Goal: Communication & Community: Answer question/provide support

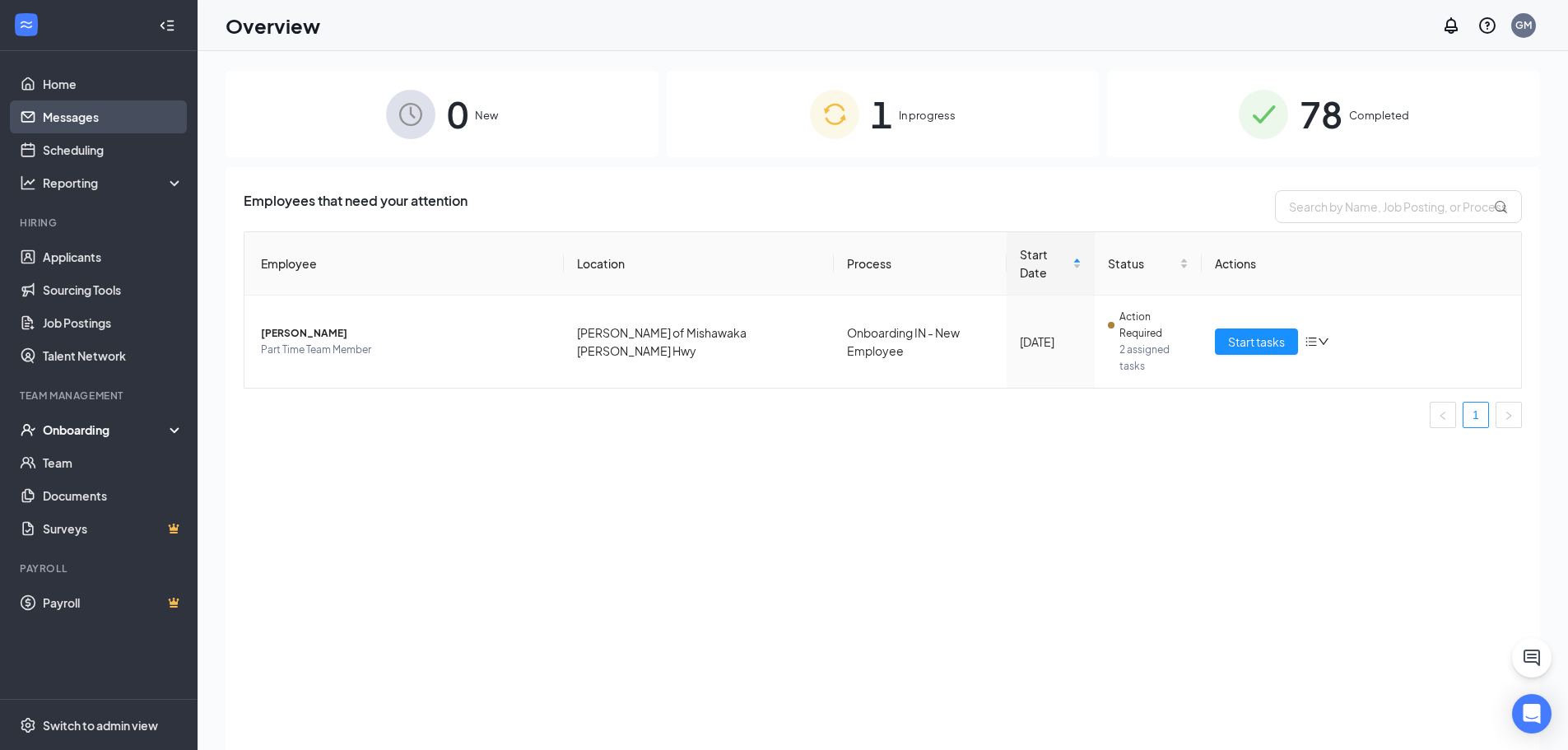
click at [58, 104] on link "Messages" at bounding box center [113, 117] width 140 height 33
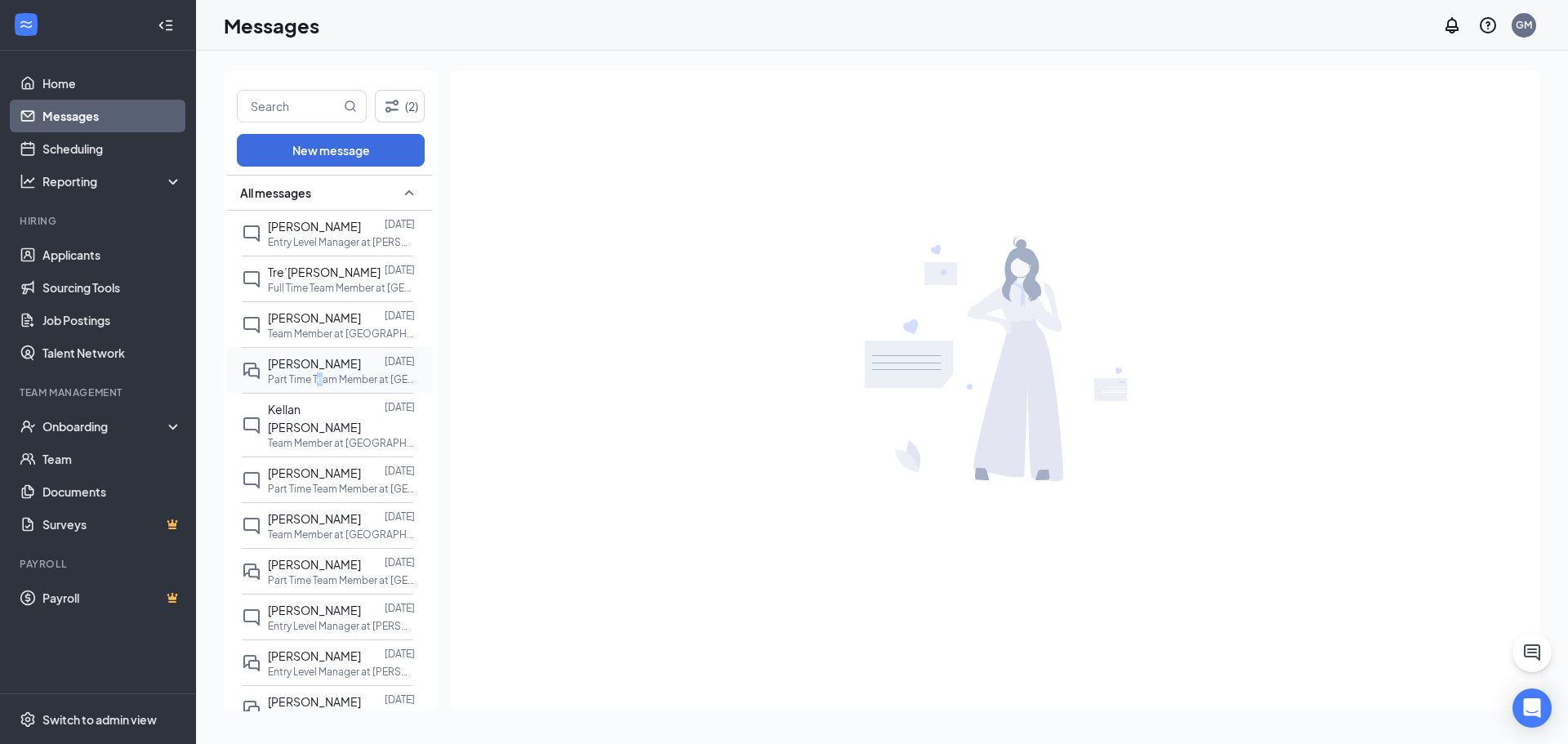
click at [327, 381] on p "Part Time Team Member at [GEOGRAPHIC_DATA][PERSON_NAME] of Mishawaka [PERSON_NA…" at bounding box center [341, 379] width 147 height 14
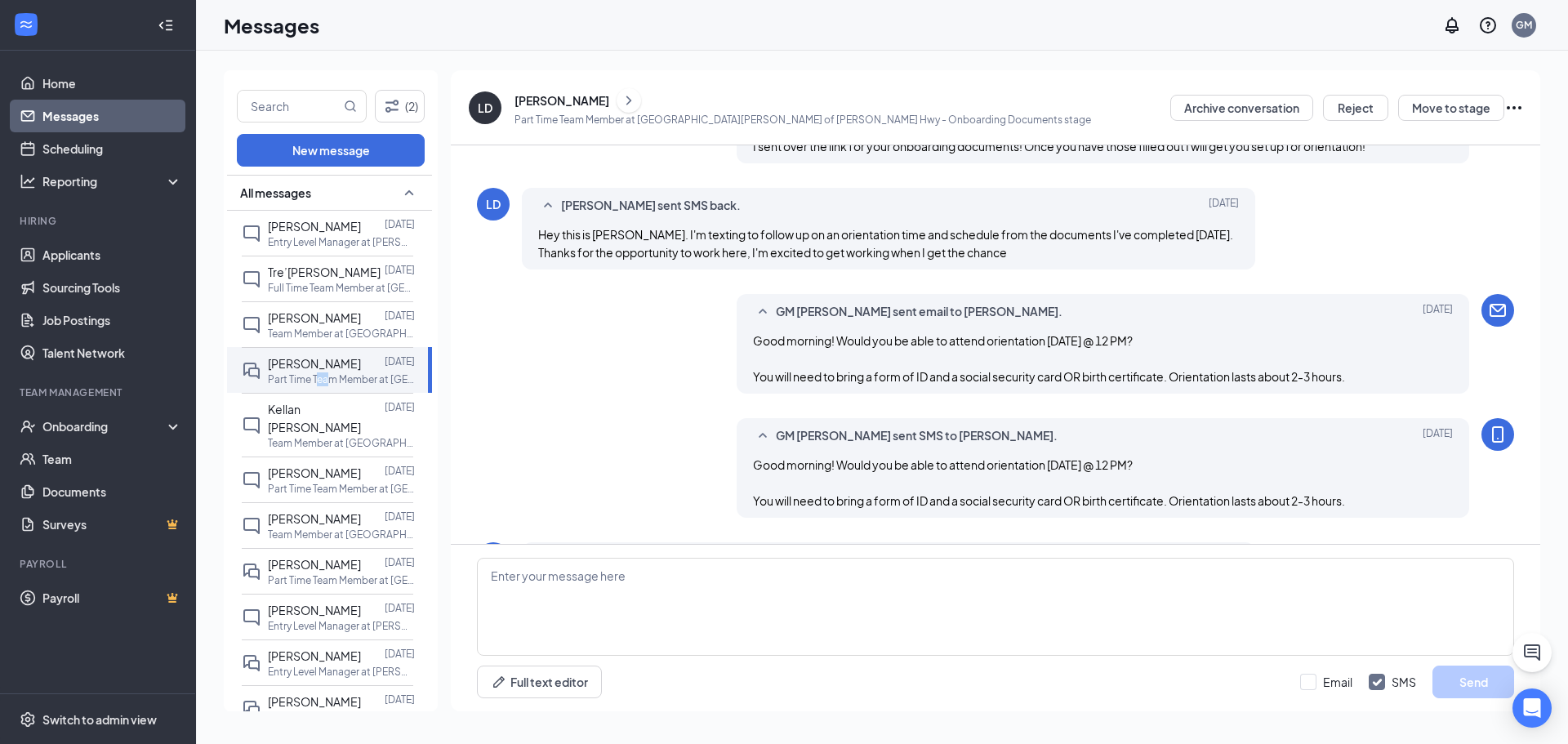
scroll to position [352, 0]
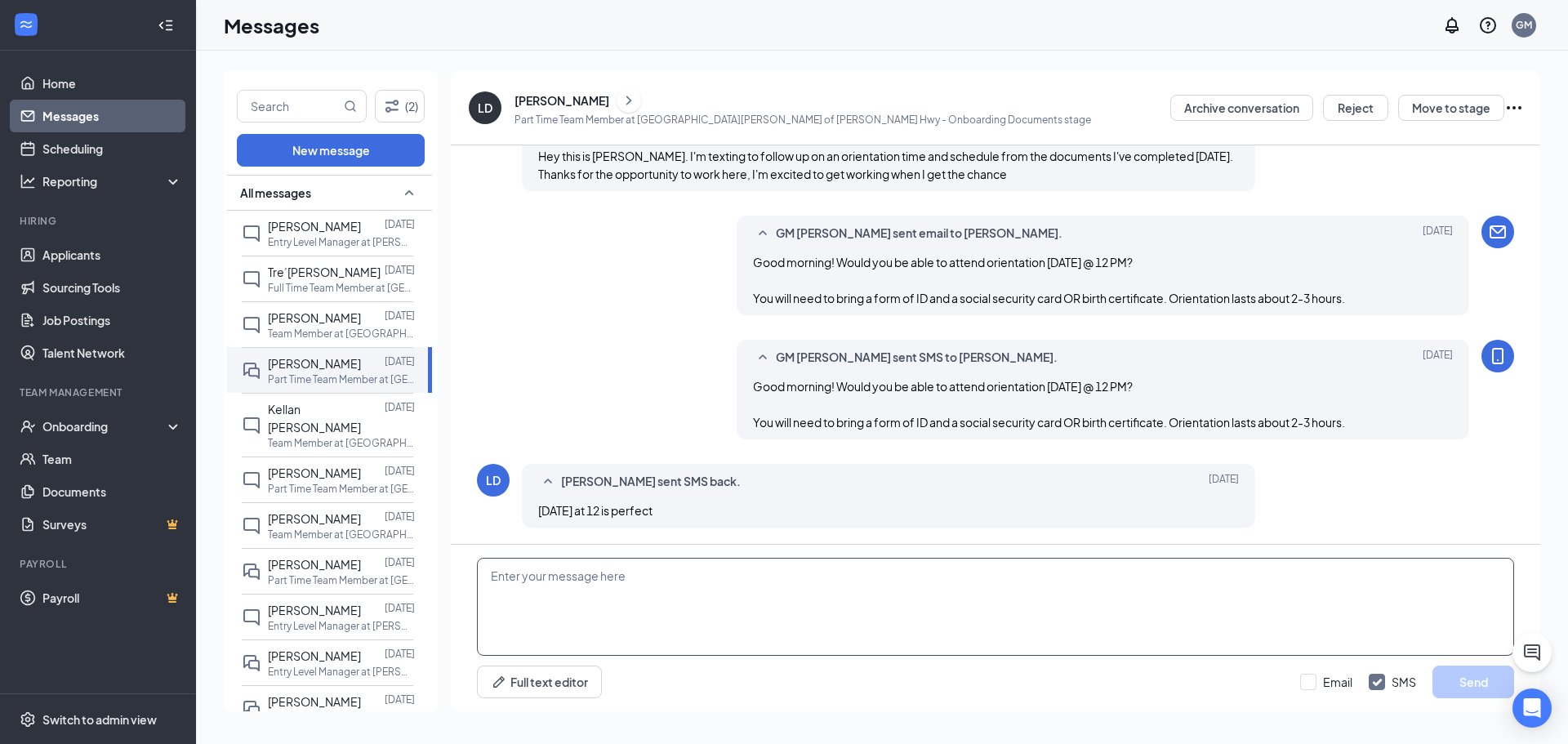
click at [669, 572] on textarea at bounding box center [995, 607] width 1037 height 98
click at [566, 589] on textarea "Lovely" at bounding box center [995, 607] width 1037 height 98
type textarea "Lovely! We will see you there! What size shirt and pants can I get out for you?"
click at [1349, 679] on input "Email" at bounding box center [1326, 682] width 53 height 16
checkbox input "true"
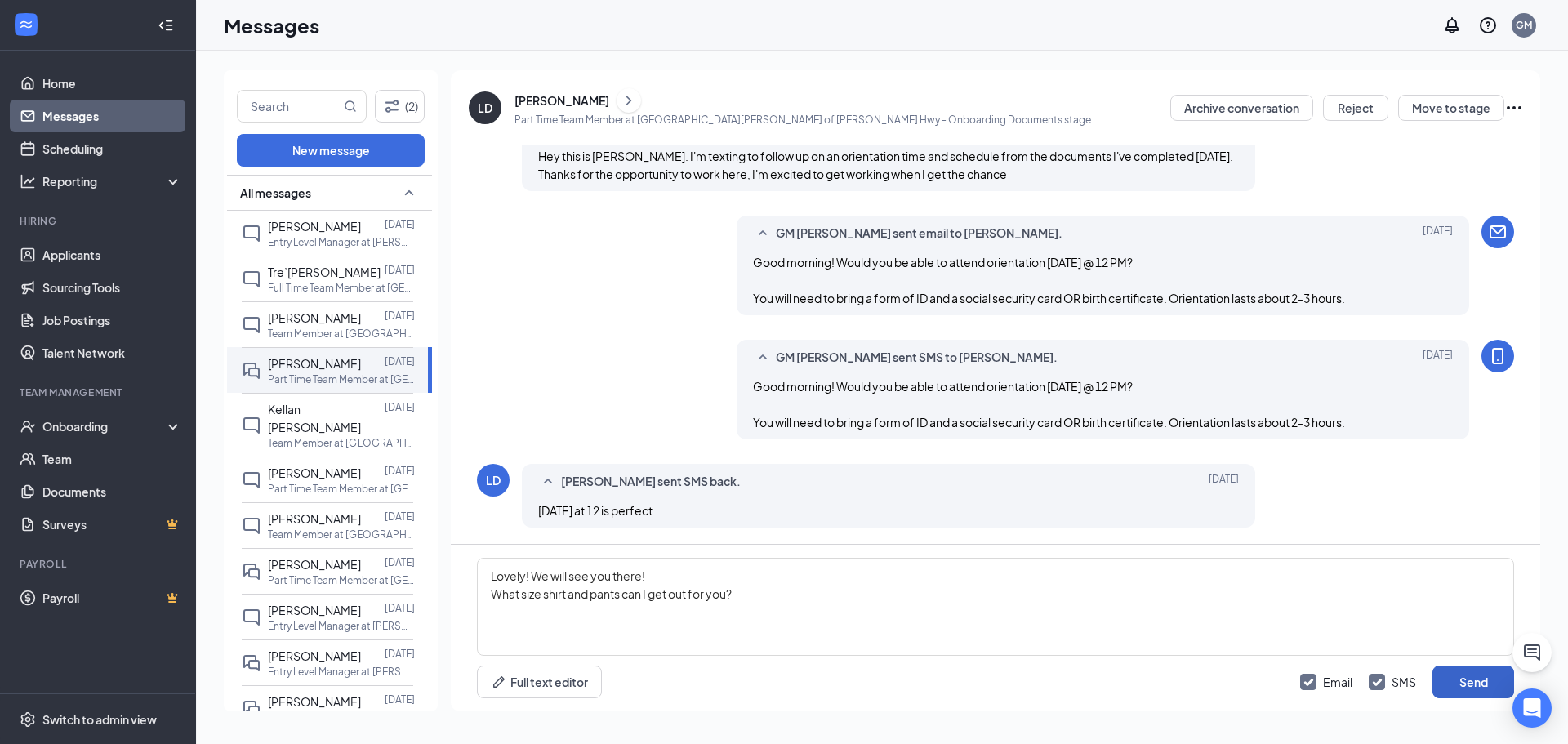
click at [1458, 682] on button "Send" at bounding box center [1473, 682] width 82 height 33
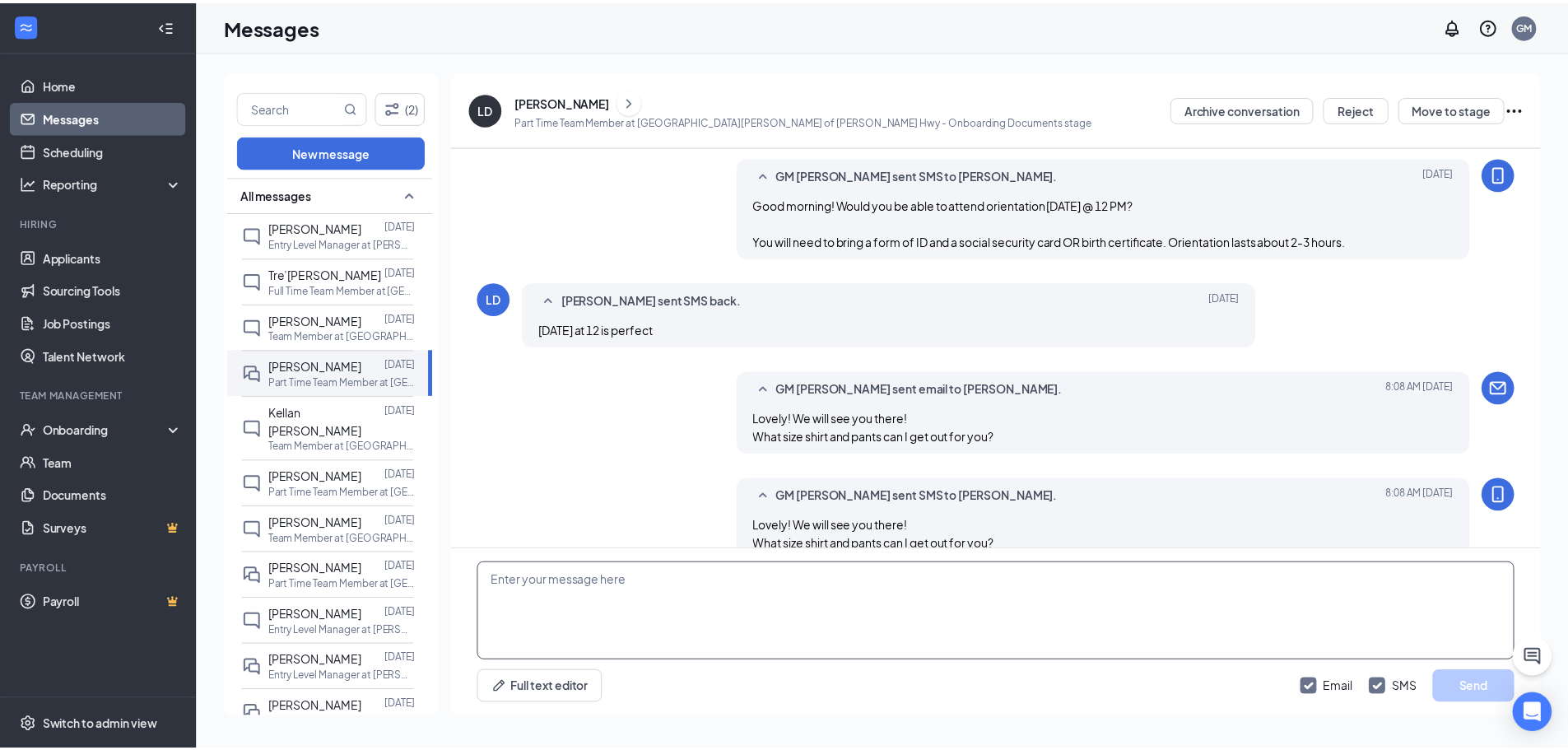
scroll to position [569, 0]
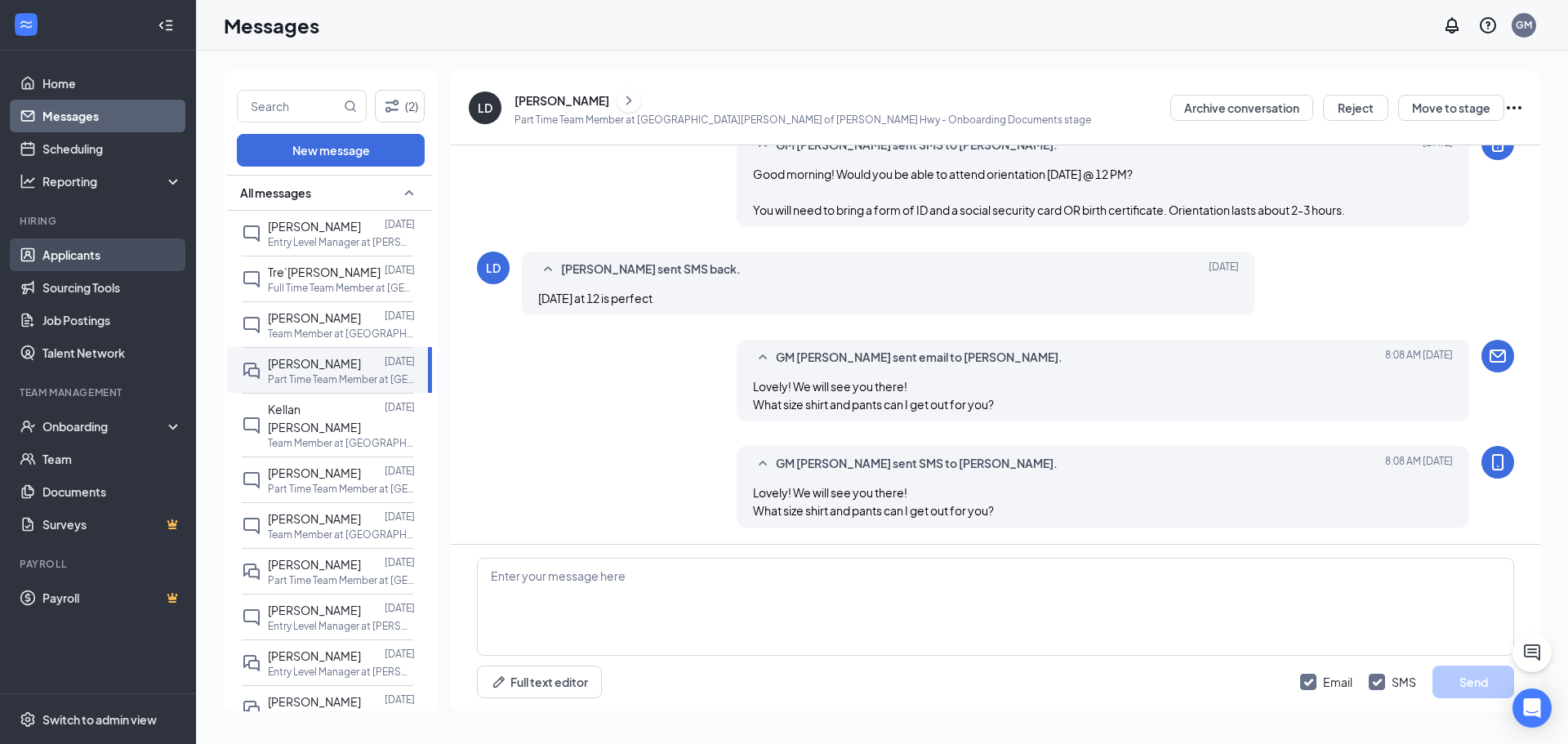
click at [74, 256] on link "Applicants" at bounding box center [112, 254] width 139 height 33
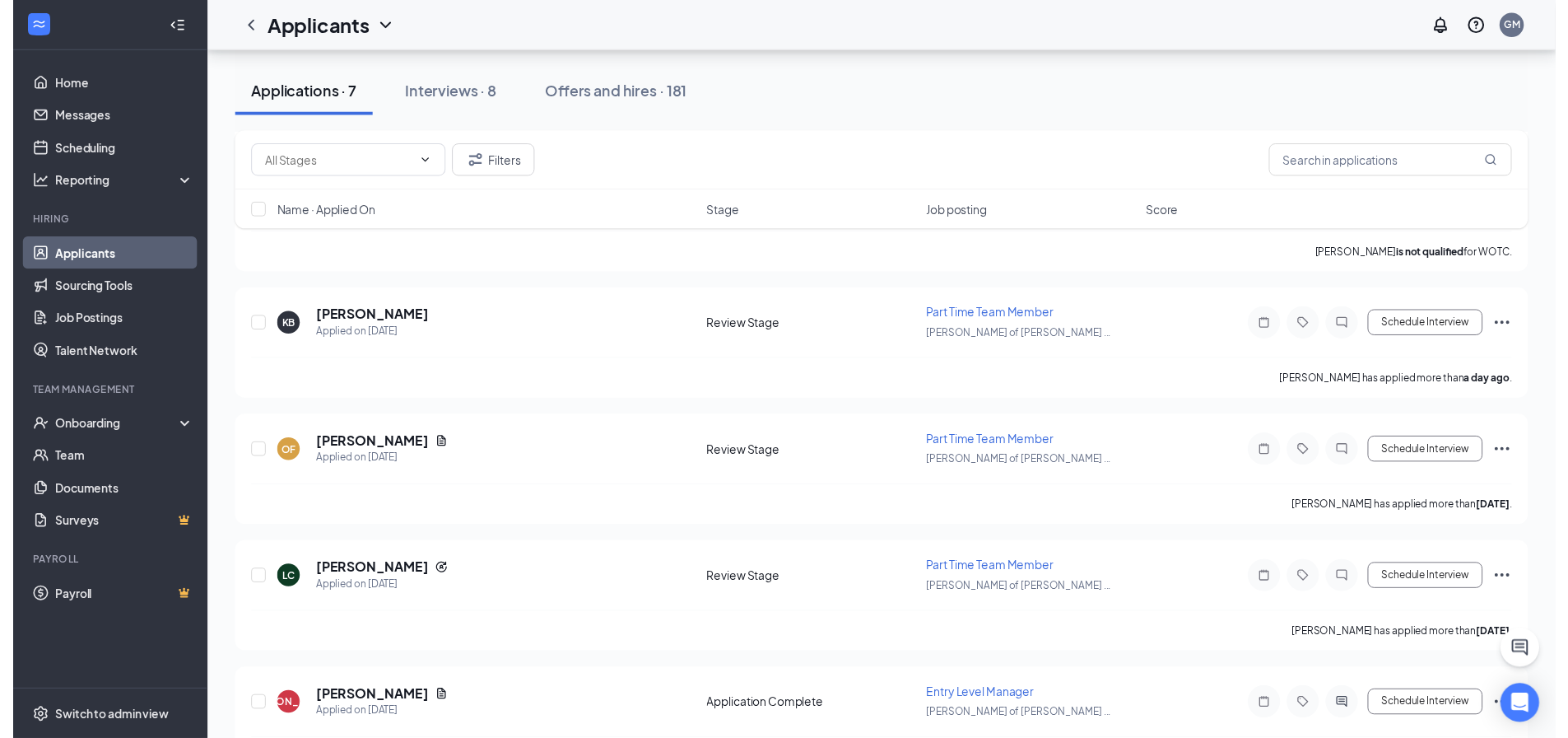
scroll to position [471, 0]
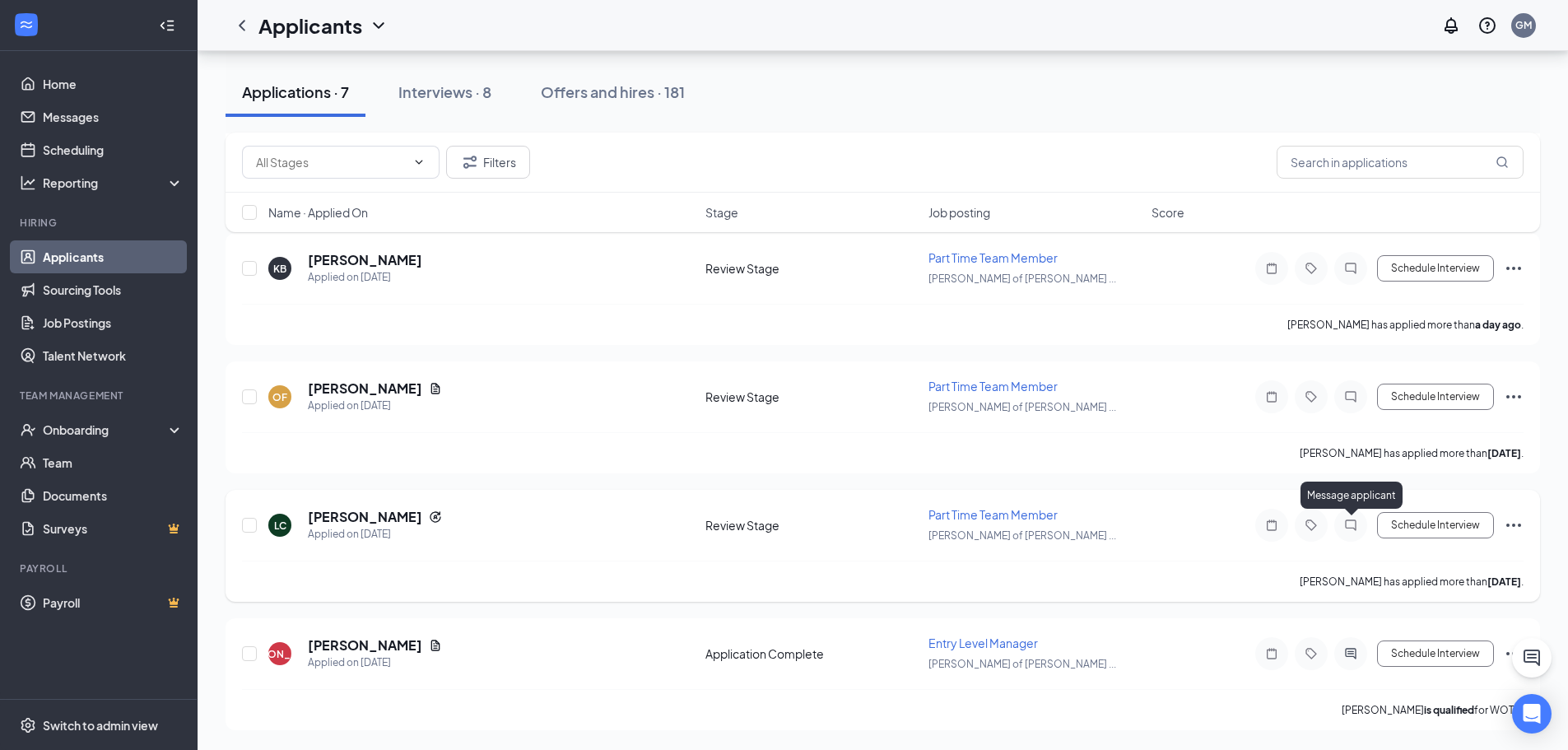
click at [1344, 529] on icon "ChatInactive" at bounding box center [1351, 525] width 20 height 13
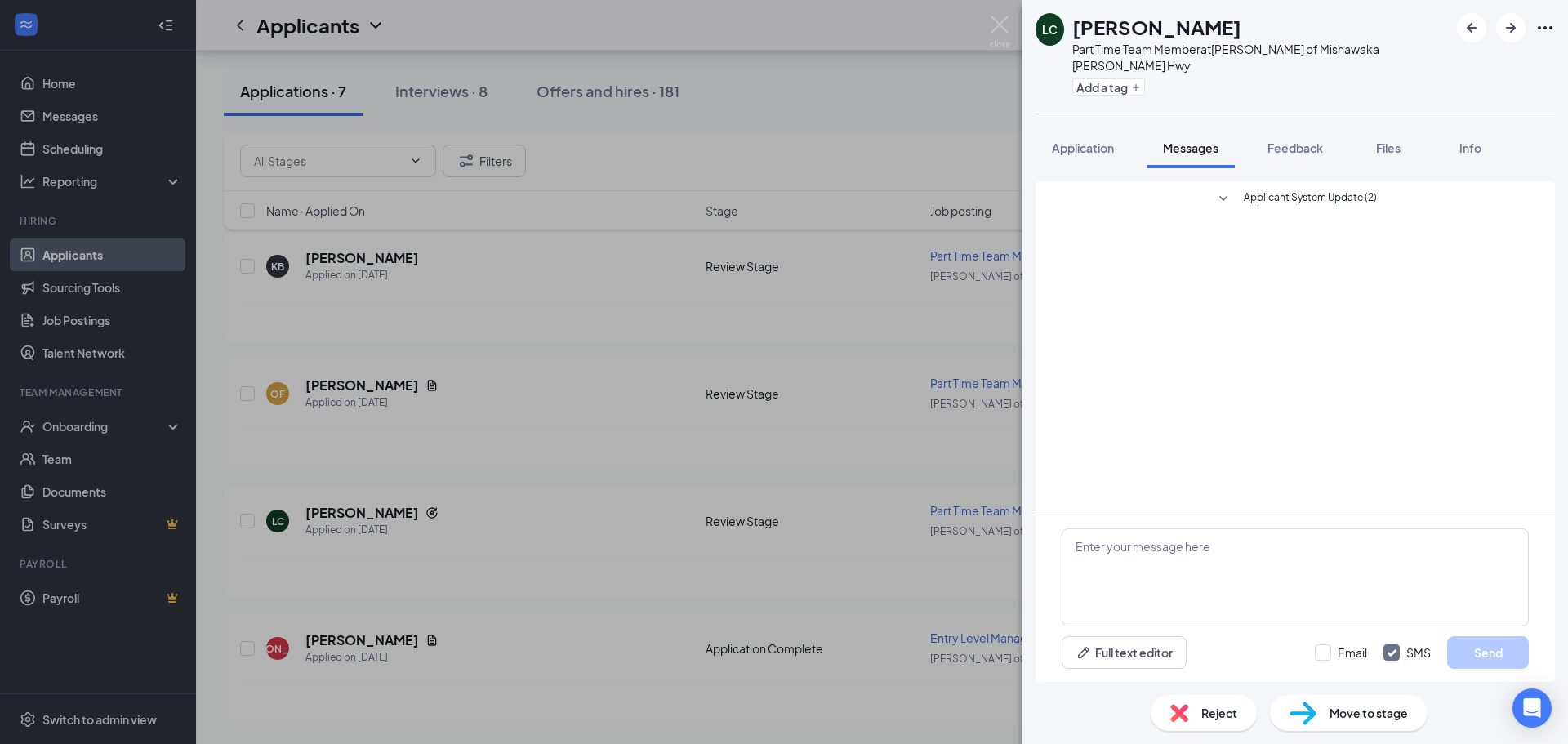
click at [1275, 189] on span "Applicant System Update (2)" at bounding box center [1310, 199] width 133 height 20
click at [1091, 128] on button "Application" at bounding box center [1083, 148] width 95 height 41
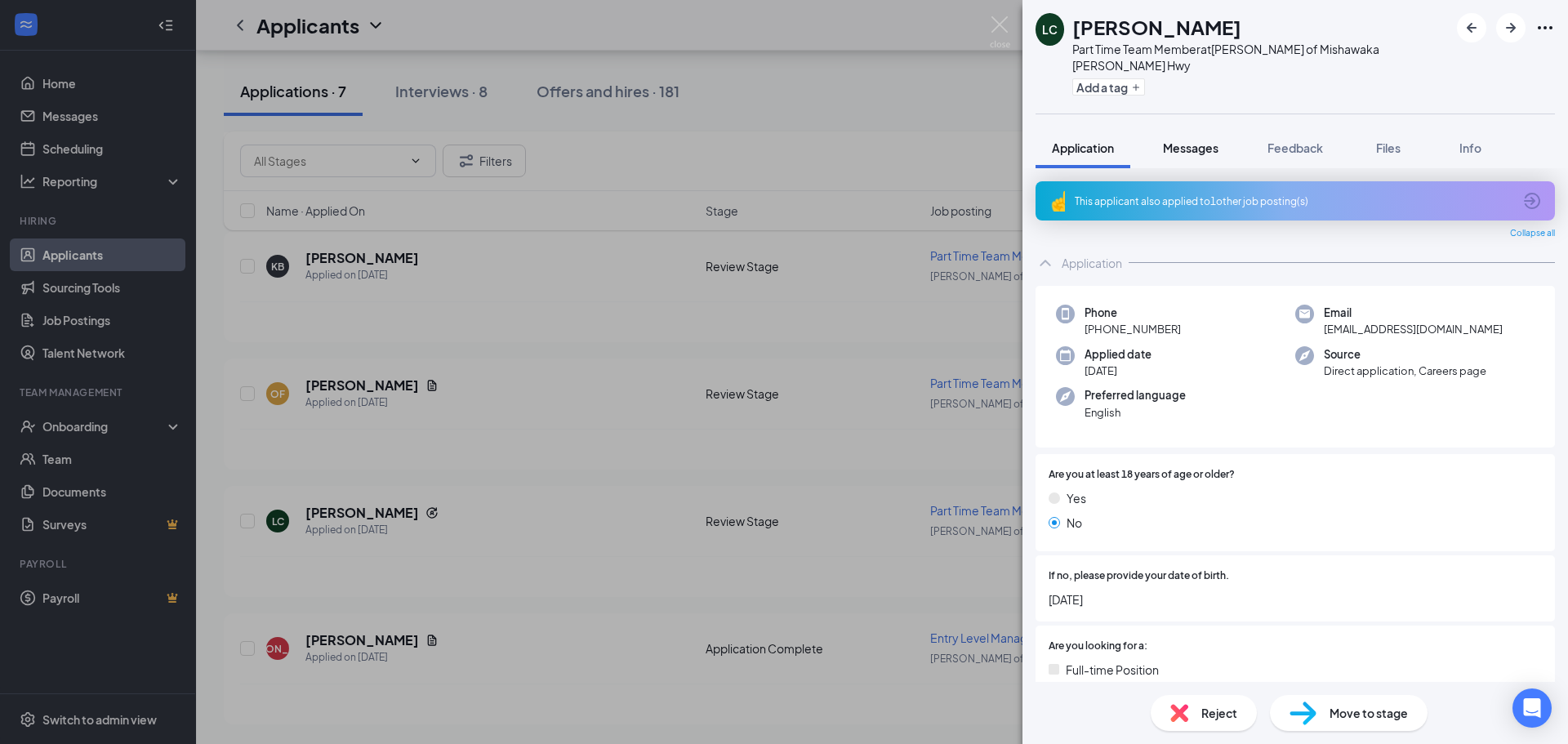
click at [1183, 140] on span "Messages" at bounding box center [1191, 147] width 55 height 14
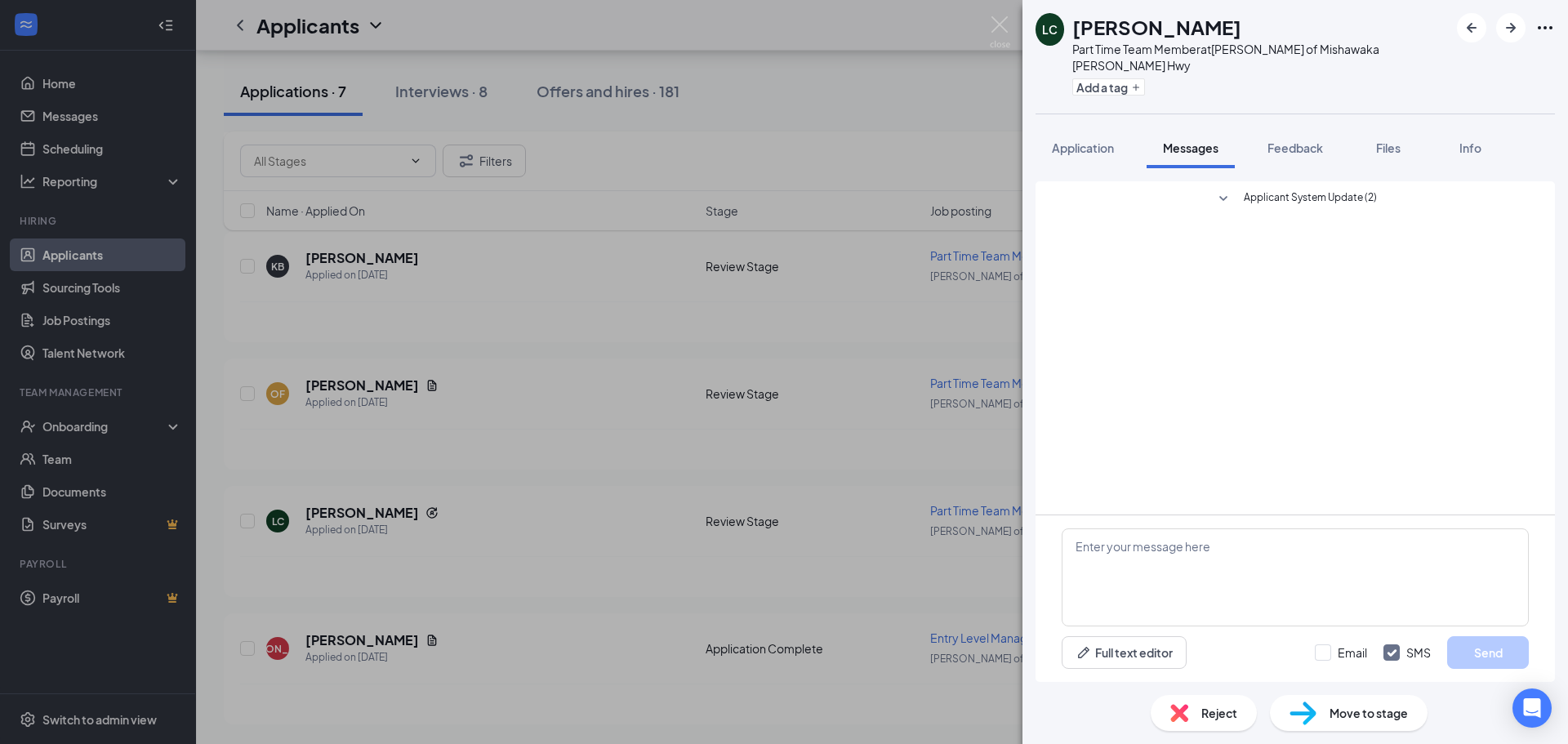
click at [1287, 190] on span "Applicant System Update (2)" at bounding box center [1310, 199] width 133 height 20
click at [1028, 265] on div "Applicant System Update (2) [DATE] 11:25 PM [PERSON_NAME] was moved to Review S…" at bounding box center [1295, 426] width 545 height 514
click at [964, 277] on div "LC [PERSON_NAME] Part Time Team Member at [PERSON_NAME] of [PERSON_NAME] Hwy Ad…" at bounding box center [784, 372] width 1568 height 744
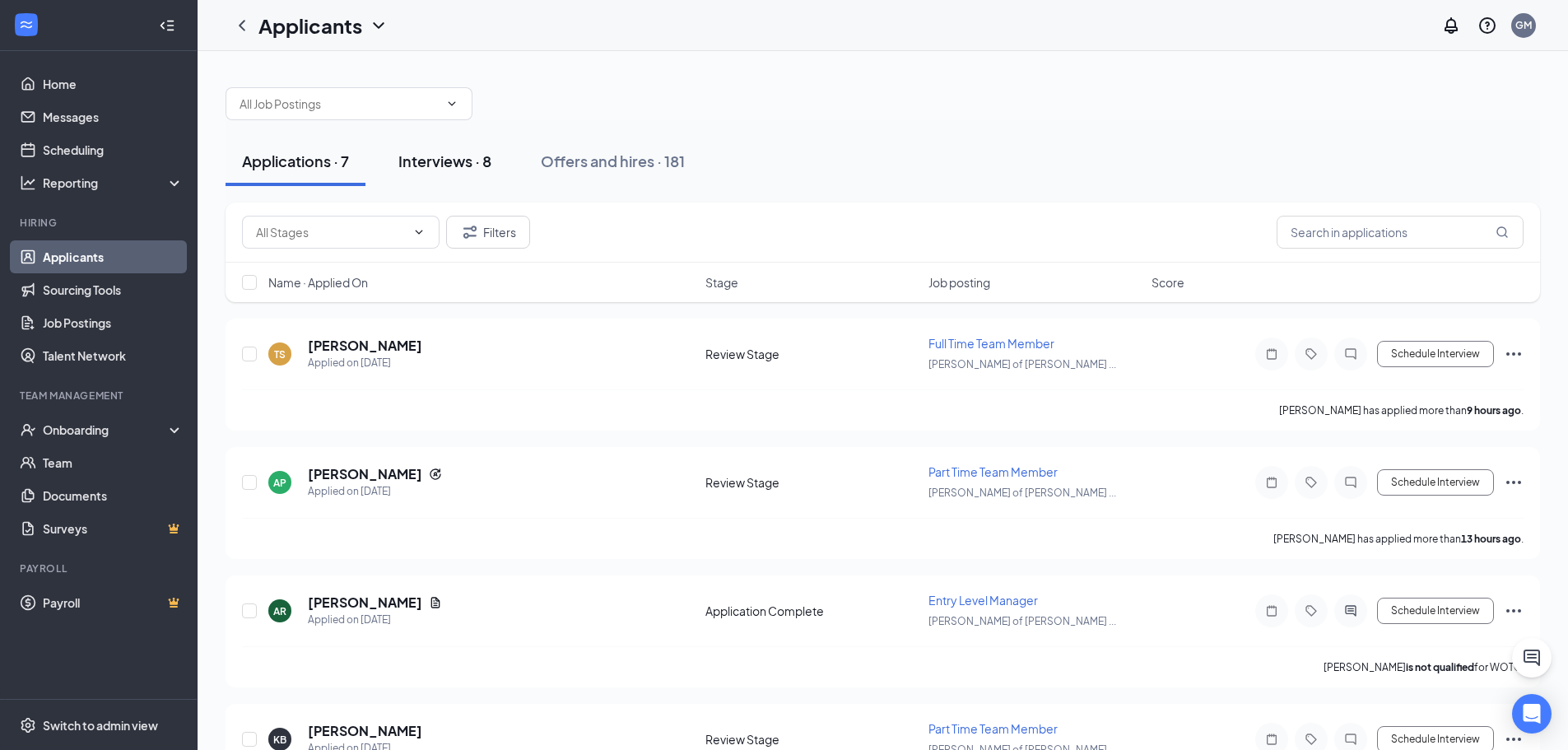
drag, startPoint x: 429, startPoint y: 189, endPoint x: 429, endPoint y: 172, distance: 17.0
click at [429, 188] on div "Applications · 7 Interviews · 8 Offers and hires · 181" at bounding box center [883, 162] width 1315 height 83
click at [430, 169] on div "Interviews · 8" at bounding box center [444, 160] width 93 height 21
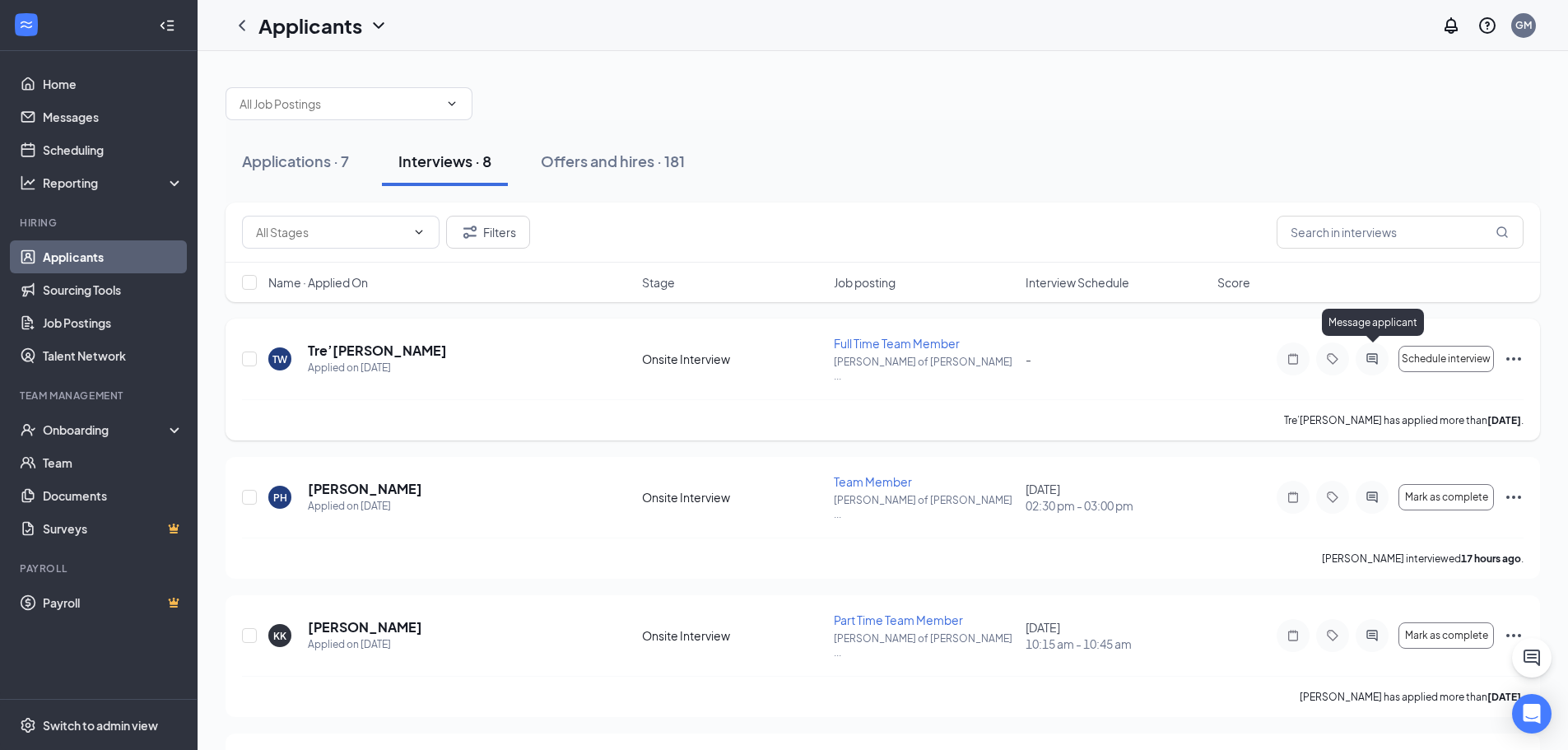
click at [1373, 353] on icon "ActiveChat" at bounding box center [1373, 359] width 20 height 13
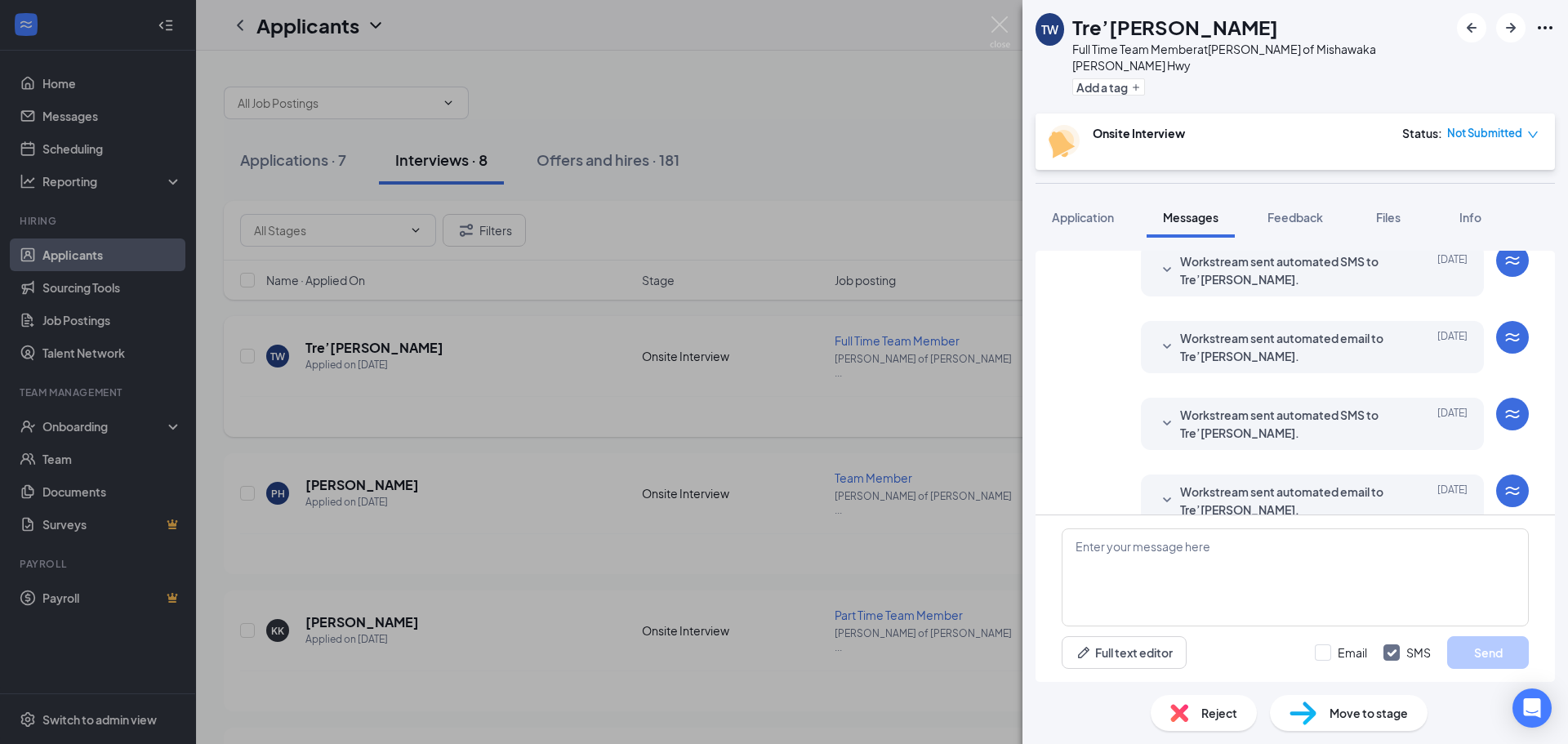
scroll to position [227, 0]
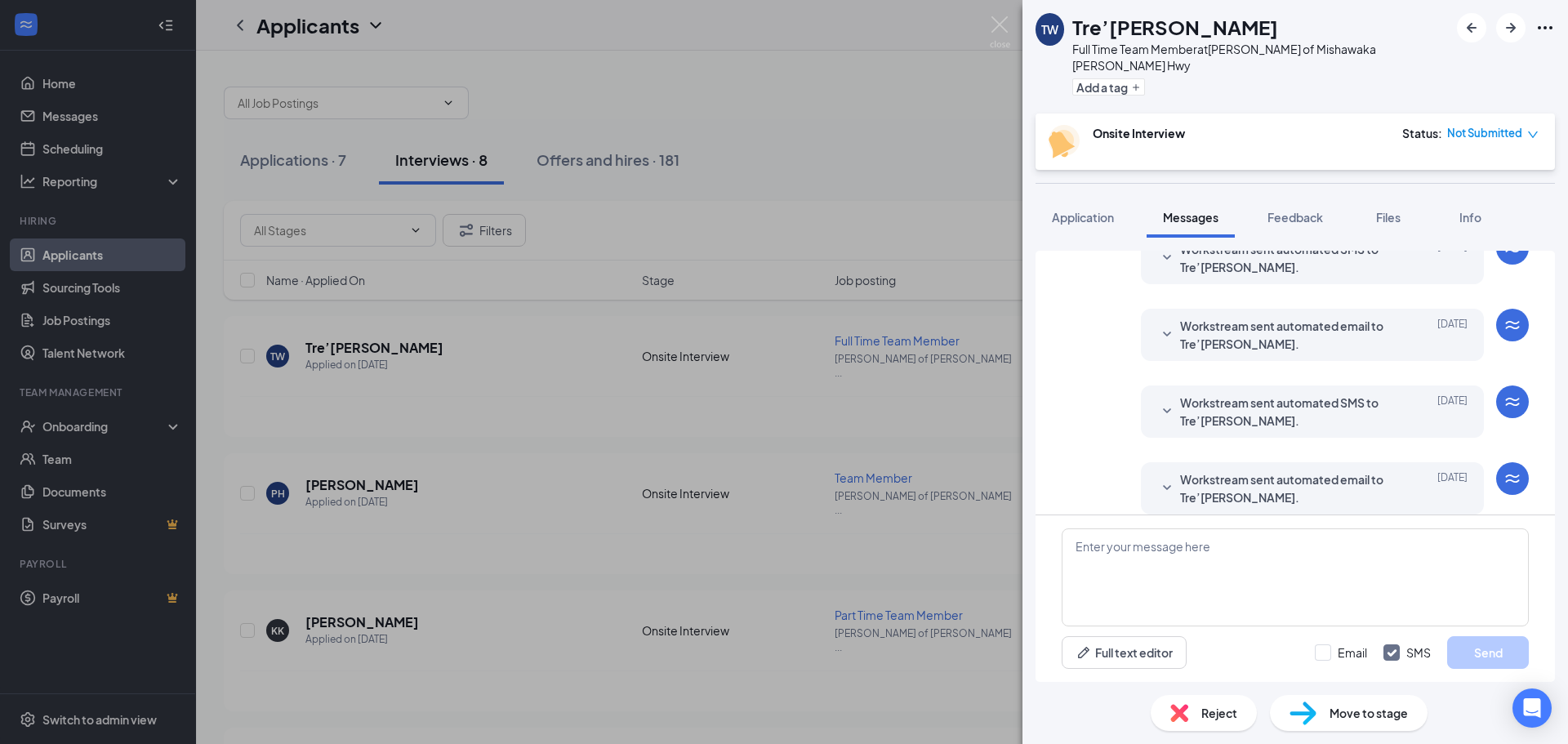
click at [1215, 479] on span "Workstream sent automated email to Tre’[PERSON_NAME]." at bounding box center [1287, 488] width 214 height 36
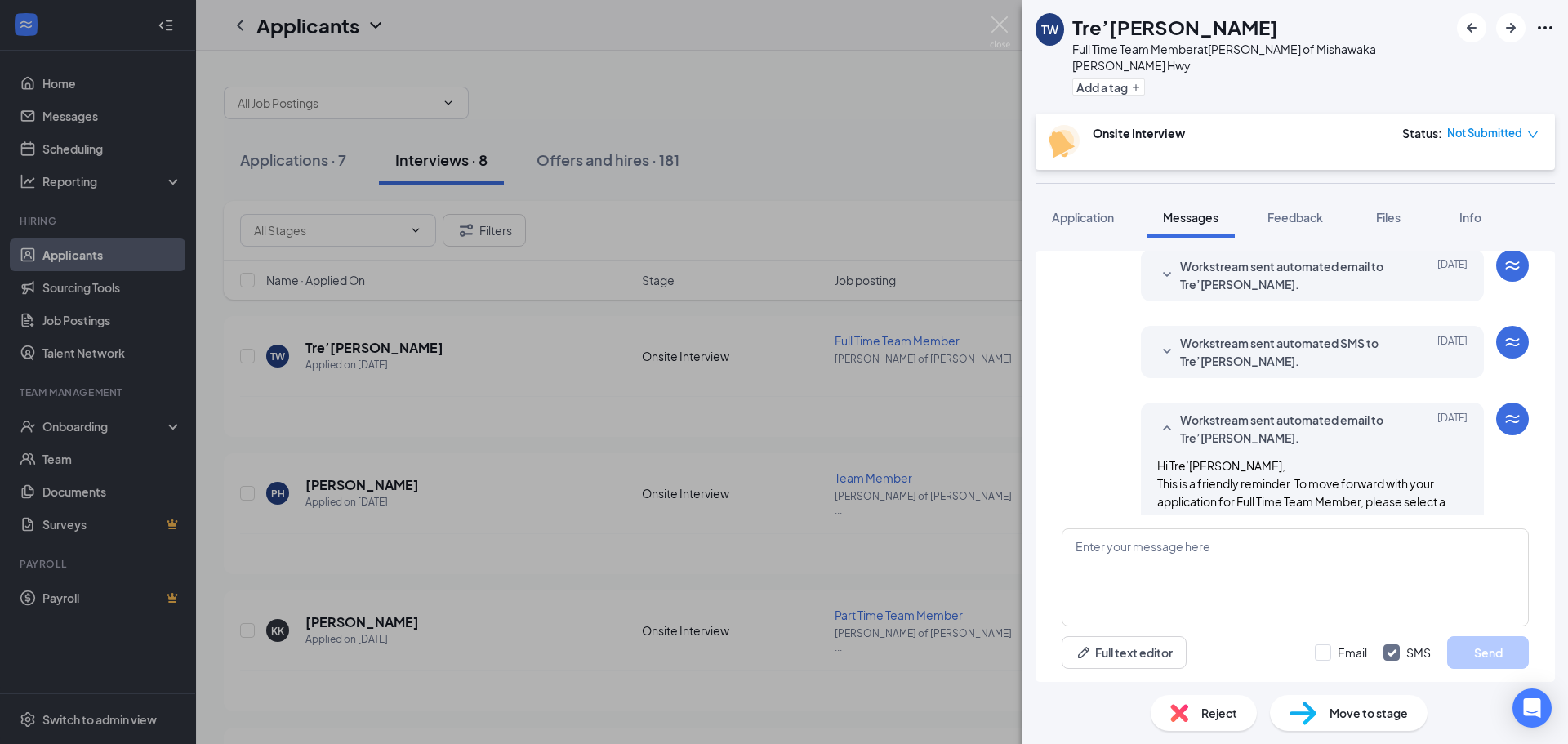
scroll to position [363, 0]
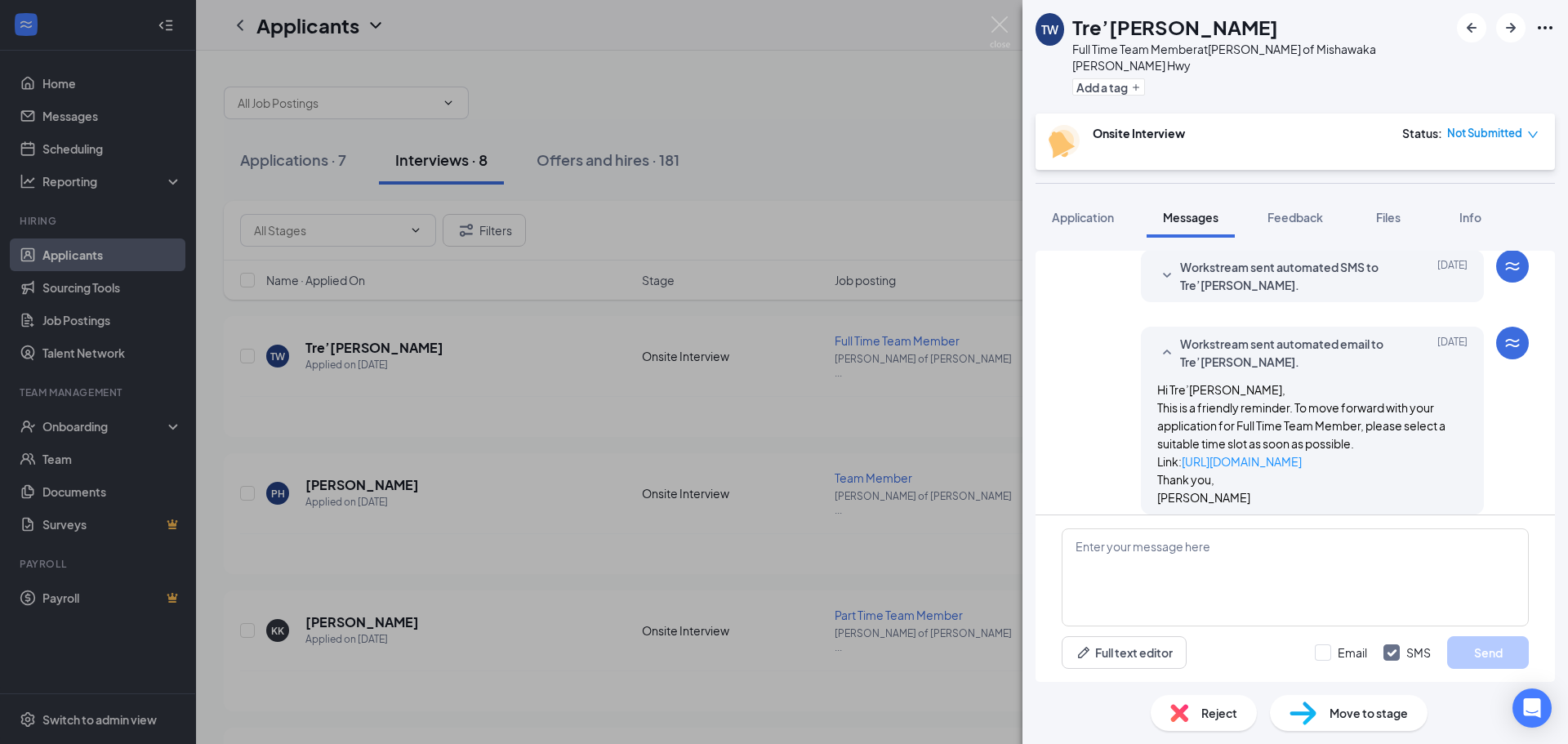
click at [975, 446] on div "TW Tre’[PERSON_NAME] Full Time Team Member at [PERSON_NAME] of [PERSON_NAME] Hw…" at bounding box center [784, 372] width 1568 height 744
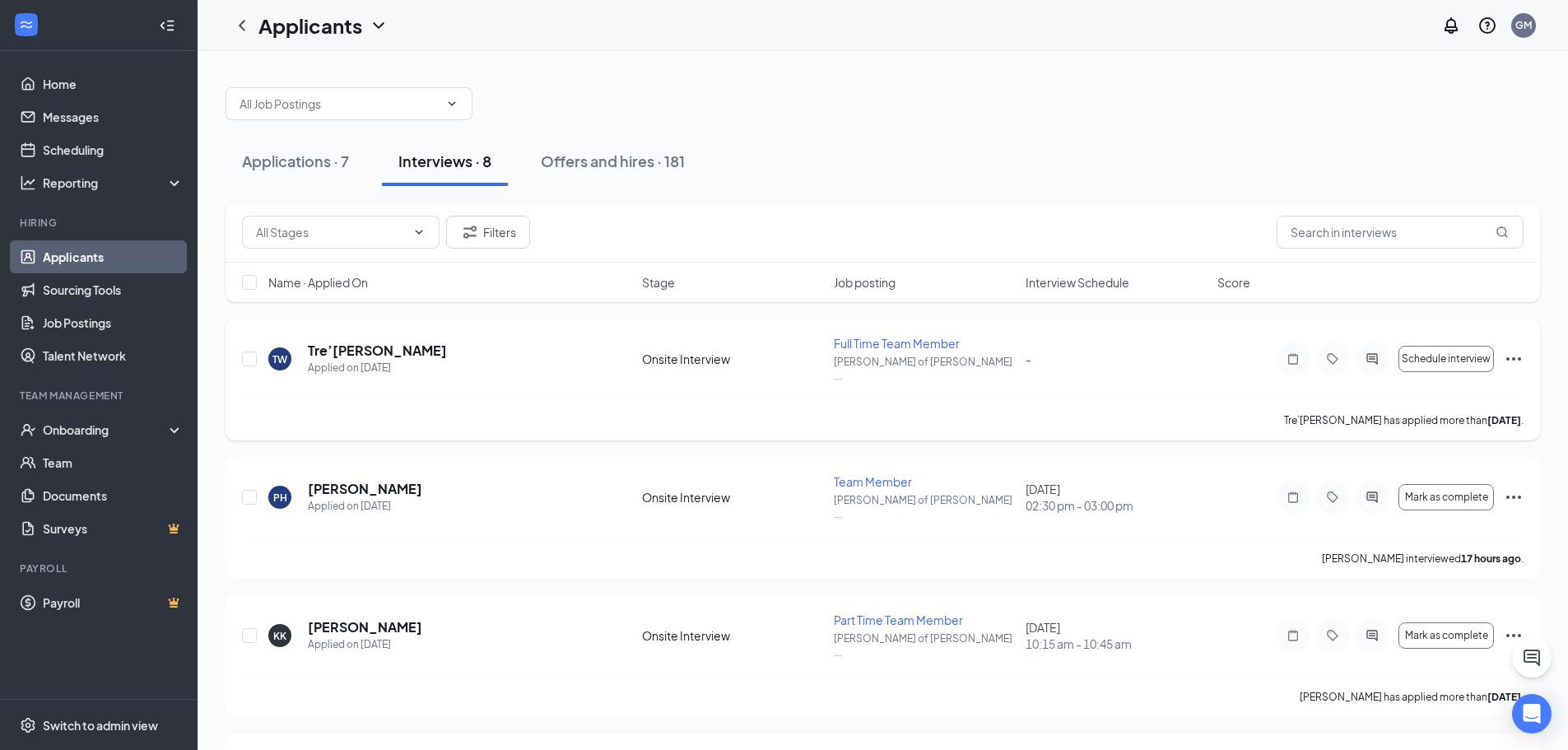
click at [1514, 356] on icon "Ellipses" at bounding box center [1514, 359] width 20 height 20
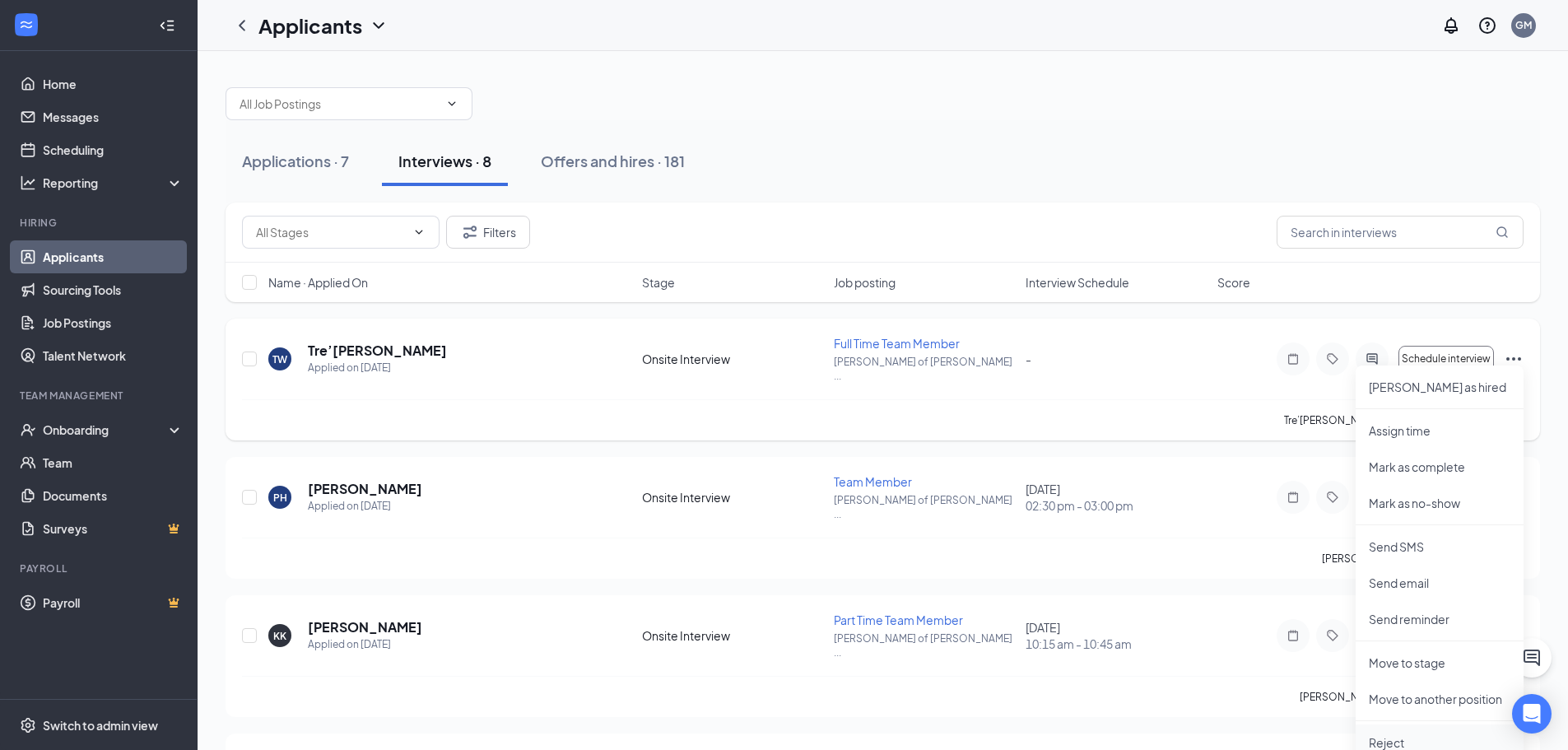
click at [1387, 745] on p "Reject" at bounding box center [1439, 742] width 141 height 16
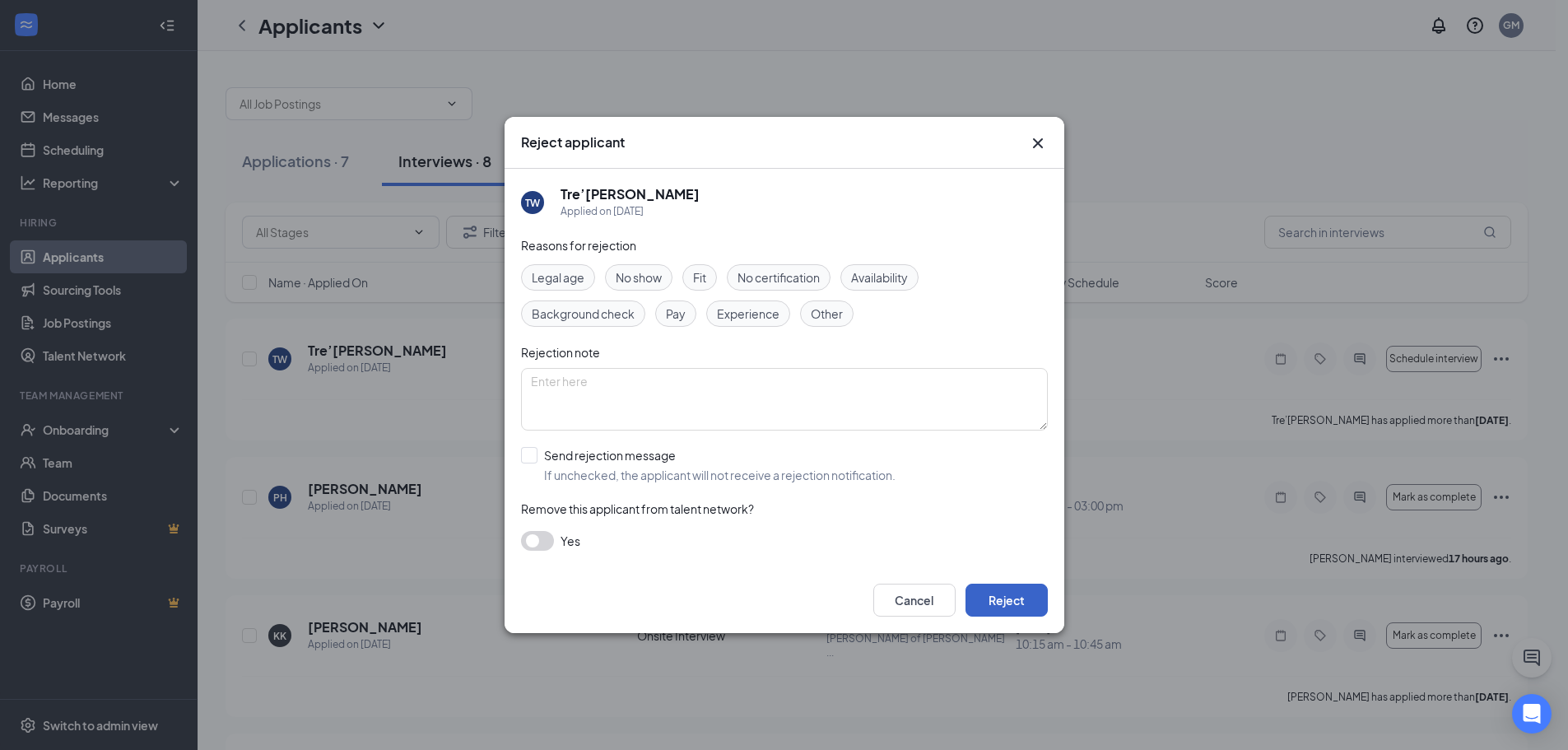
click at [1036, 605] on button "Reject" at bounding box center [1007, 600] width 83 height 33
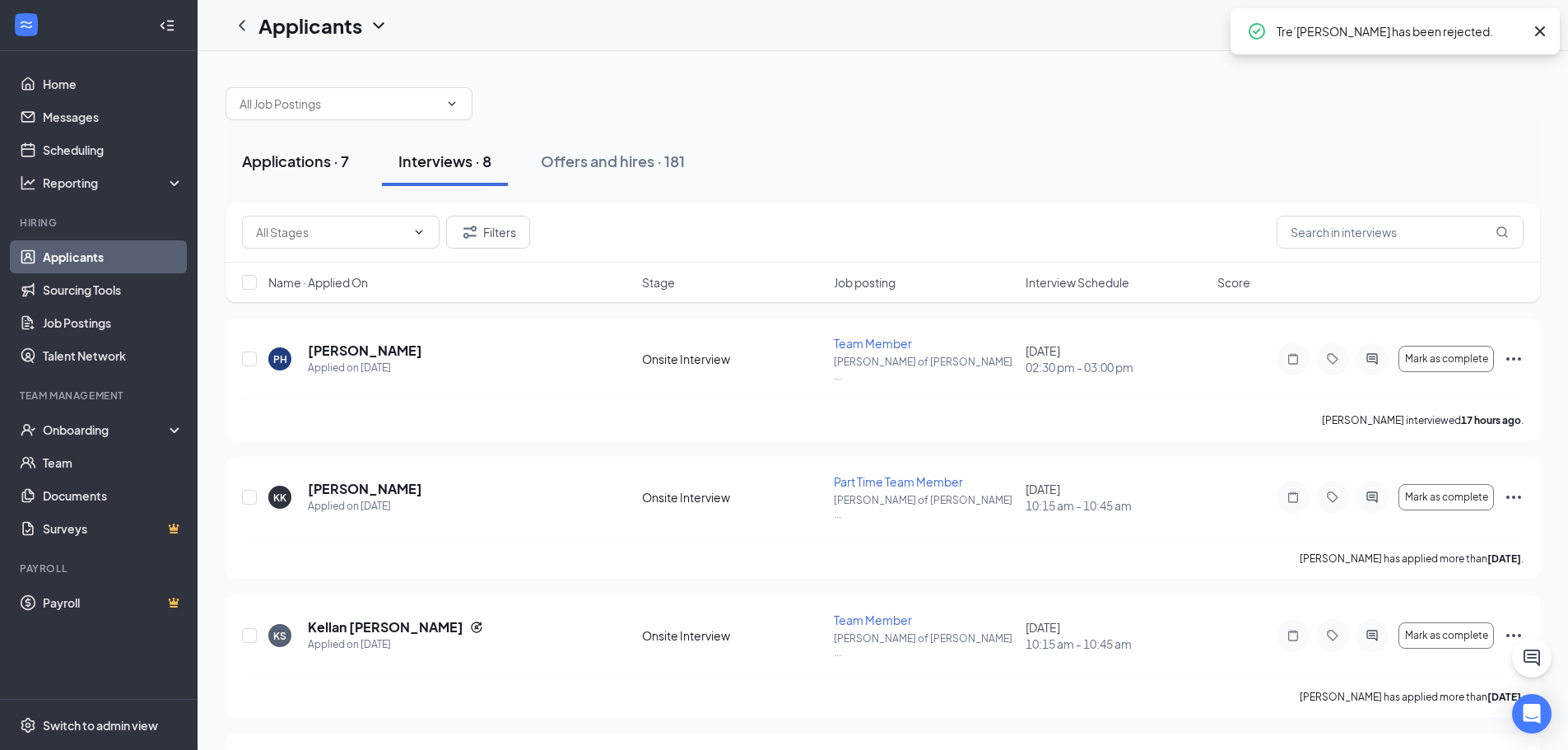
click at [244, 158] on div "Applications · 7" at bounding box center [295, 160] width 107 height 21
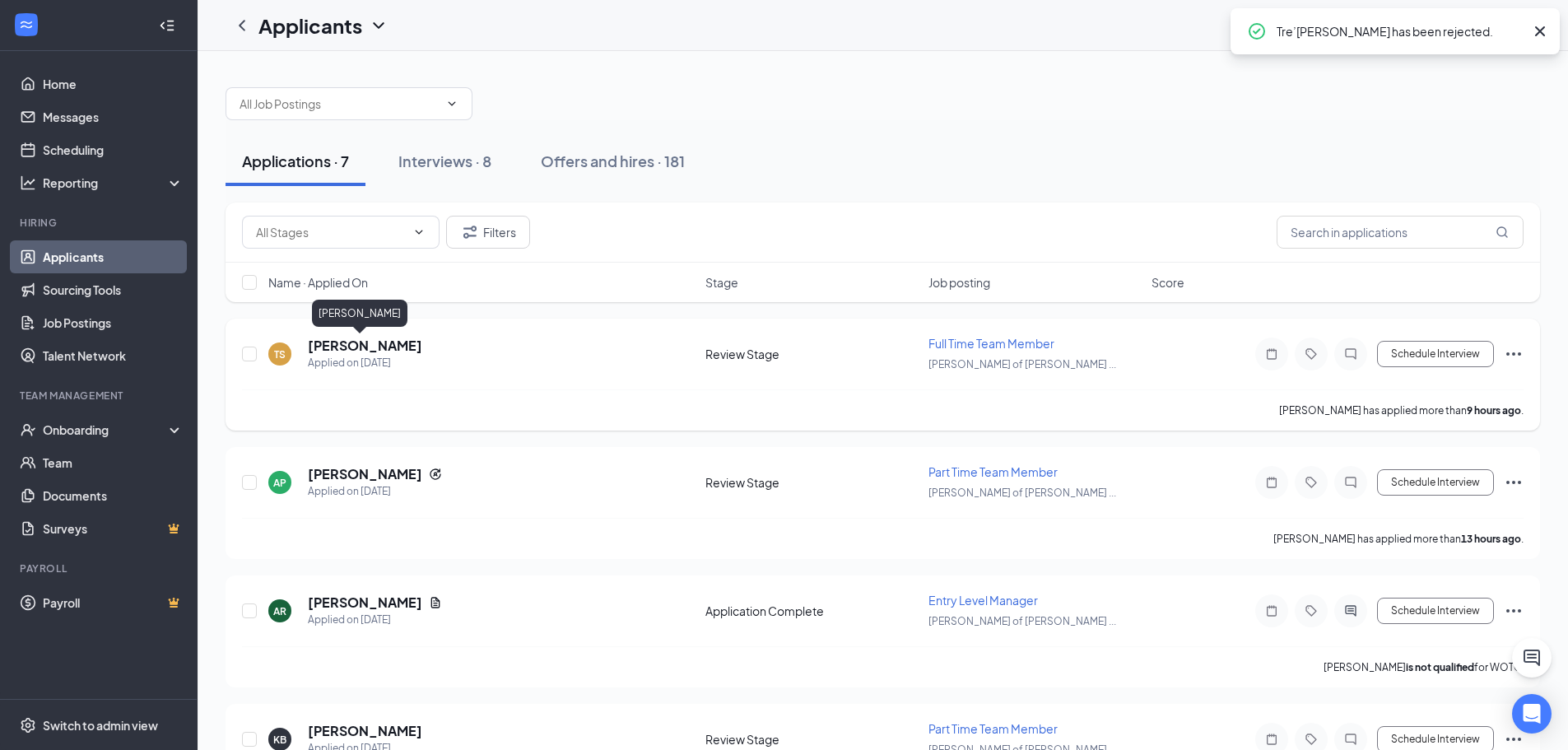
click at [325, 344] on h5 "[PERSON_NAME]" at bounding box center [364, 345] width 114 height 18
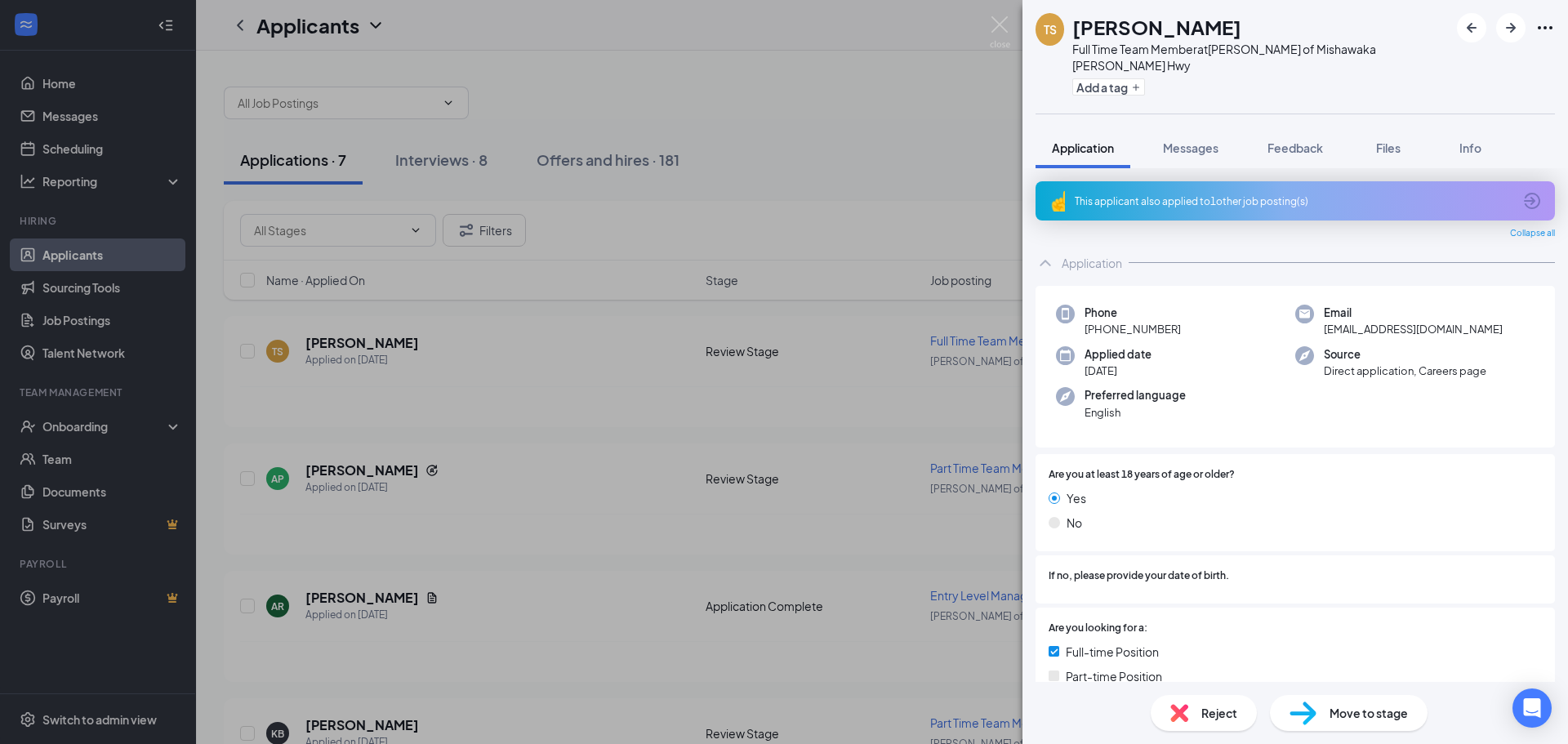
click at [991, 440] on div "TS [PERSON_NAME] Full Time Team Member at [PERSON_NAME] of [PERSON_NAME] Hwy Ad…" at bounding box center [784, 372] width 1568 height 744
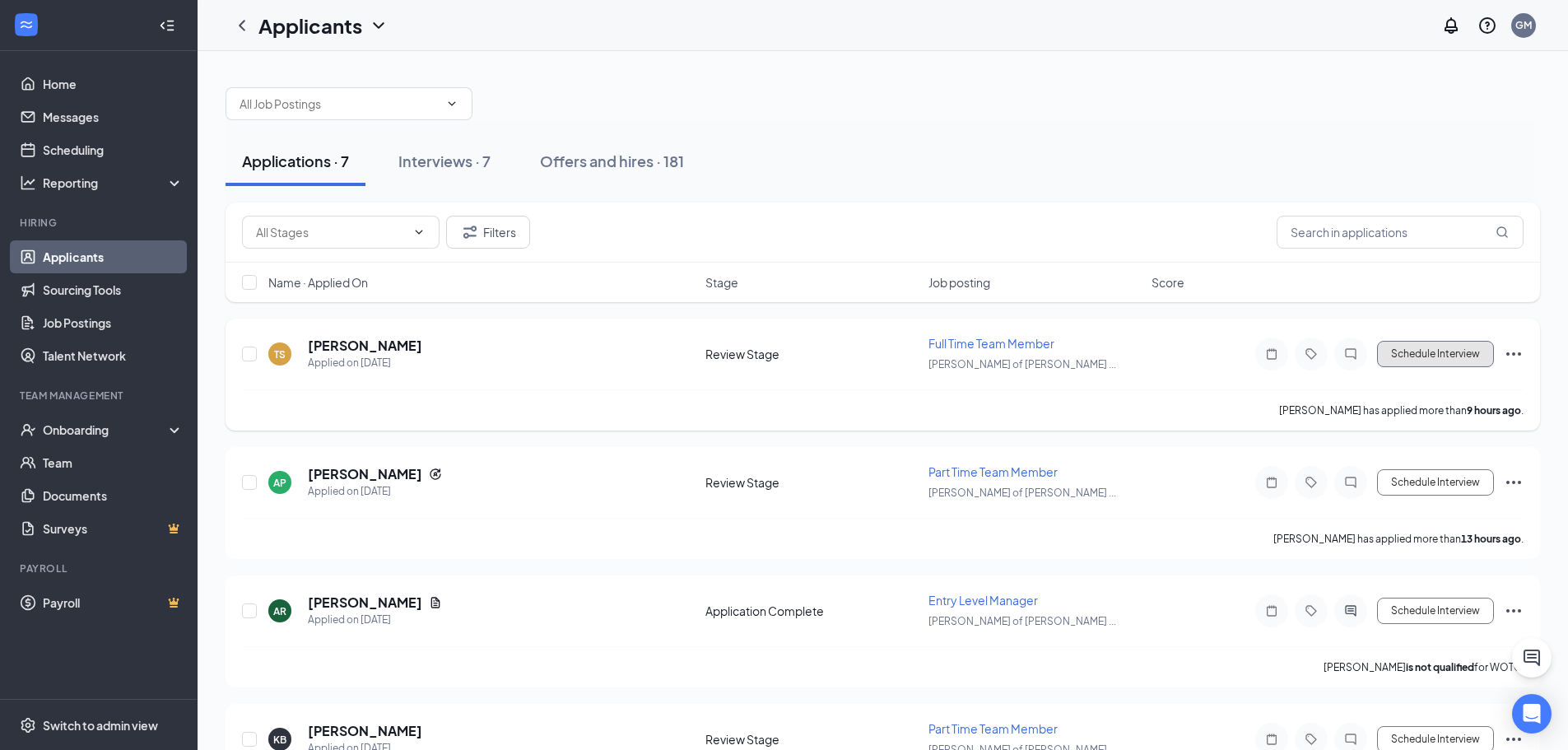
click at [1468, 350] on button "Schedule Interview" at bounding box center [1436, 353] width 117 height 26
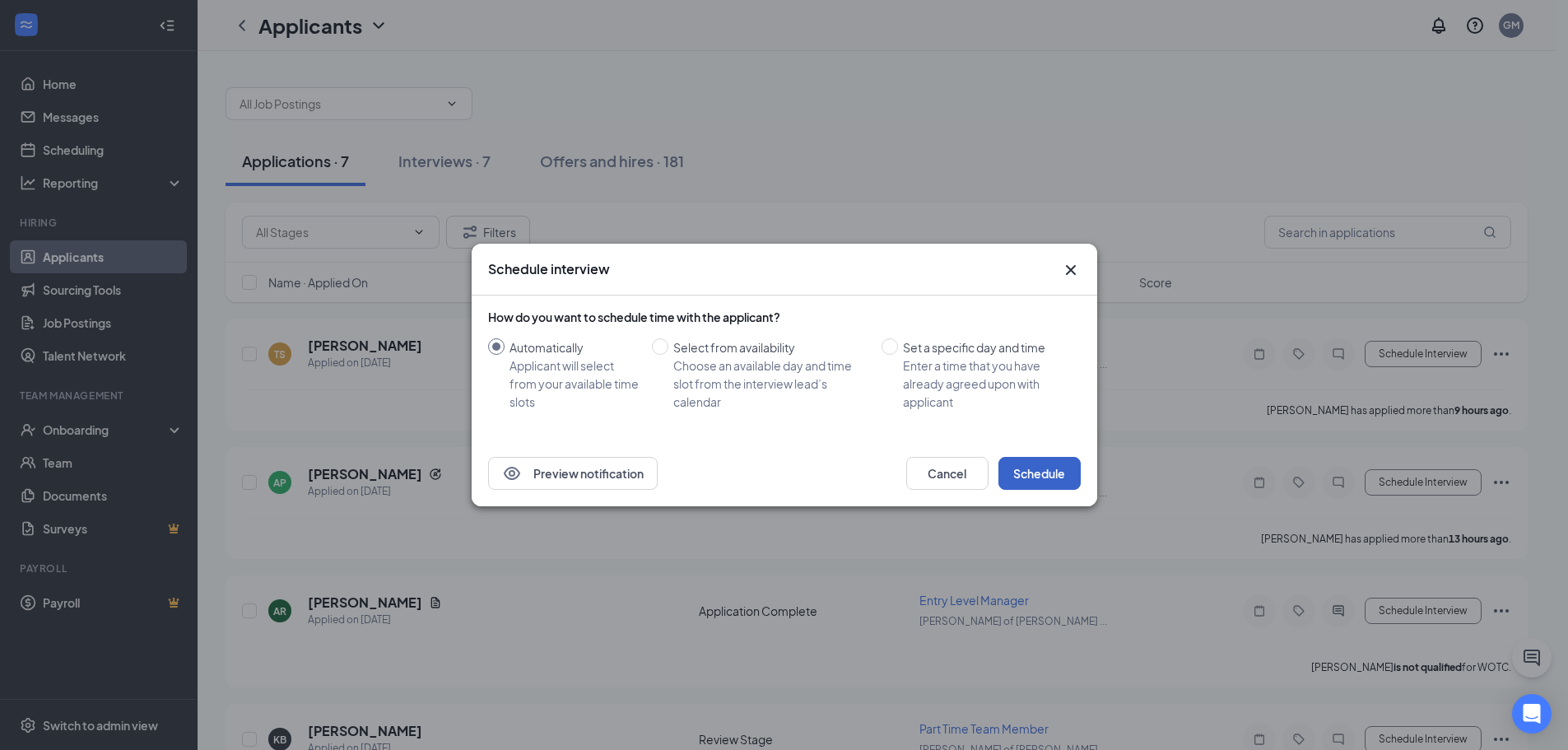
click at [1034, 471] on button "Schedule" at bounding box center [1040, 473] width 83 height 33
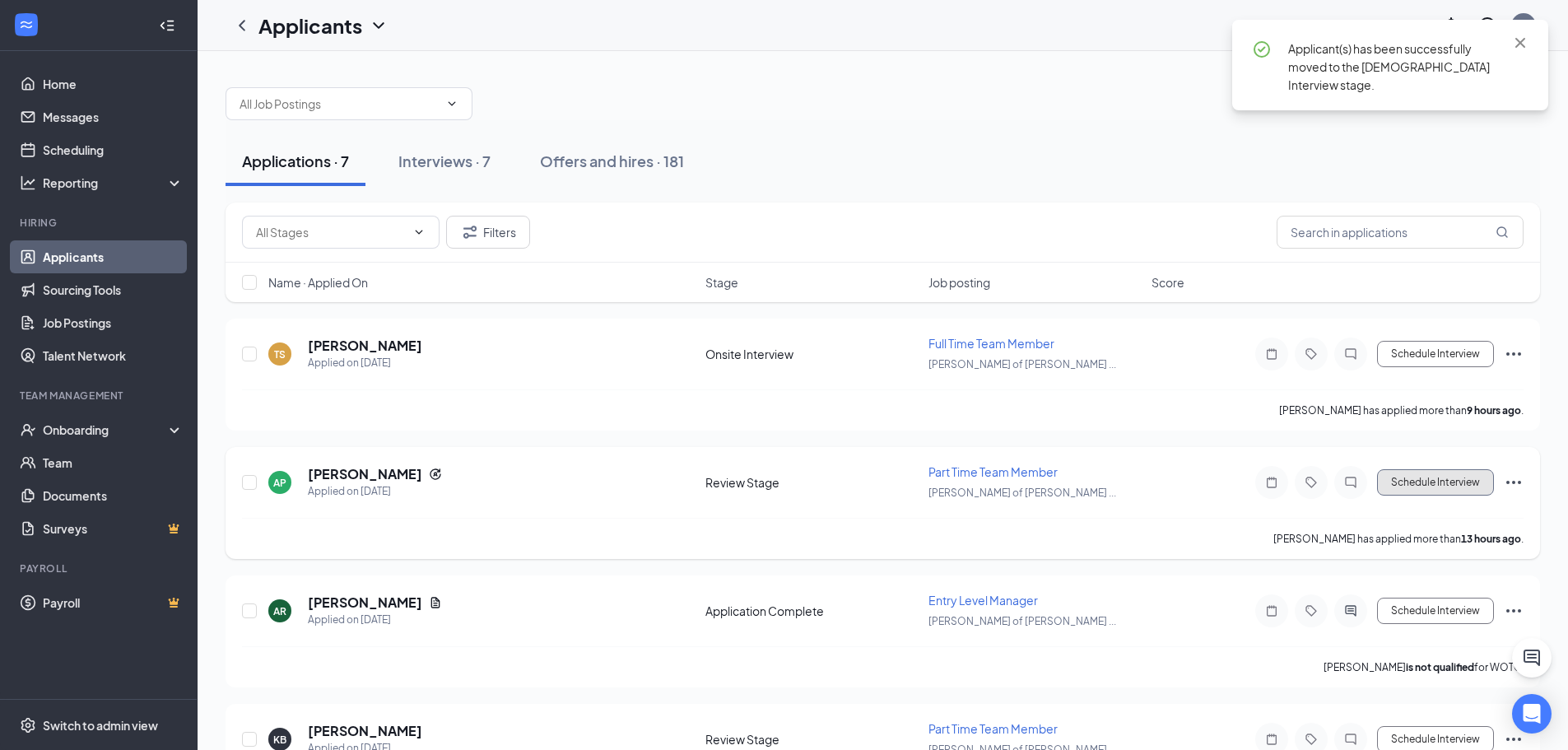
click at [1451, 479] on button "Schedule Interview" at bounding box center [1436, 482] width 117 height 26
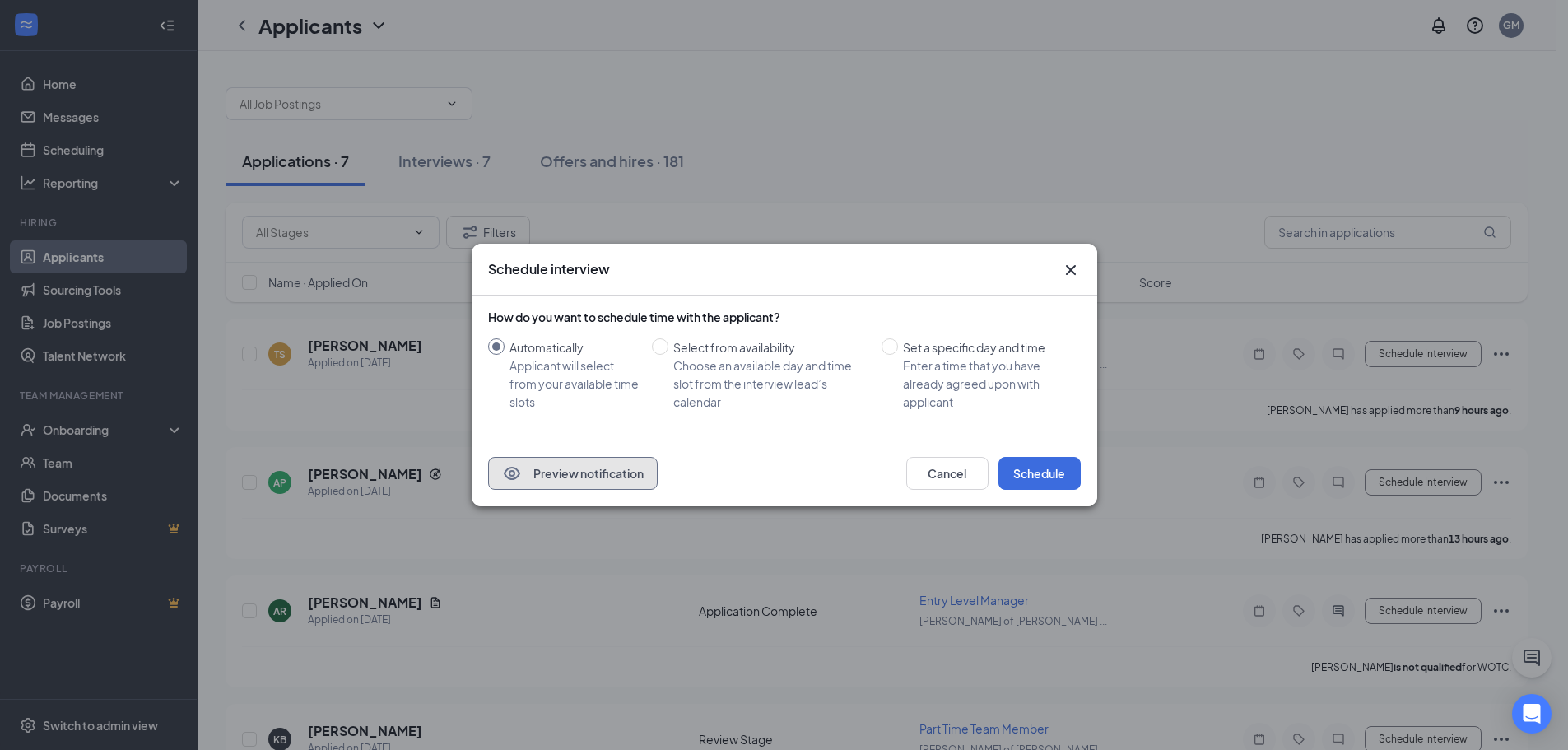
click at [620, 471] on button "Preview notification" at bounding box center [573, 473] width 170 height 33
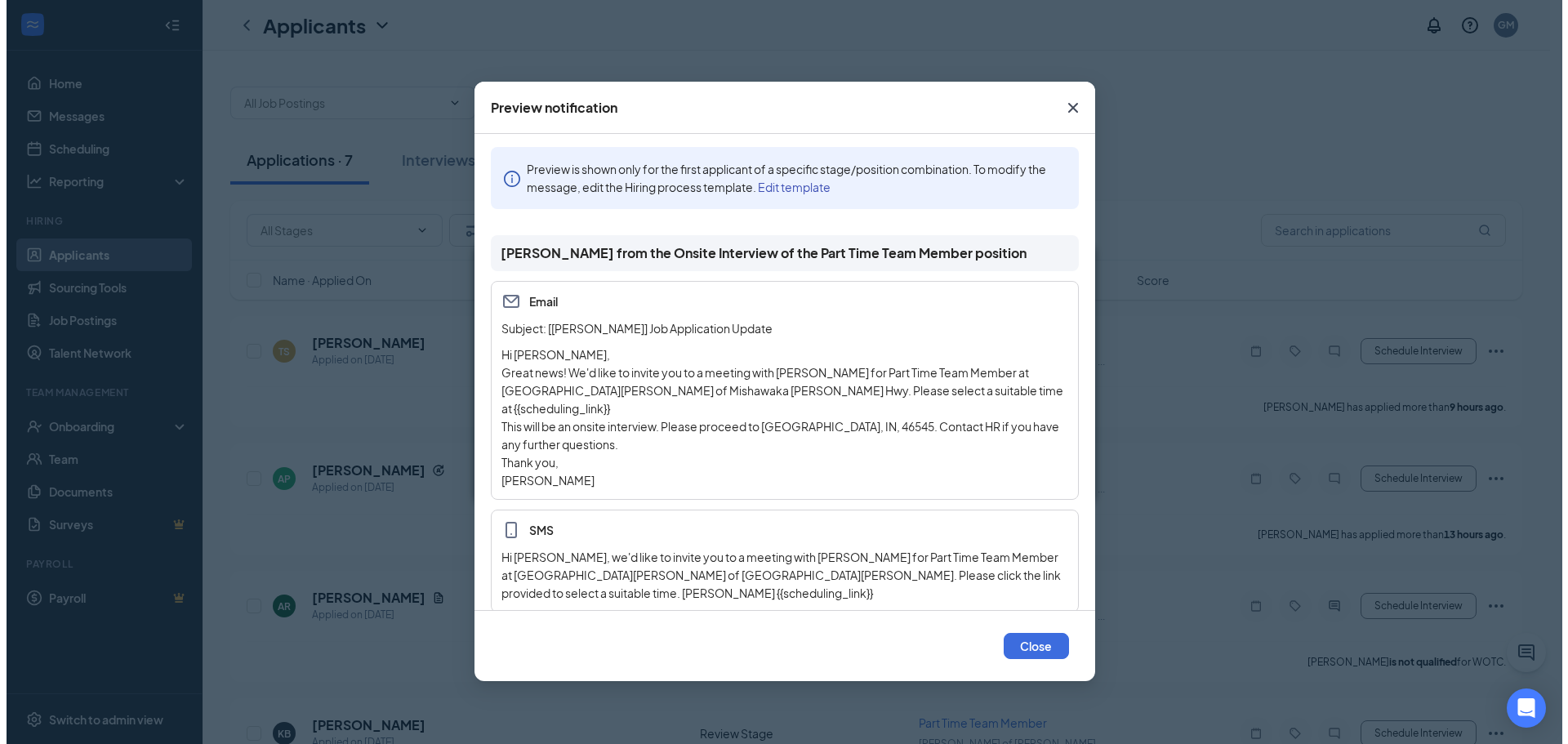
scroll to position [4, 0]
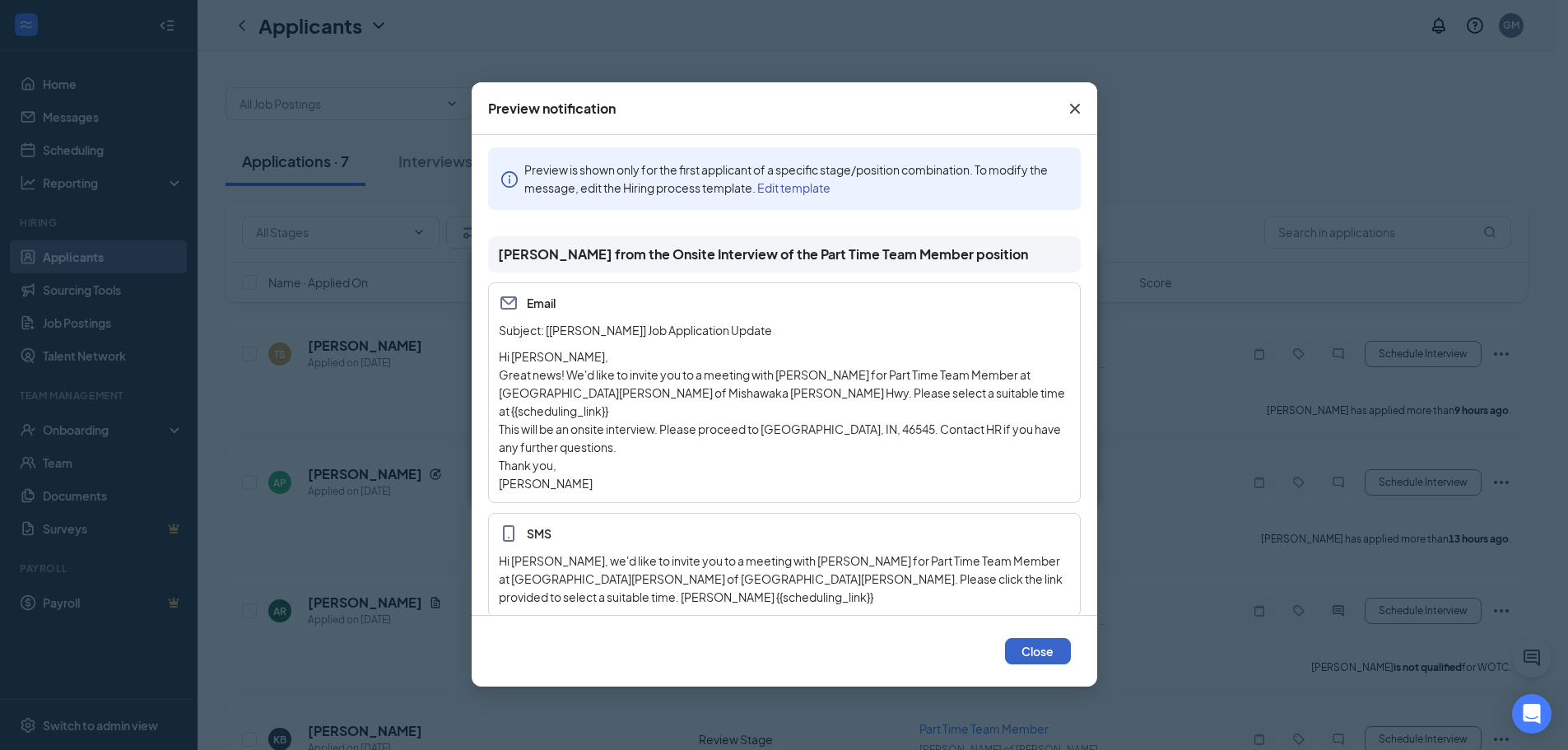
click at [1040, 643] on button "Close" at bounding box center [1037, 650] width 66 height 26
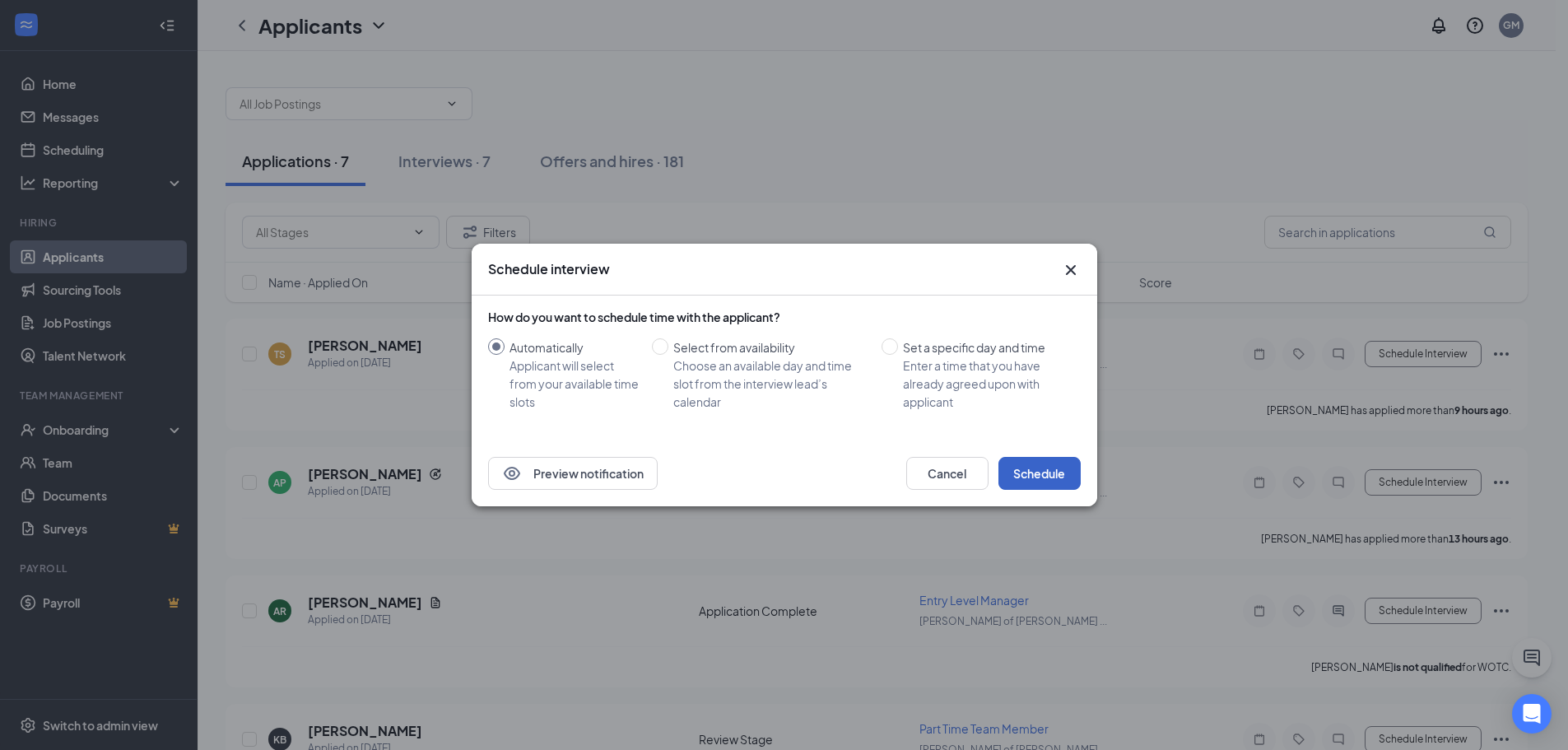
click at [1032, 470] on button "Schedule" at bounding box center [1040, 473] width 83 height 33
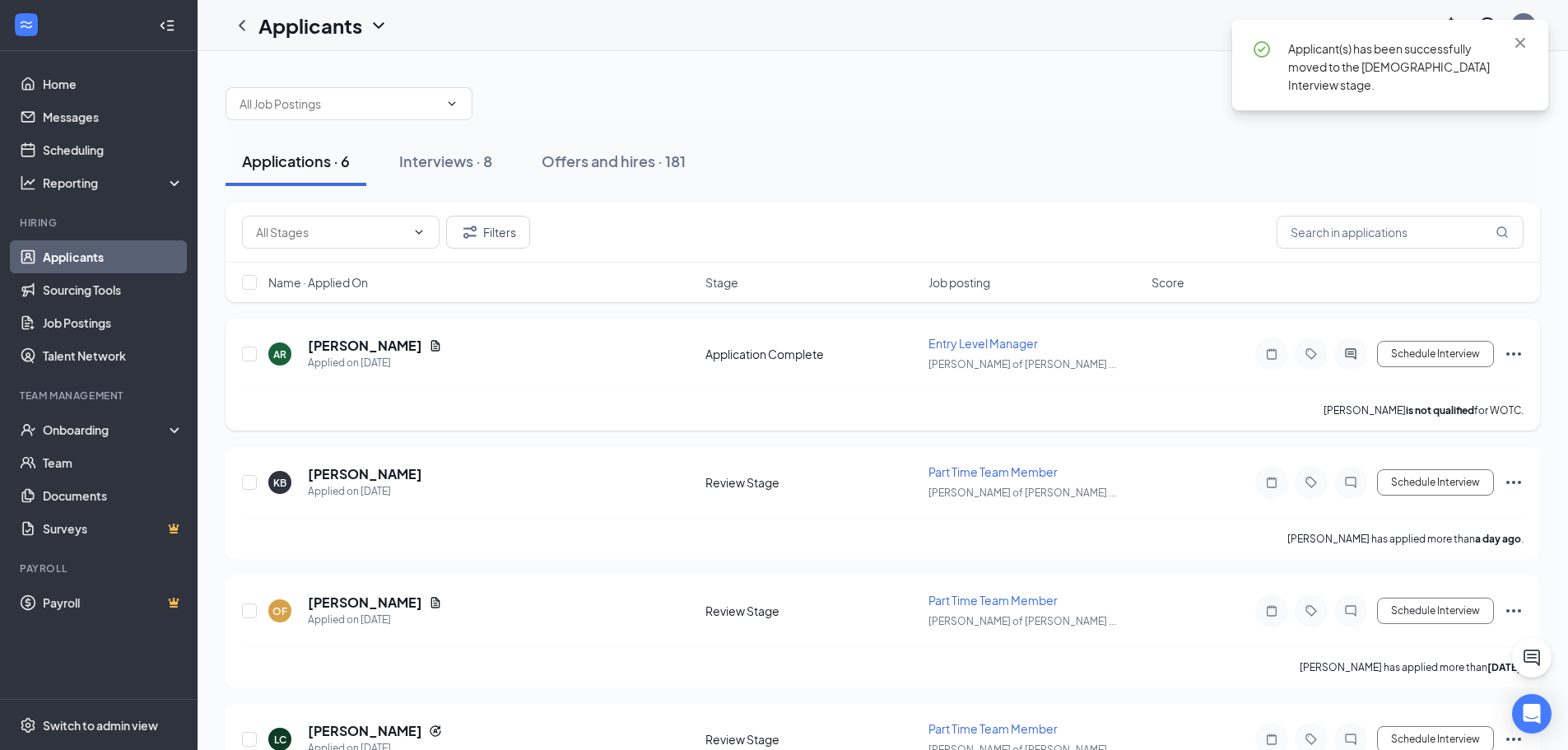
click at [1341, 346] on div at bounding box center [1350, 353] width 33 height 33
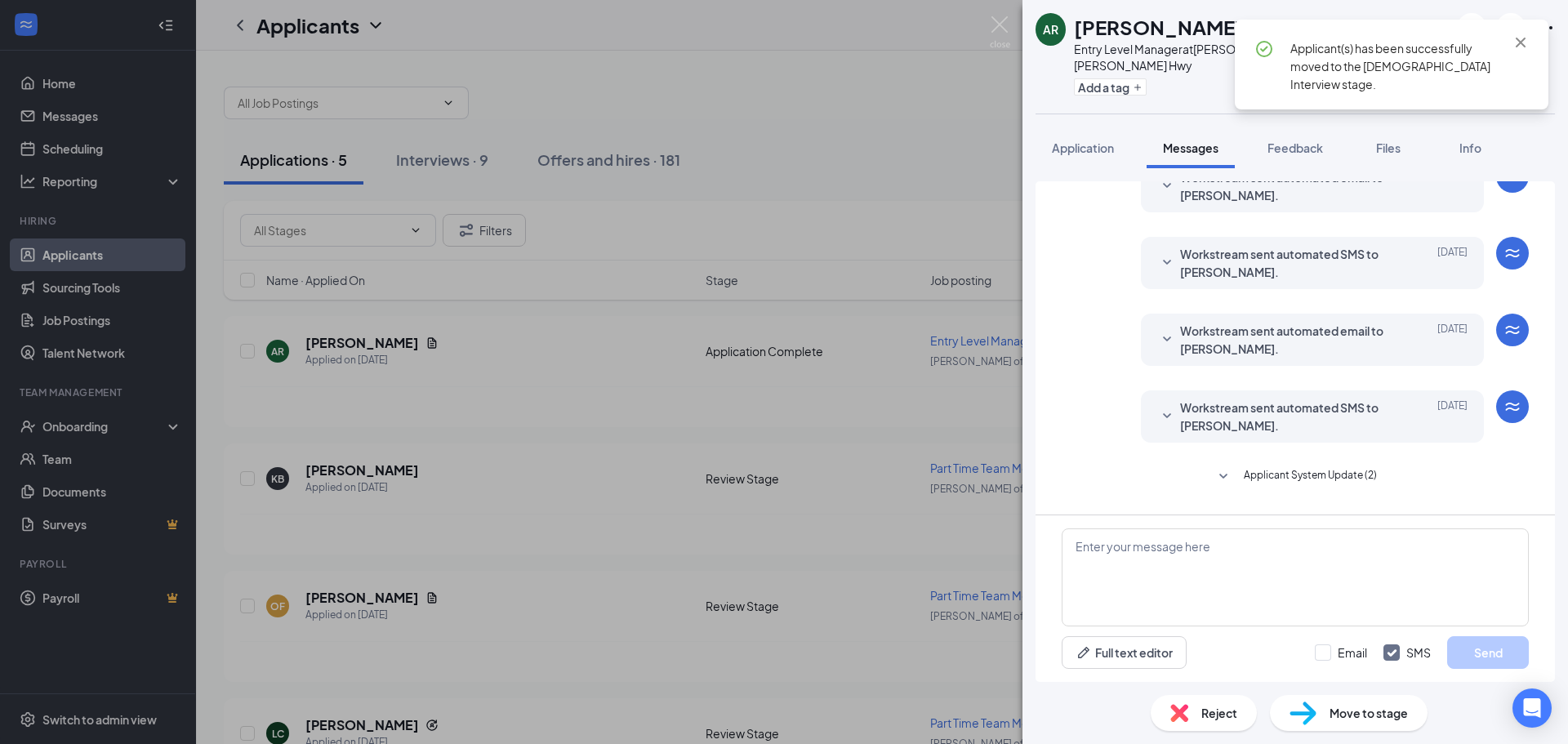
scroll to position [129, 0]
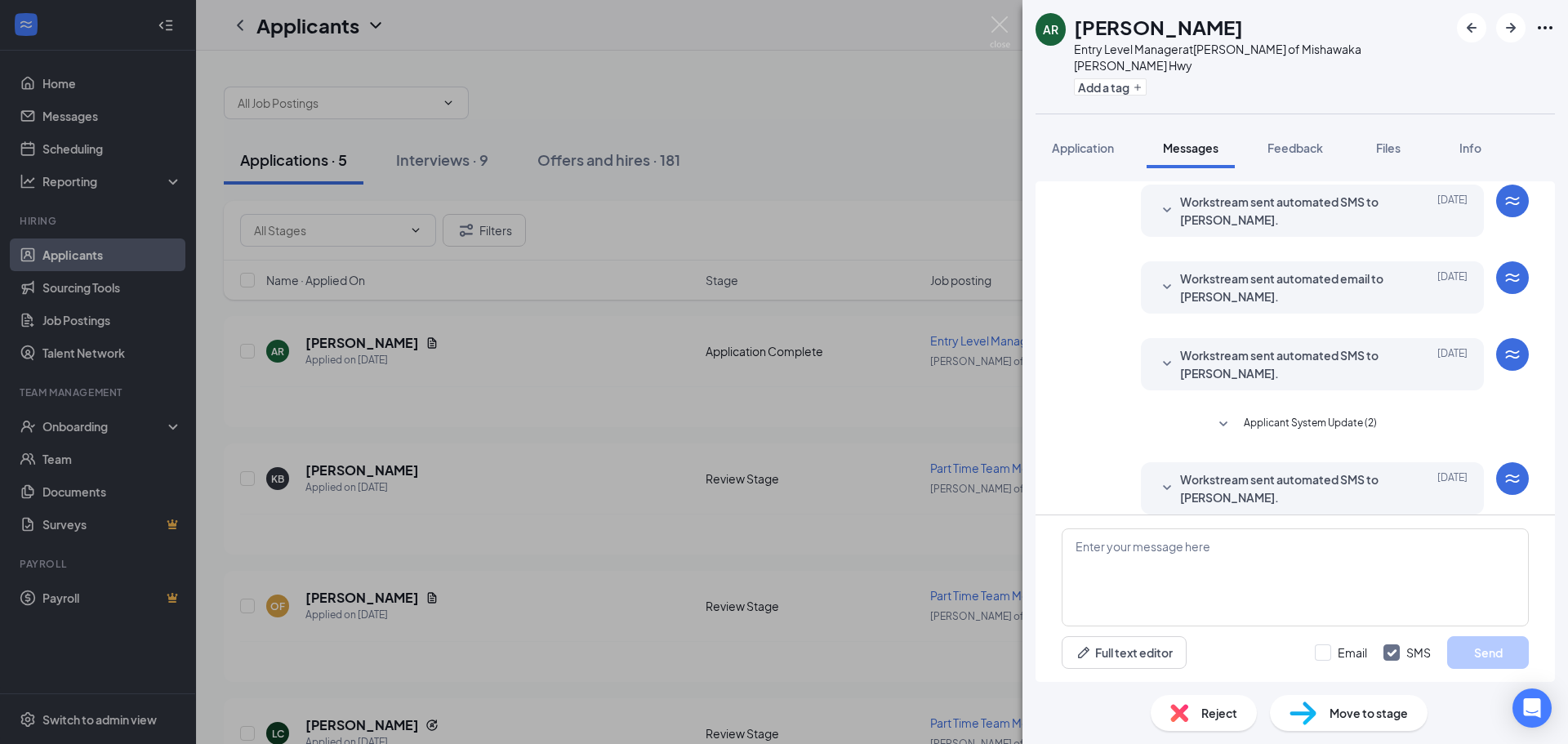
click at [1247, 474] on span "Workstream sent automated SMS to [PERSON_NAME]." at bounding box center [1287, 488] width 214 height 36
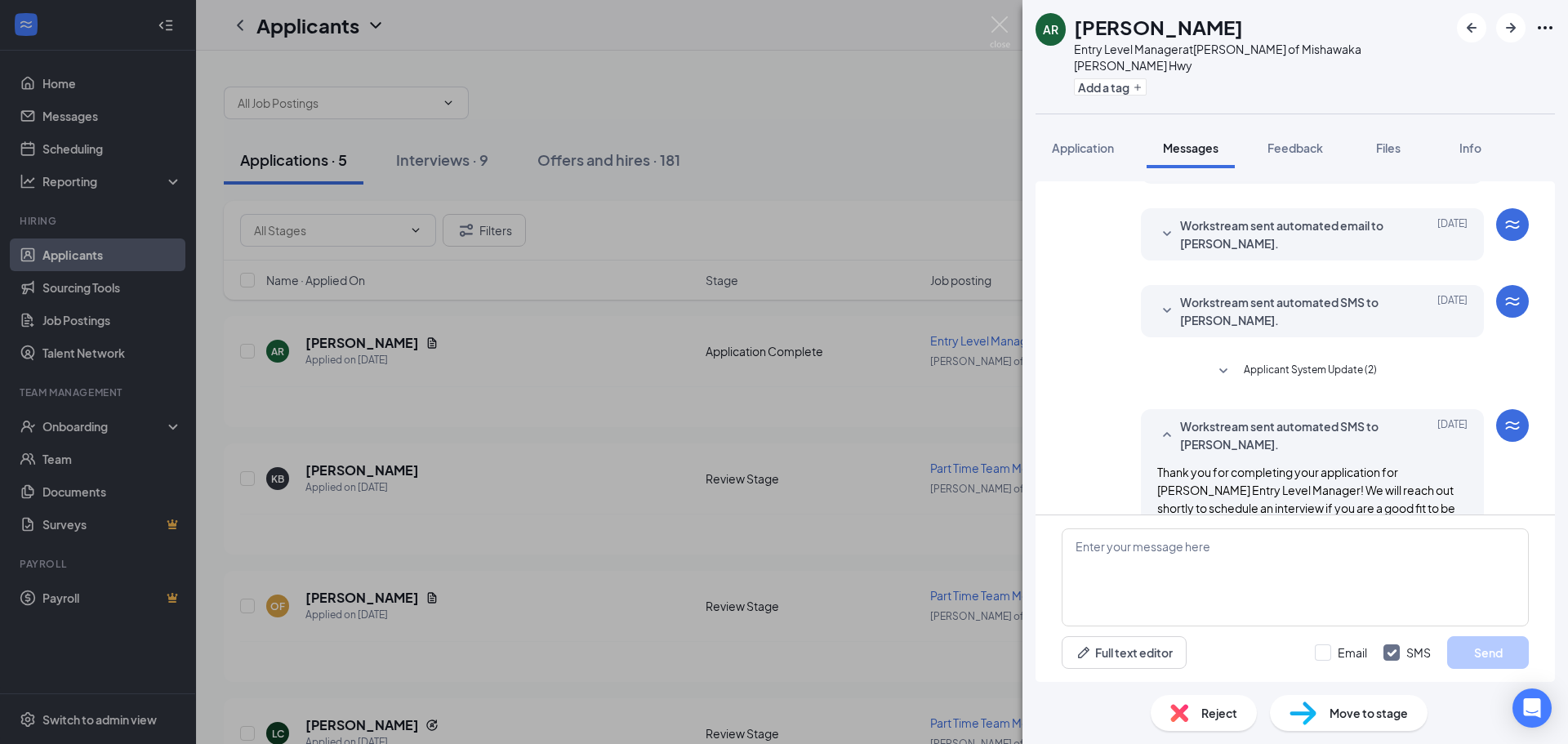
scroll to position [211, 0]
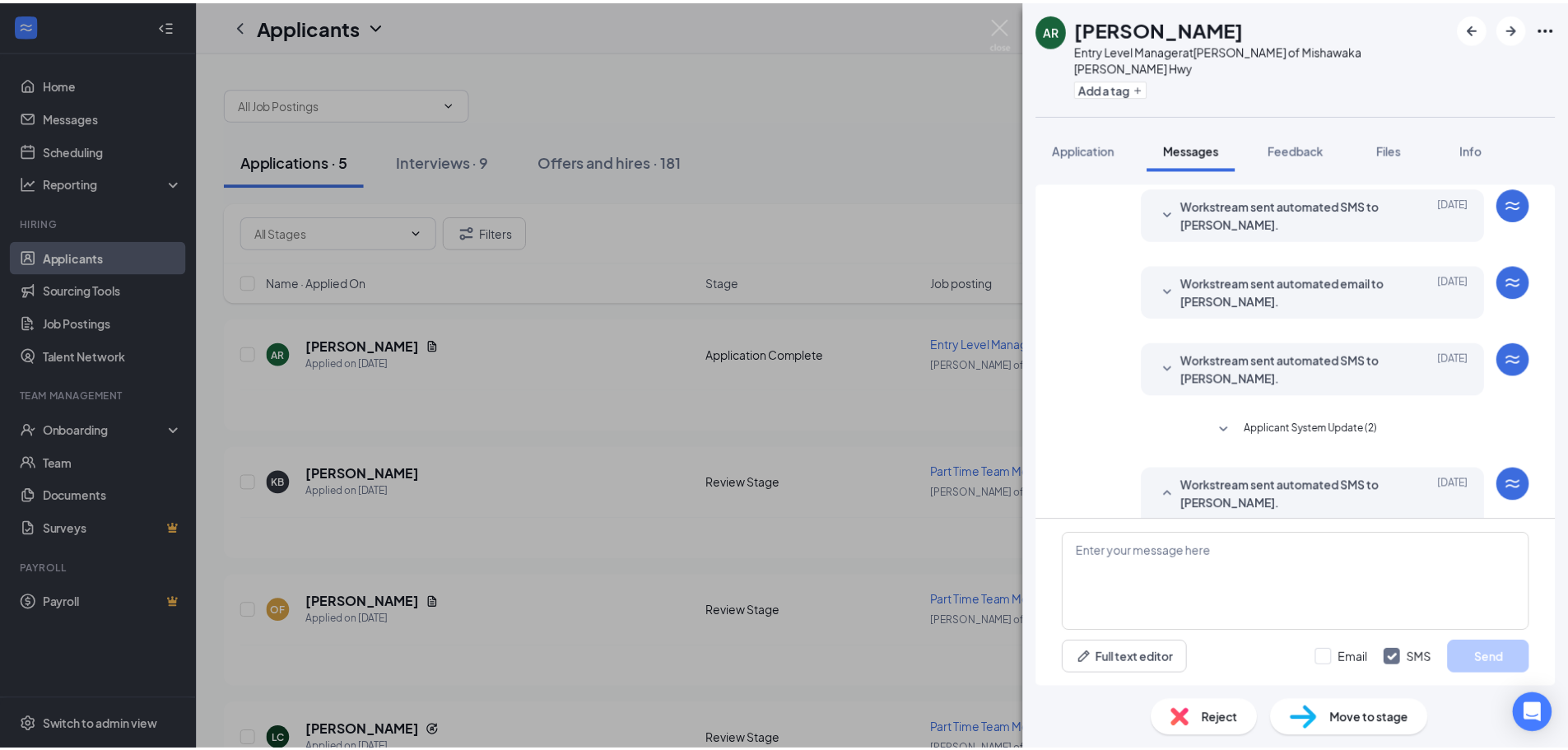
scroll to position [212, 0]
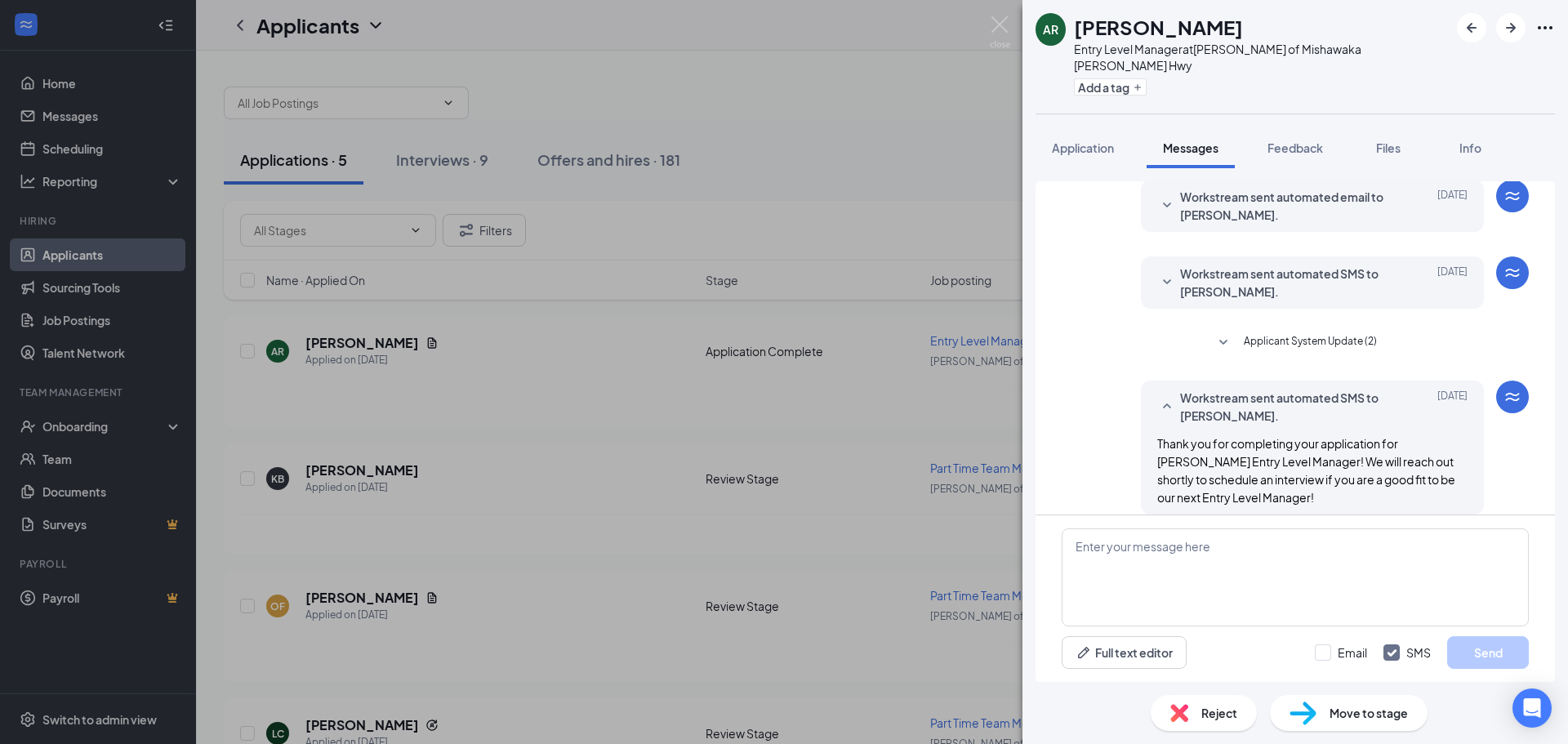
click at [875, 362] on div "AR [PERSON_NAME] Entry Level Manager at [PERSON_NAME] of [PERSON_NAME] Hwy Add …" at bounding box center [784, 372] width 1568 height 744
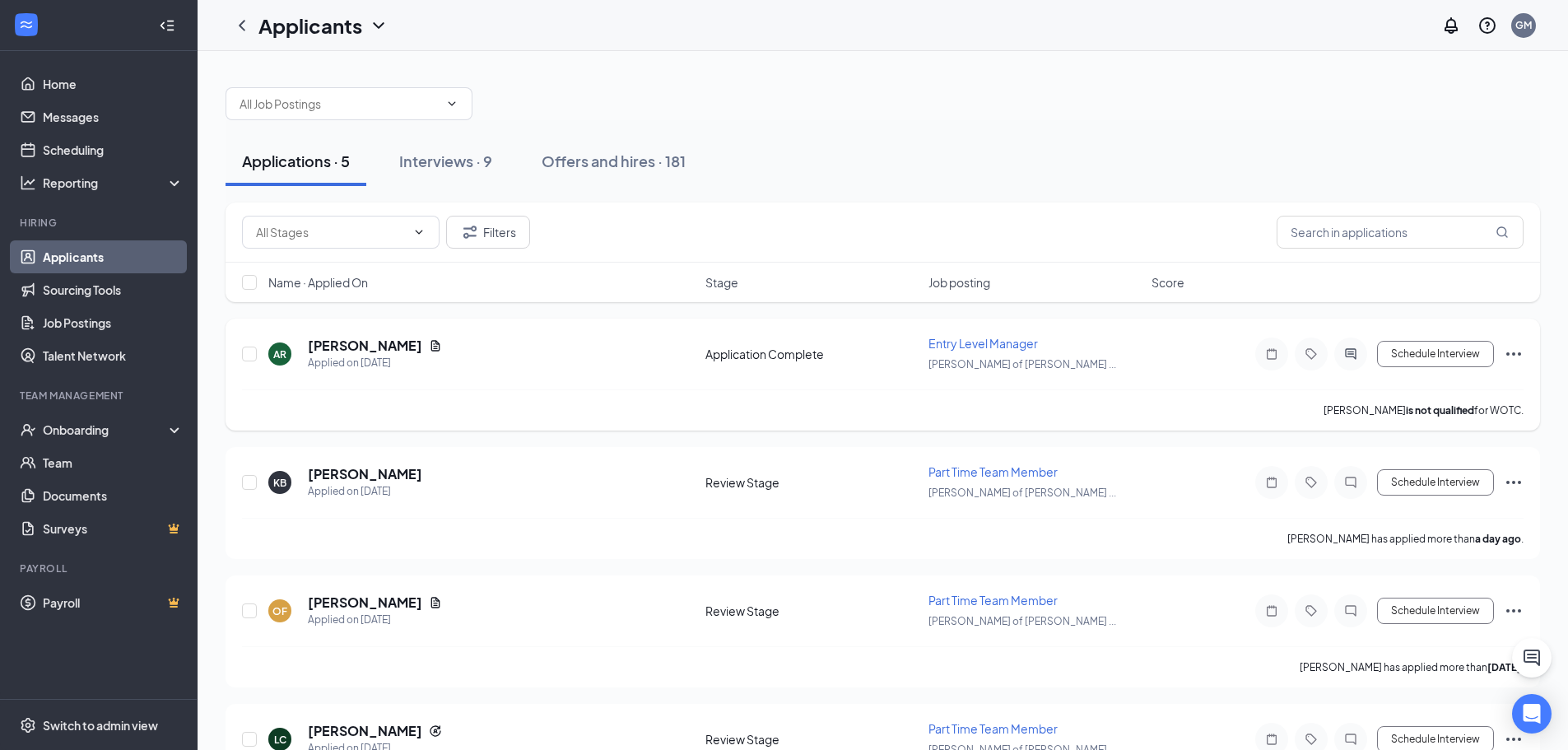
click at [1520, 355] on icon "Ellipses" at bounding box center [1514, 354] width 20 height 20
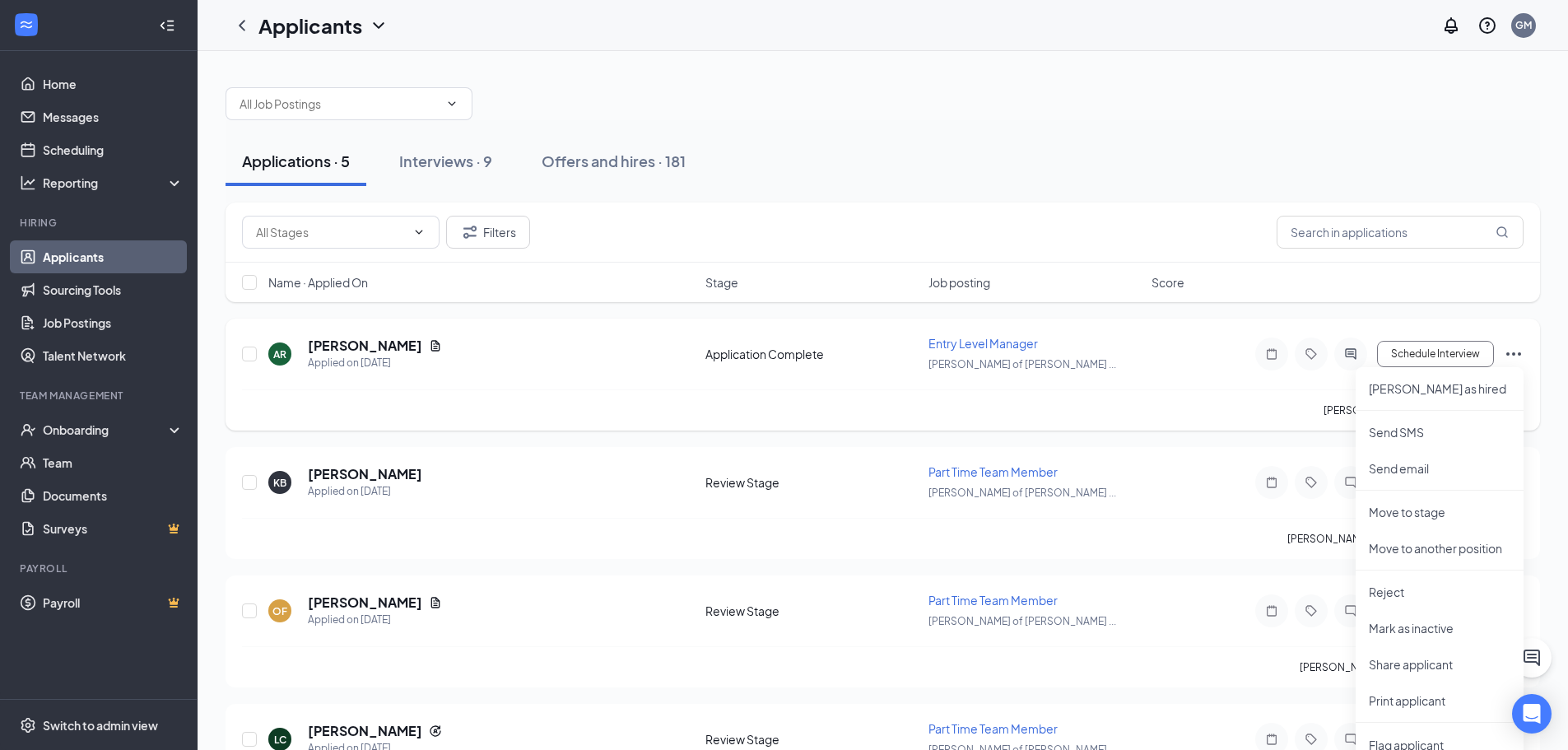
click at [1523, 345] on icon "Ellipses" at bounding box center [1514, 354] width 20 height 20
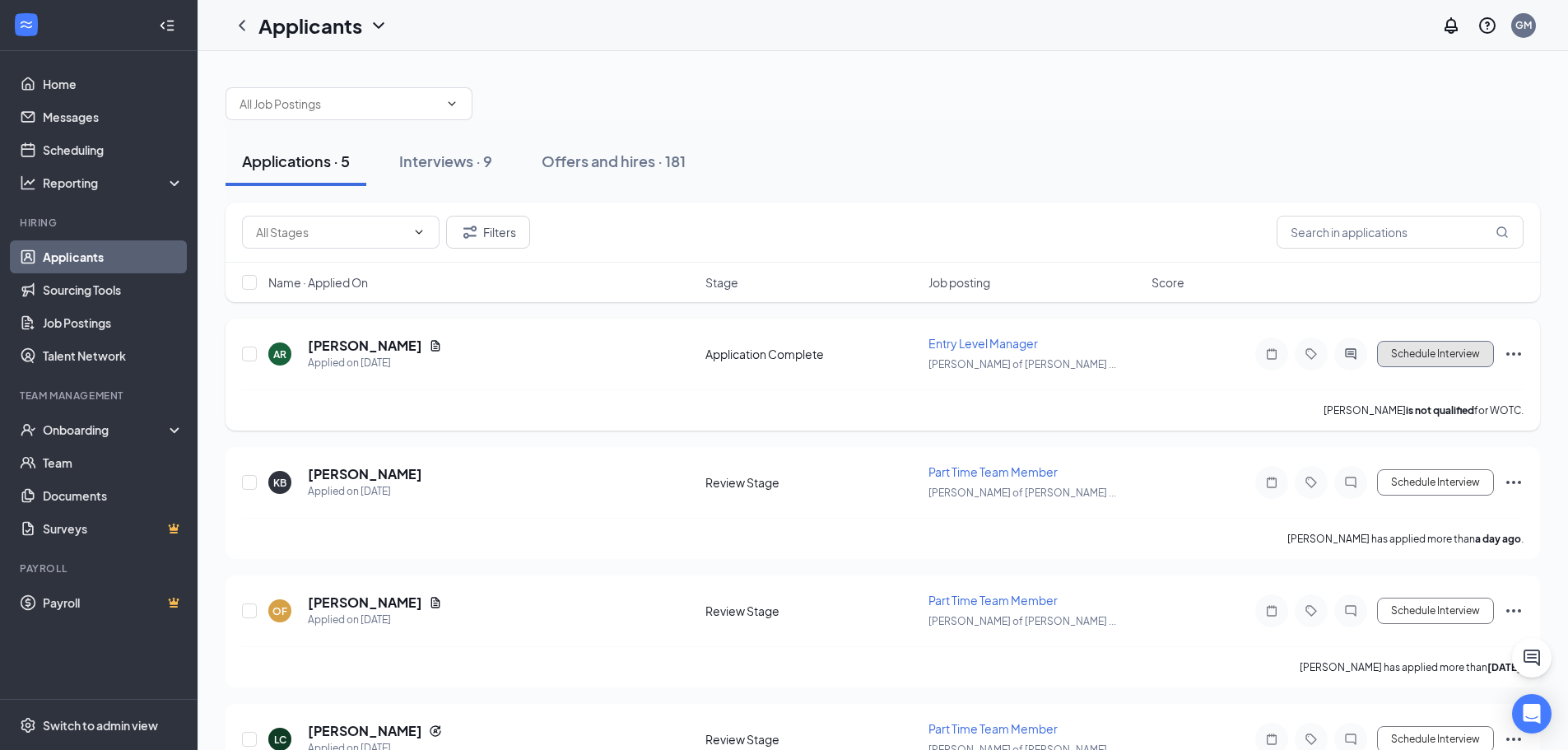
click at [1441, 344] on button "Schedule Interview" at bounding box center [1436, 353] width 117 height 26
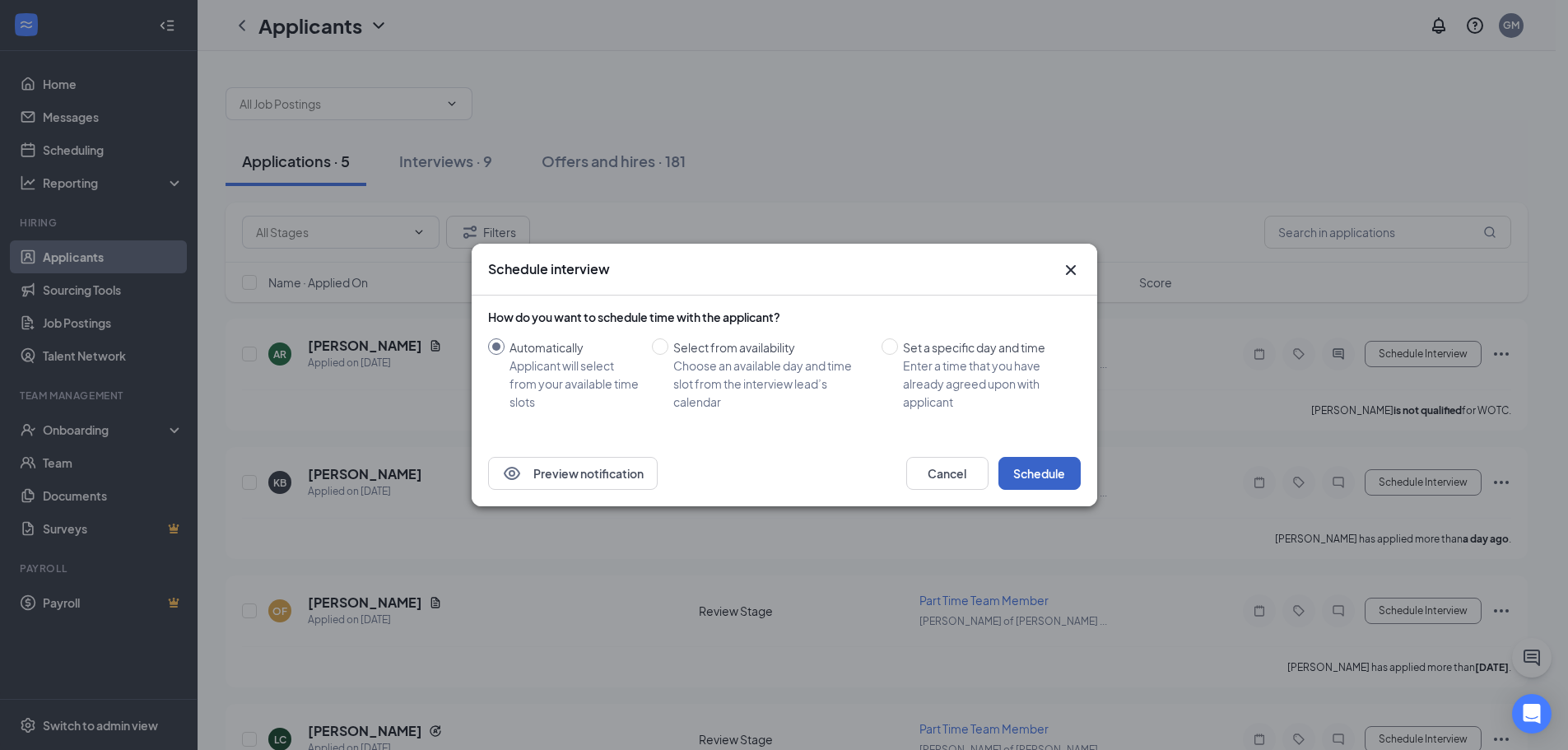
click at [1069, 470] on button "Schedule" at bounding box center [1040, 473] width 83 height 33
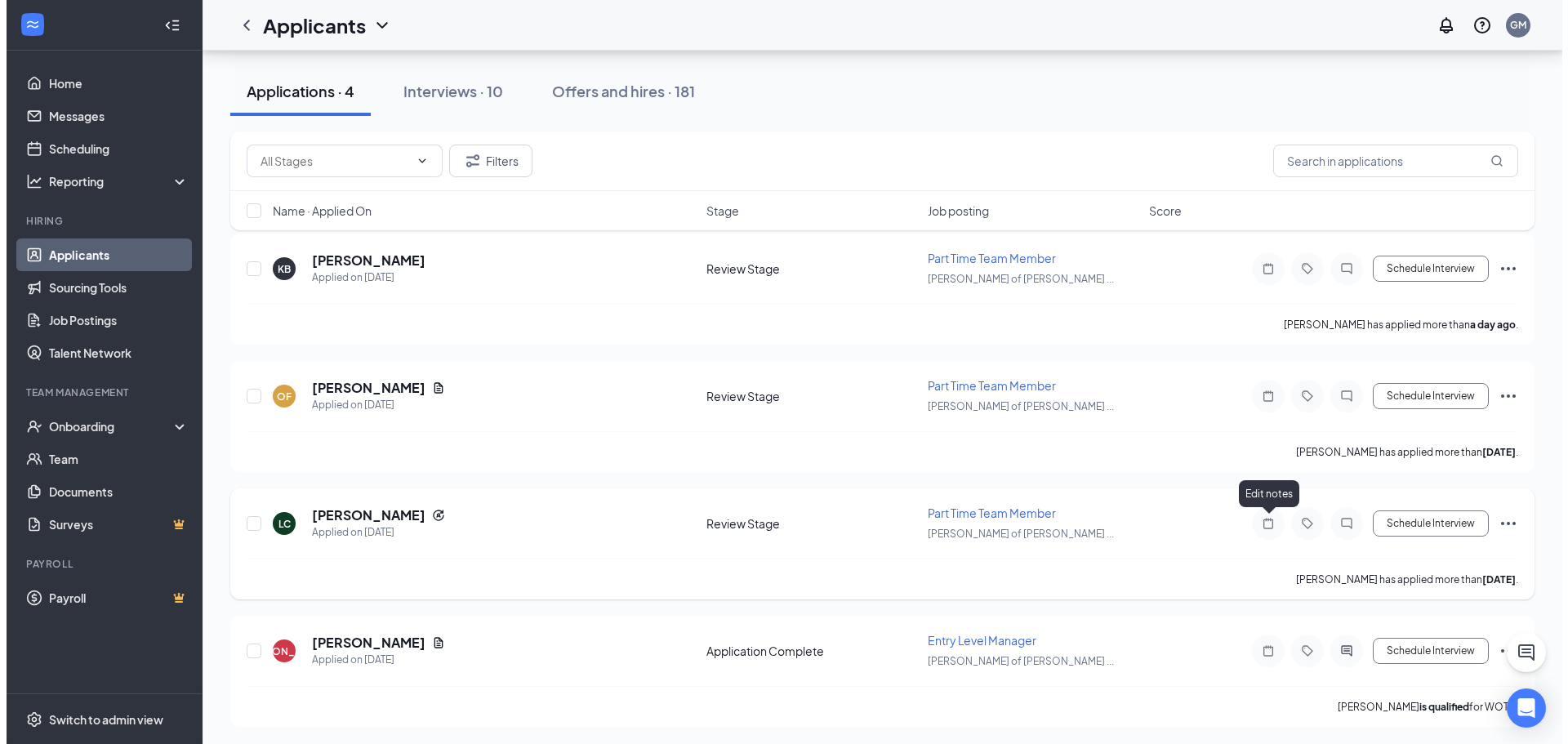
scroll to position [85, 0]
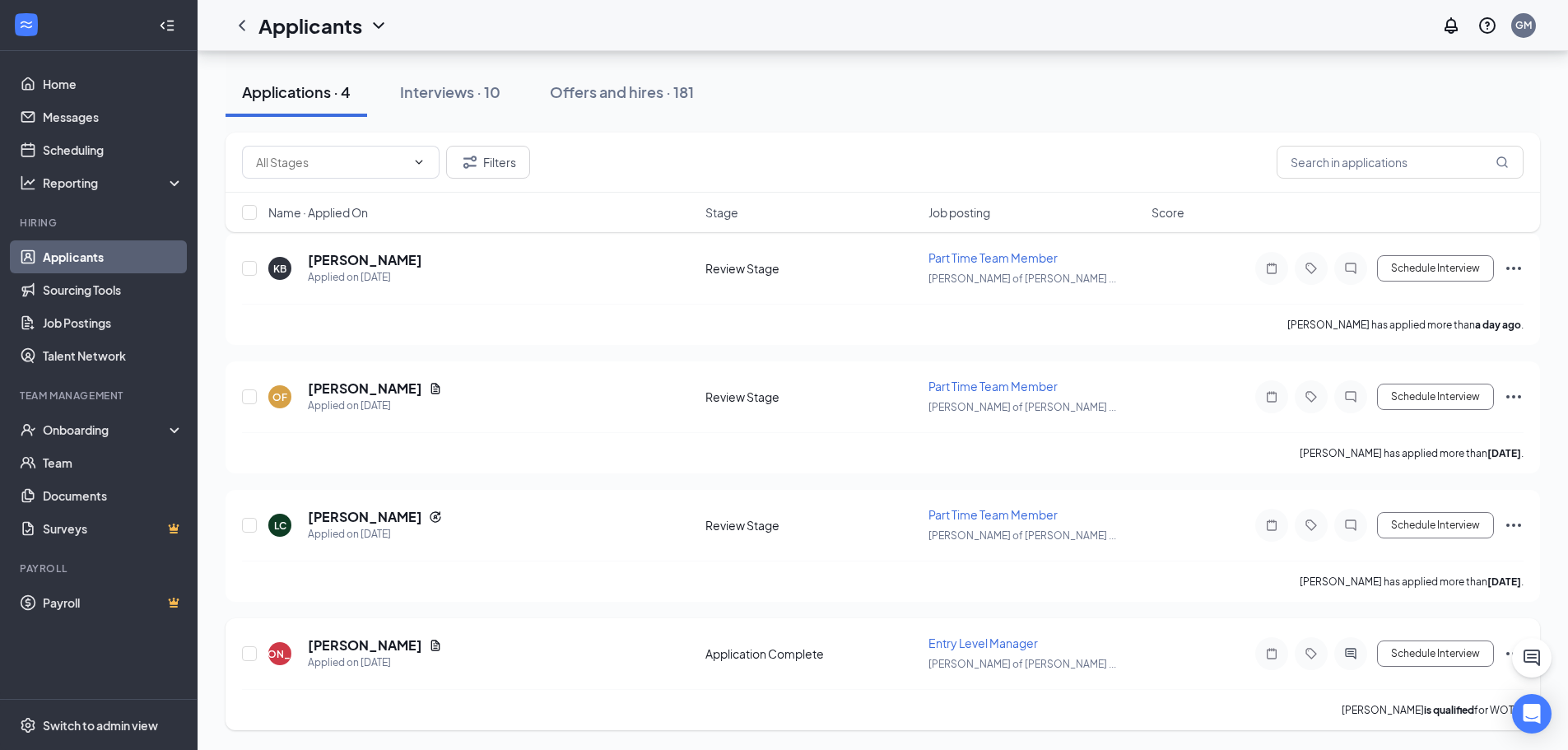
click at [1357, 649] on icon "ActiveChat" at bounding box center [1351, 653] width 20 height 13
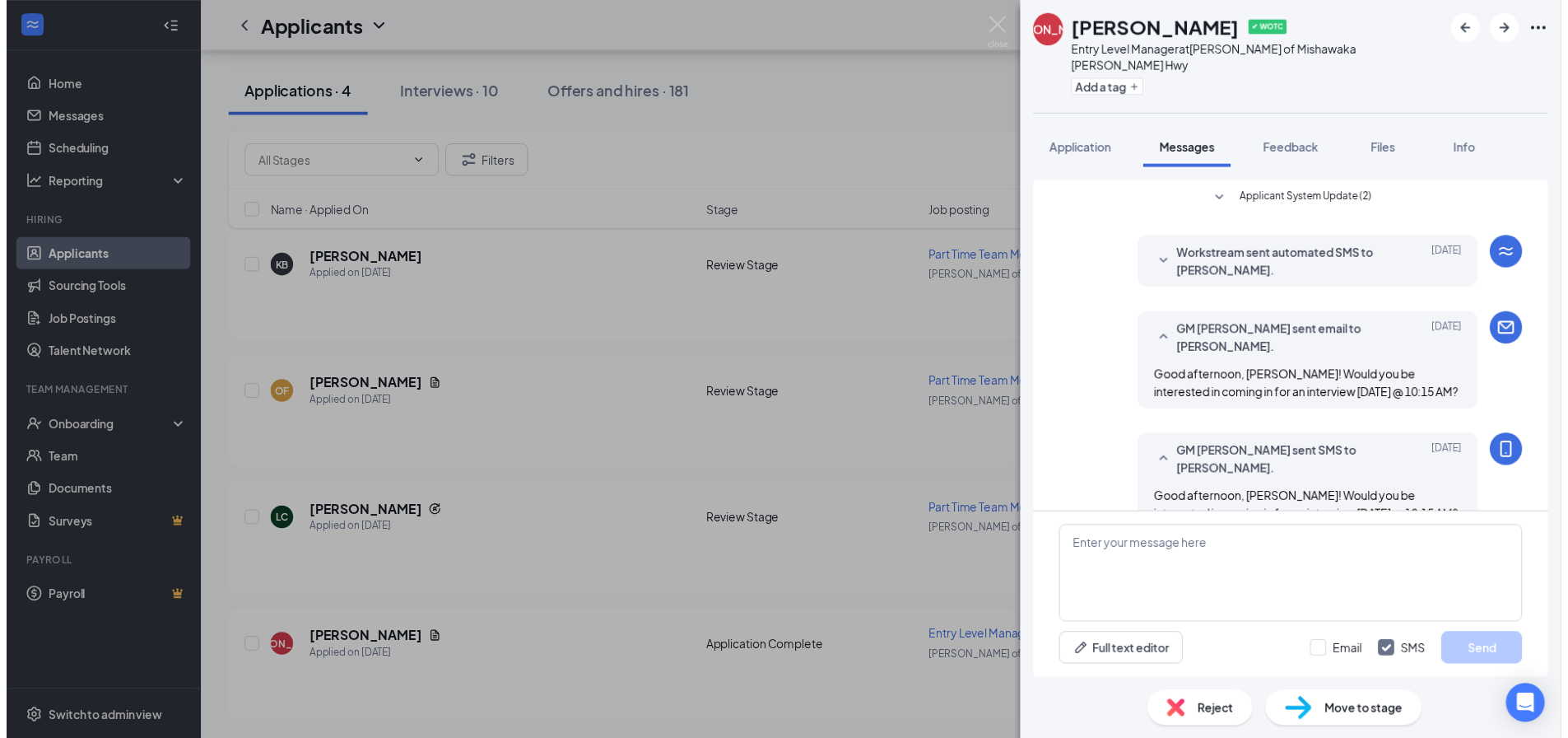
scroll to position [222, 0]
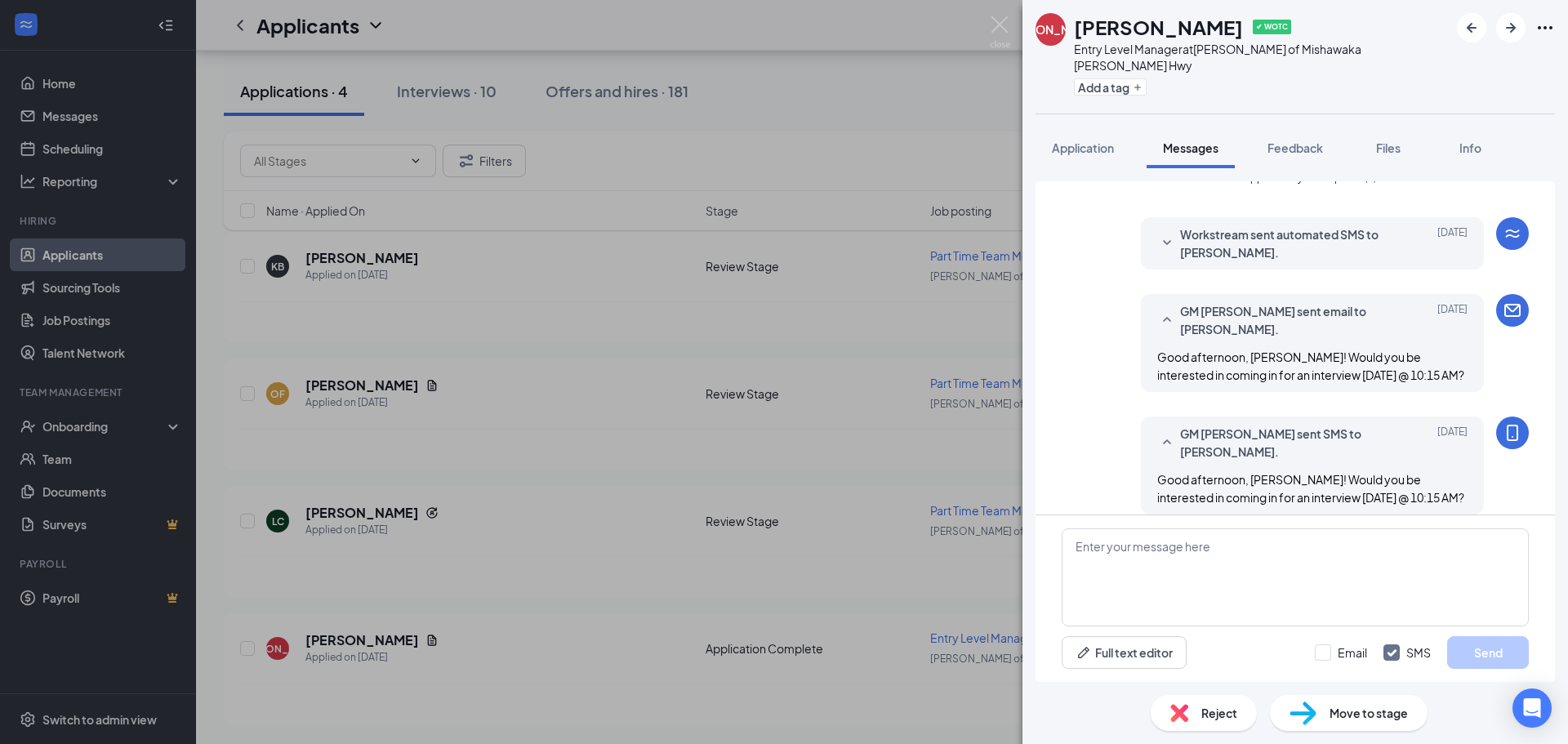
click at [1214, 722] on div "Reject" at bounding box center [1203, 713] width 106 height 36
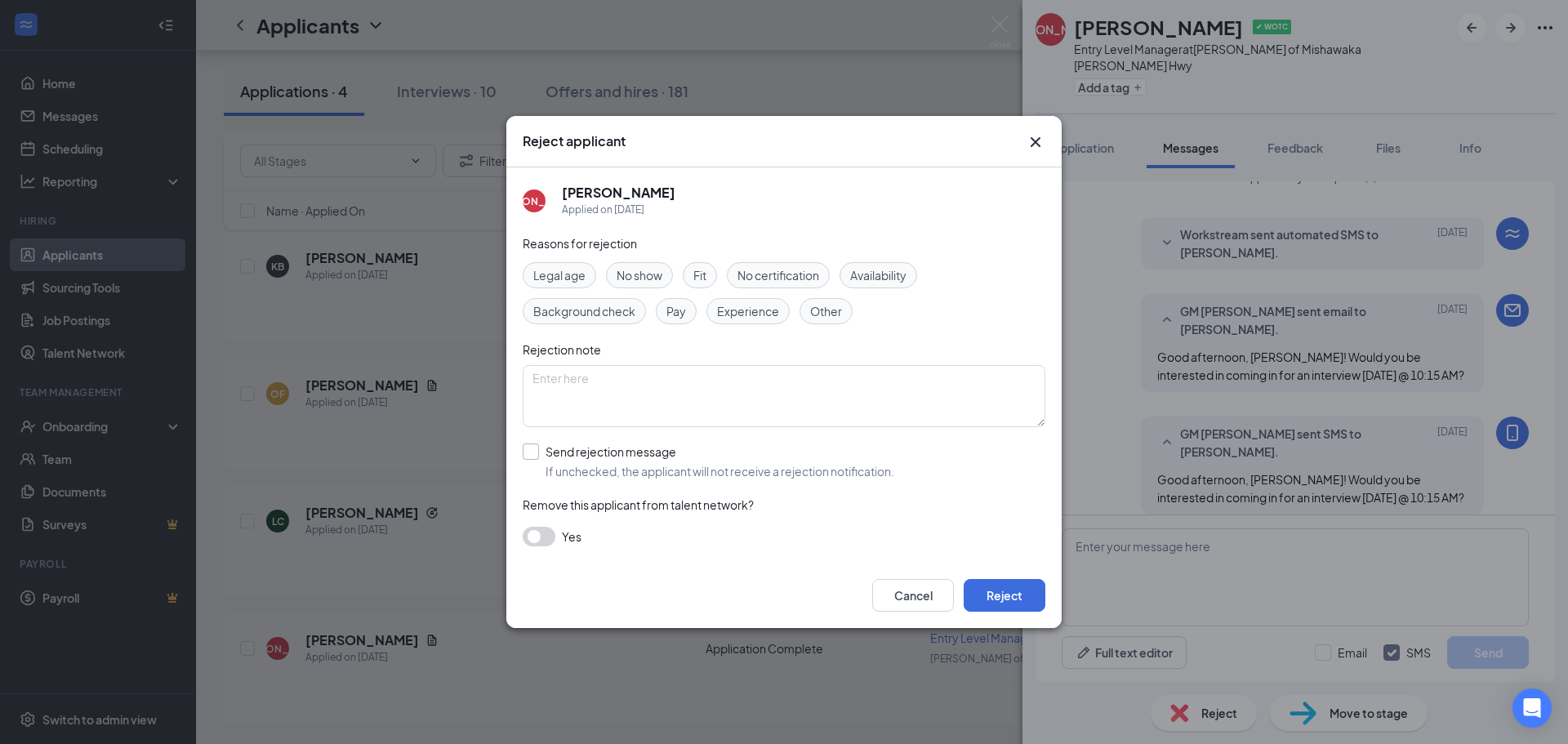
click at [542, 456] on input "Send rejection message If unchecked, the applicant will not receive a rejection…" at bounding box center [709, 461] width 371 height 36
checkbox input "true"
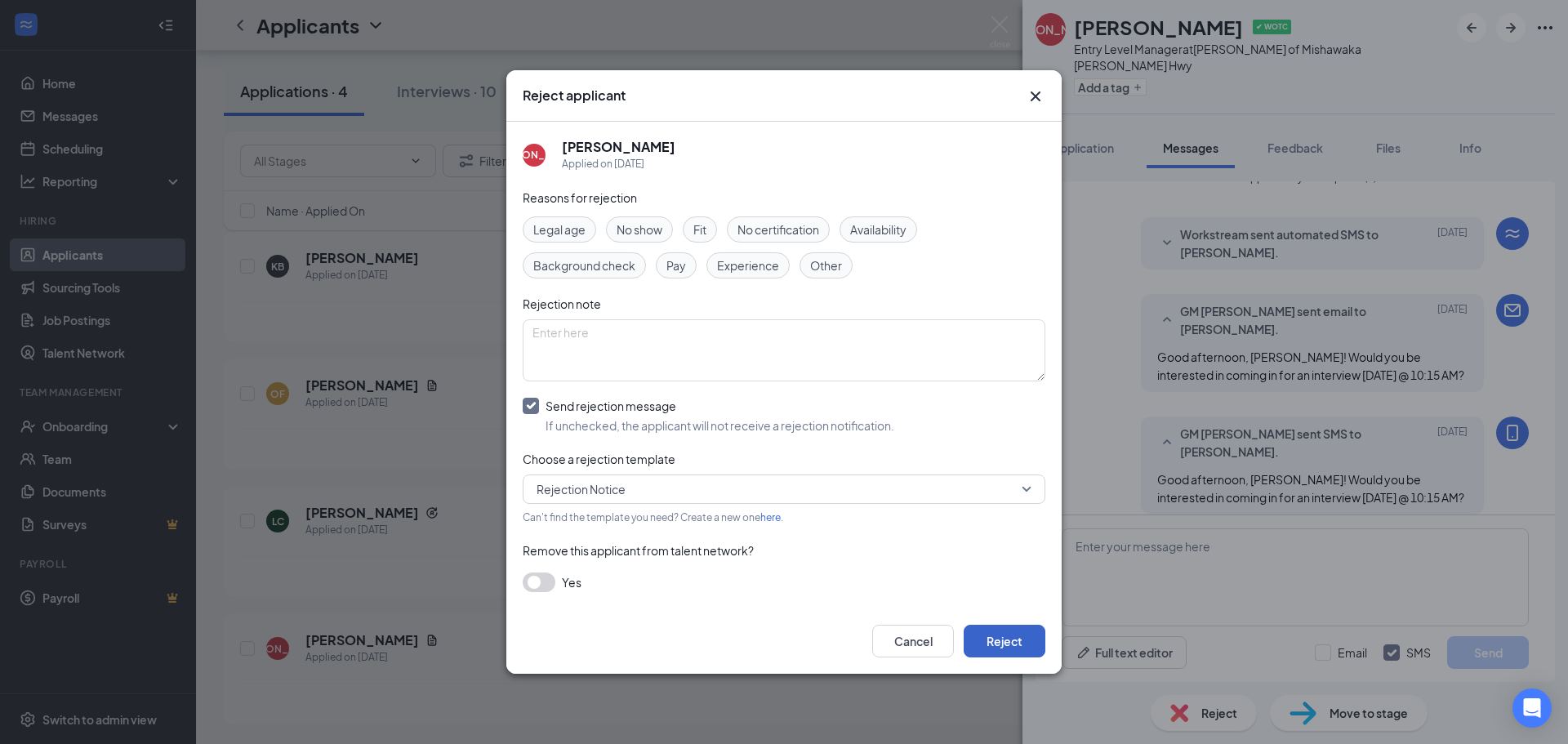
click at [993, 638] on button "Reject" at bounding box center [1005, 641] width 82 height 33
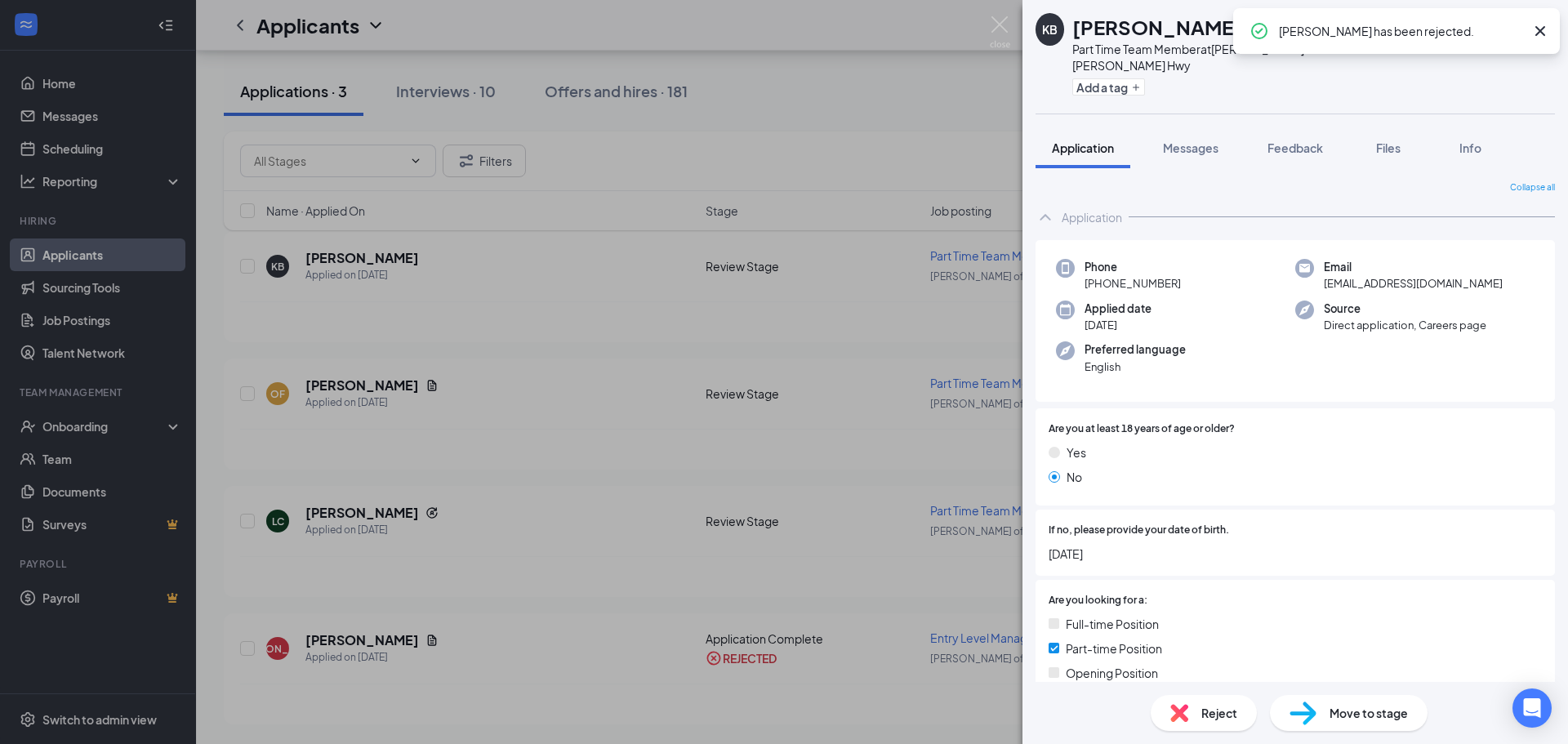
click at [726, 591] on div "KB [PERSON_NAME] Part Time Team Member at [PERSON_NAME] of [PERSON_NAME] Hwy Ad…" at bounding box center [784, 372] width 1568 height 744
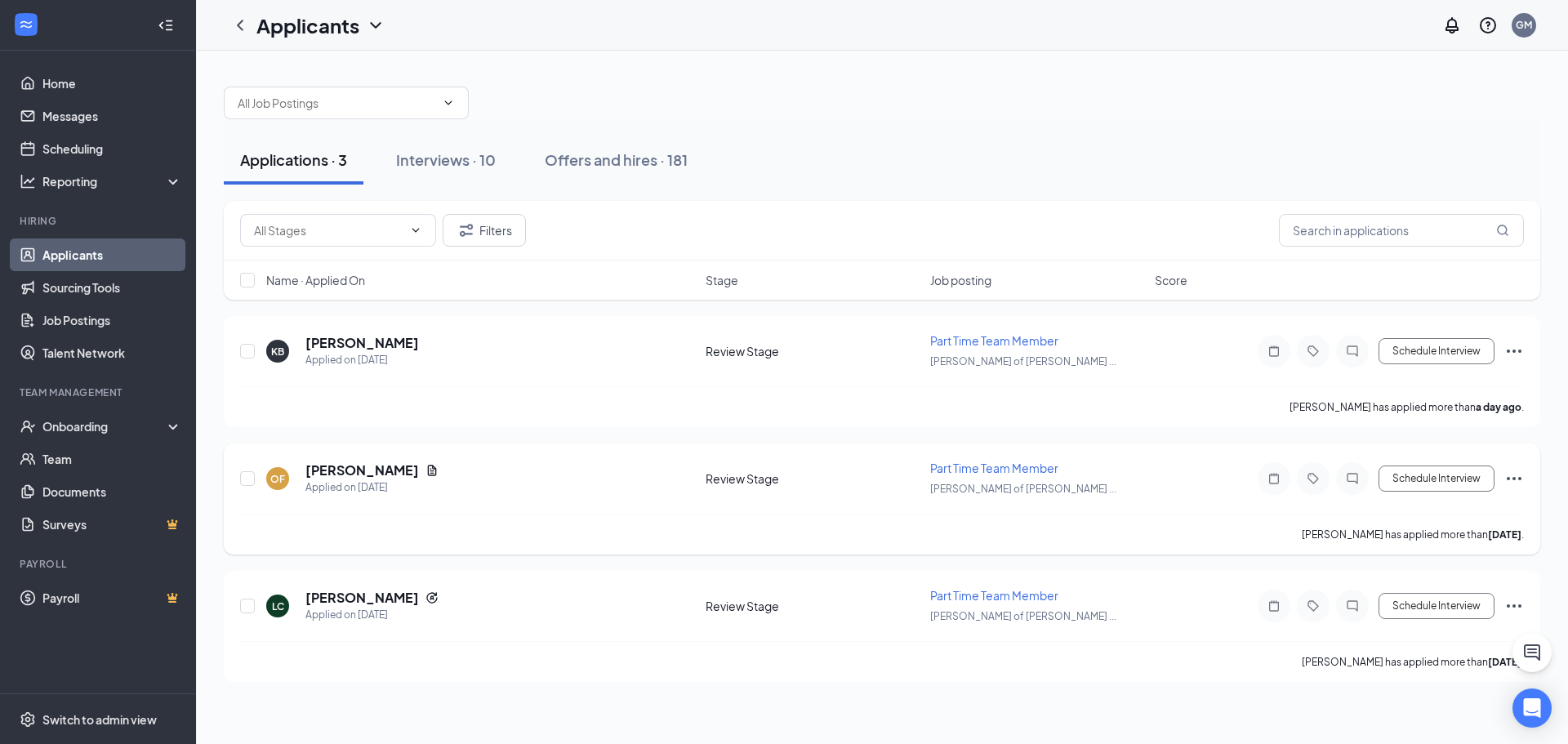
click at [1364, 480] on div at bounding box center [1352, 478] width 33 height 33
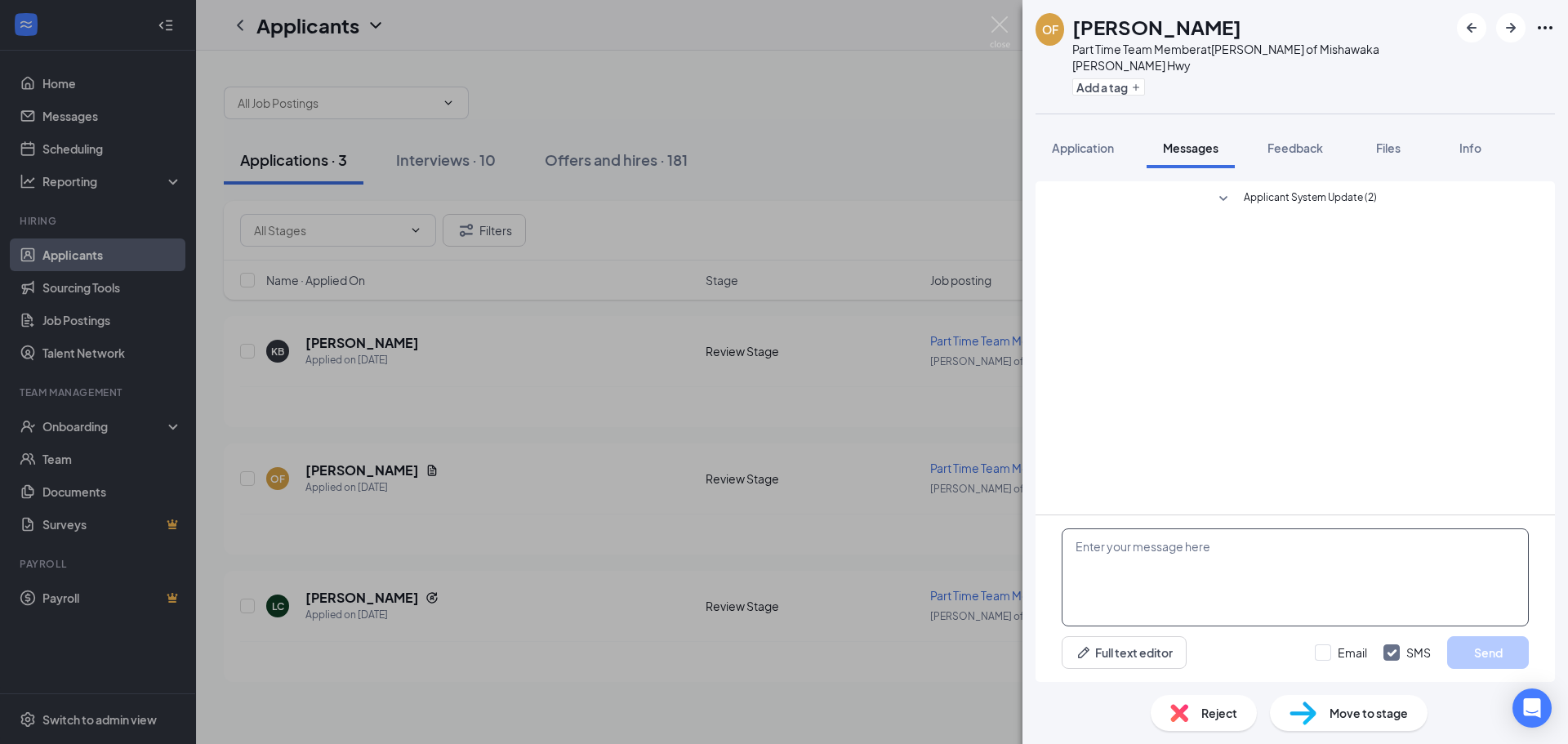
click at [1103, 552] on textarea at bounding box center [1295, 577] width 467 height 98
type textarea "Good morning! Would you be interested in setting up an interview!"
click at [1360, 651] on input "Email" at bounding box center [1340, 652] width 53 height 16
checkbox input "true"
click at [1456, 645] on button "Send" at bounding box center [1489, 652] width 82 height 33
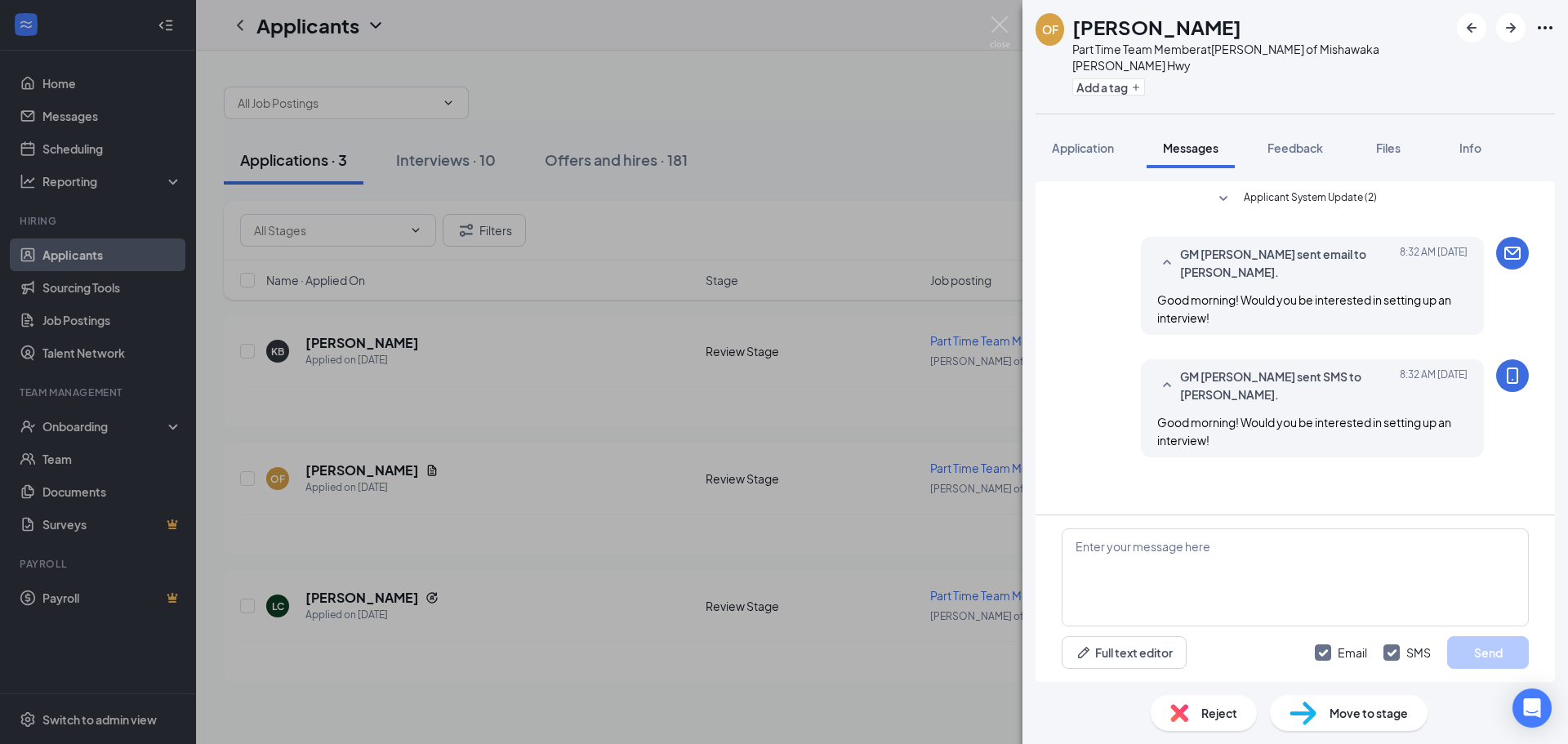
click at [888, 582] on div "OF [PERSON_NAME] Part Time Team Member at [PERSON_NAME] of [PERSON_NAME] Hwy Ad…" at bounding box center [784, 372] width 1568 height 744
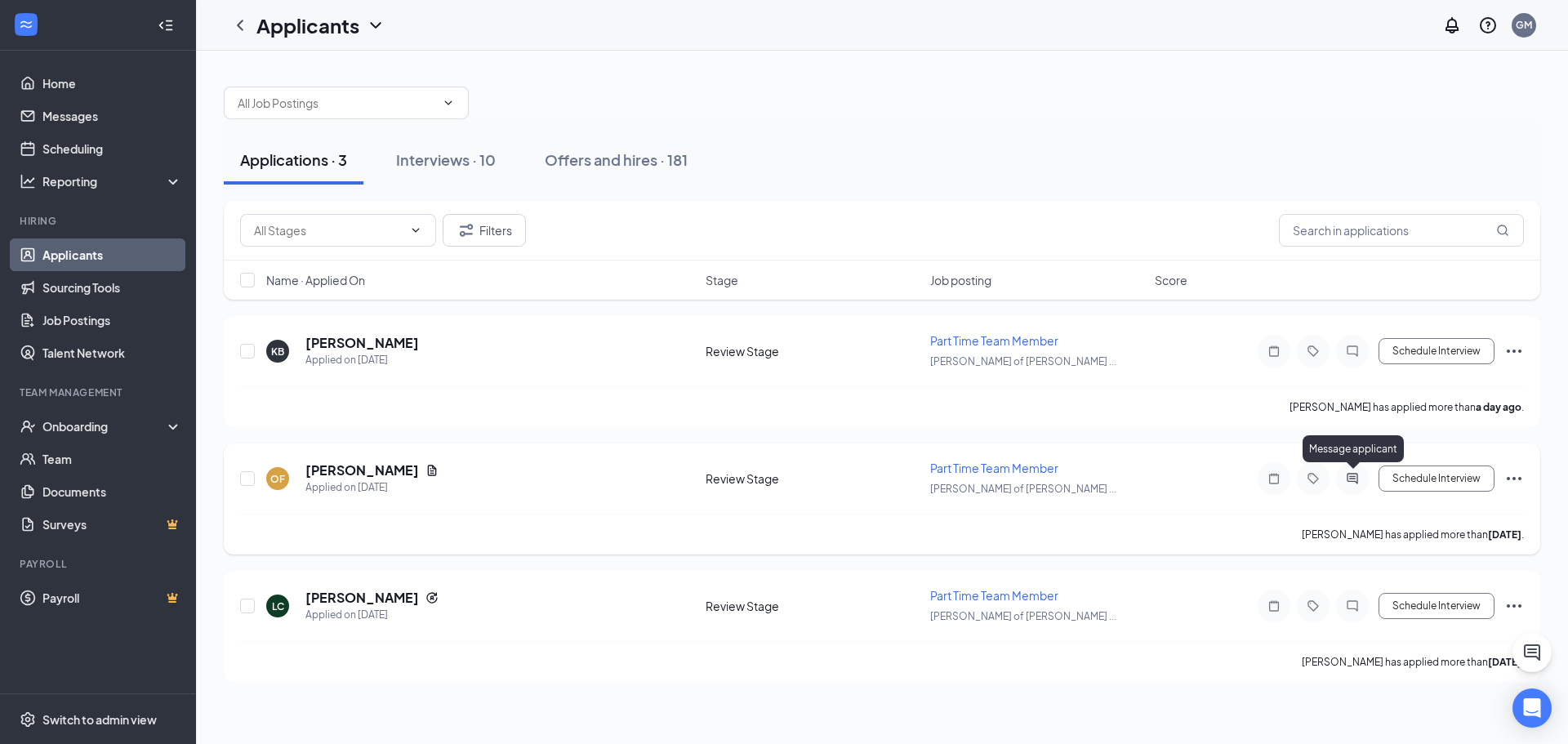
click at [1343, 475] on icon "ActiveChat" at bounding box center [1353, 478] width 20 height 13
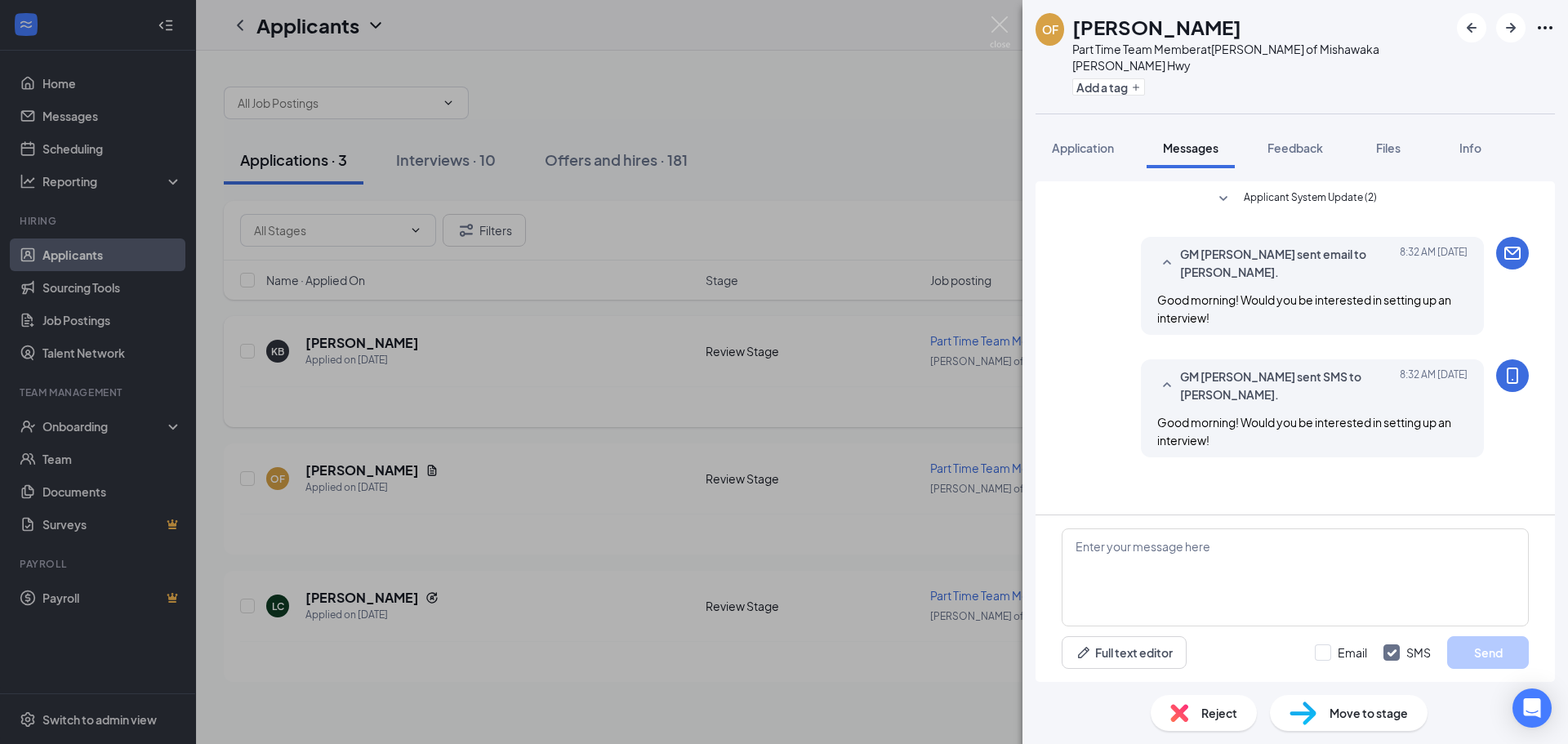
click at [817, 417] on div "OF [PERSON_NAME] Part Time Team Member at [PERSON_NAME] of [PERSON_NAME] Hwy Ad…" at bounding box center [784, 372] width 1568 height 744
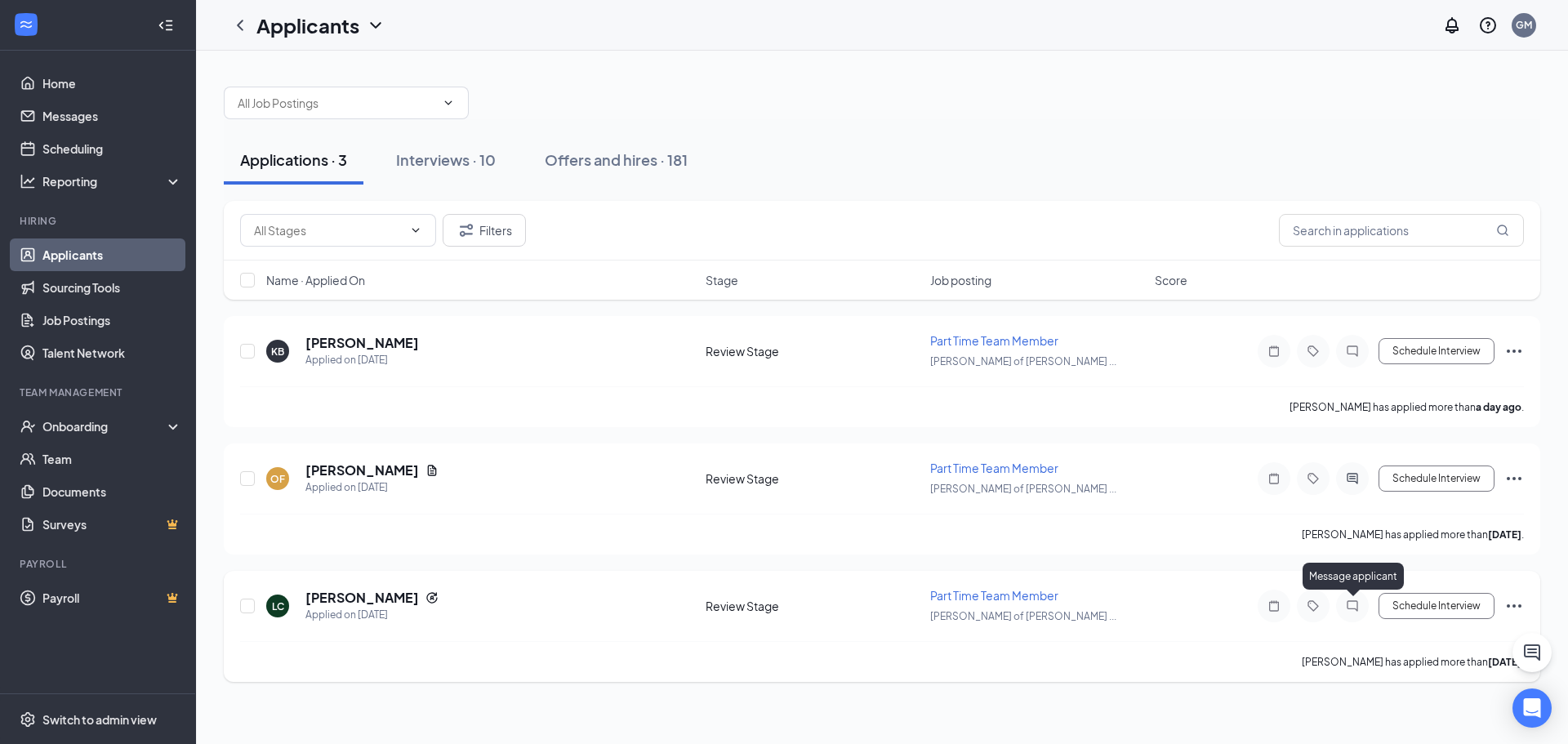
click at [1346, 604] on icon "ChatInactive" at bounding box center [1353, 606] width 20 height 13
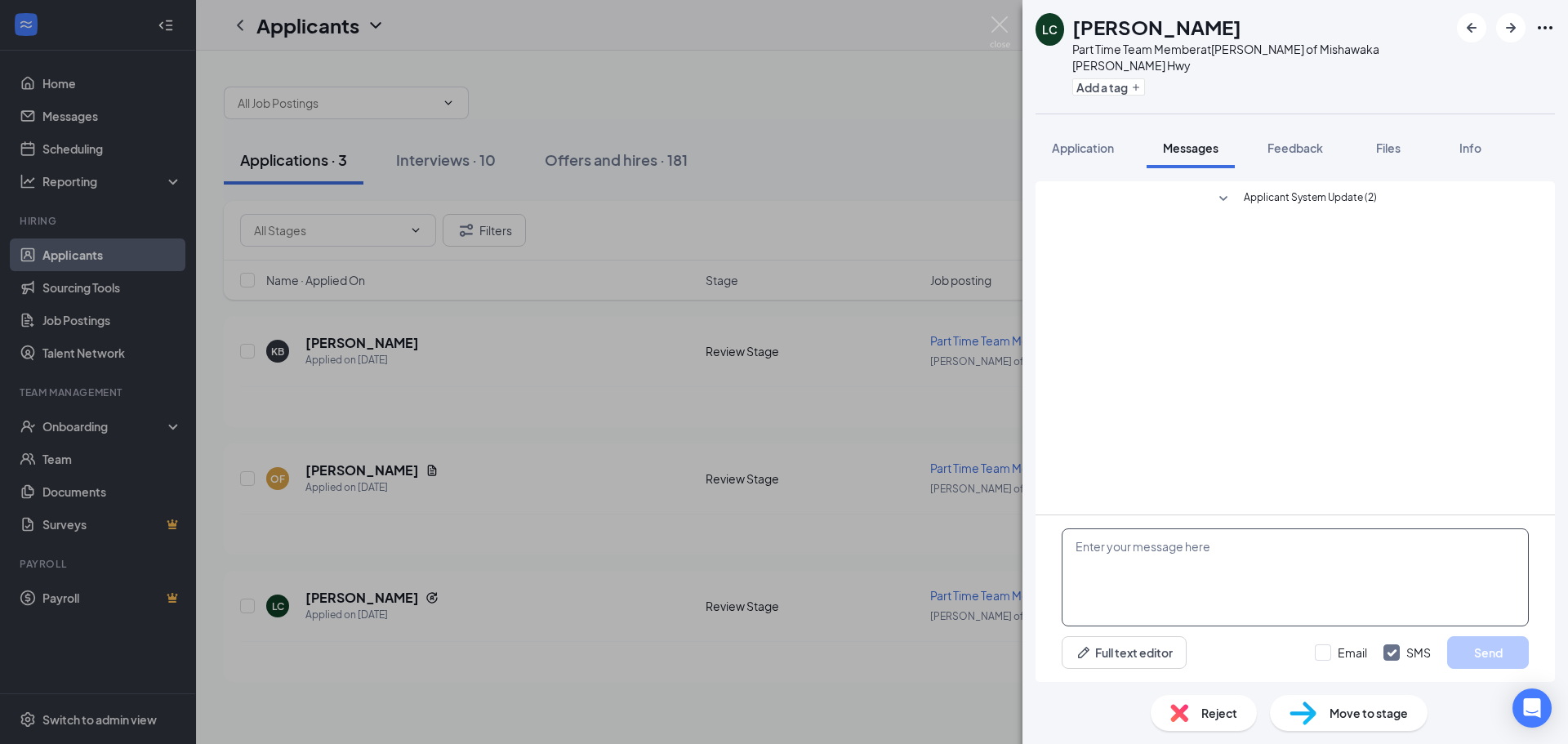
drag, startPoint x: 1165, startPoint y: 568, endPoint x: 1158, endPoint y: 560, distance: 10.6
click at [1166, 568] on textarea at bounding box center [1295, 577] width 467 height 98
type textarea "D"
type textarea "H"
type textarea "Good morning! Would you be interested in setting up an interview!"
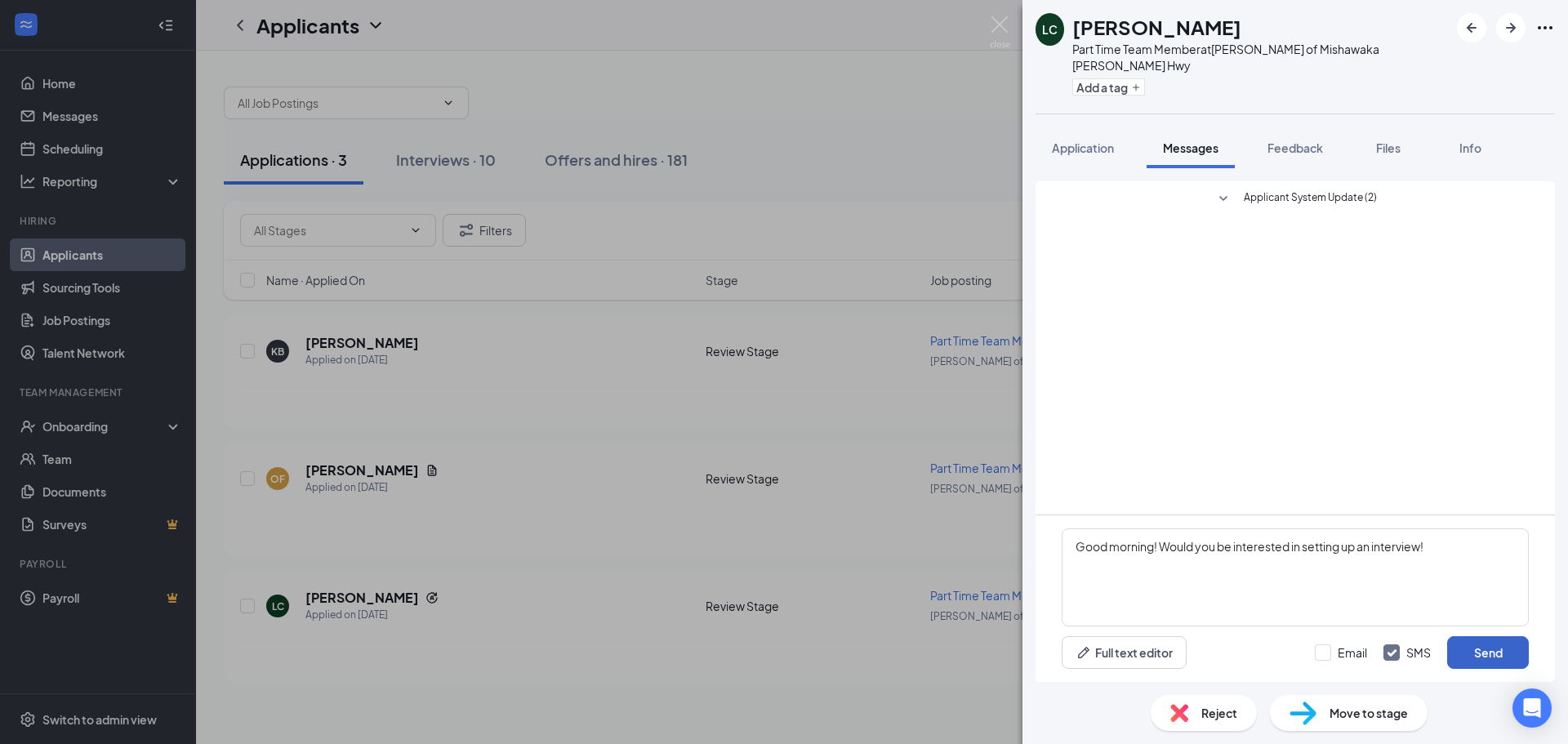
click at [1495, 646] on button "Send" at bounding box center [1489, 652] width 82 height 33
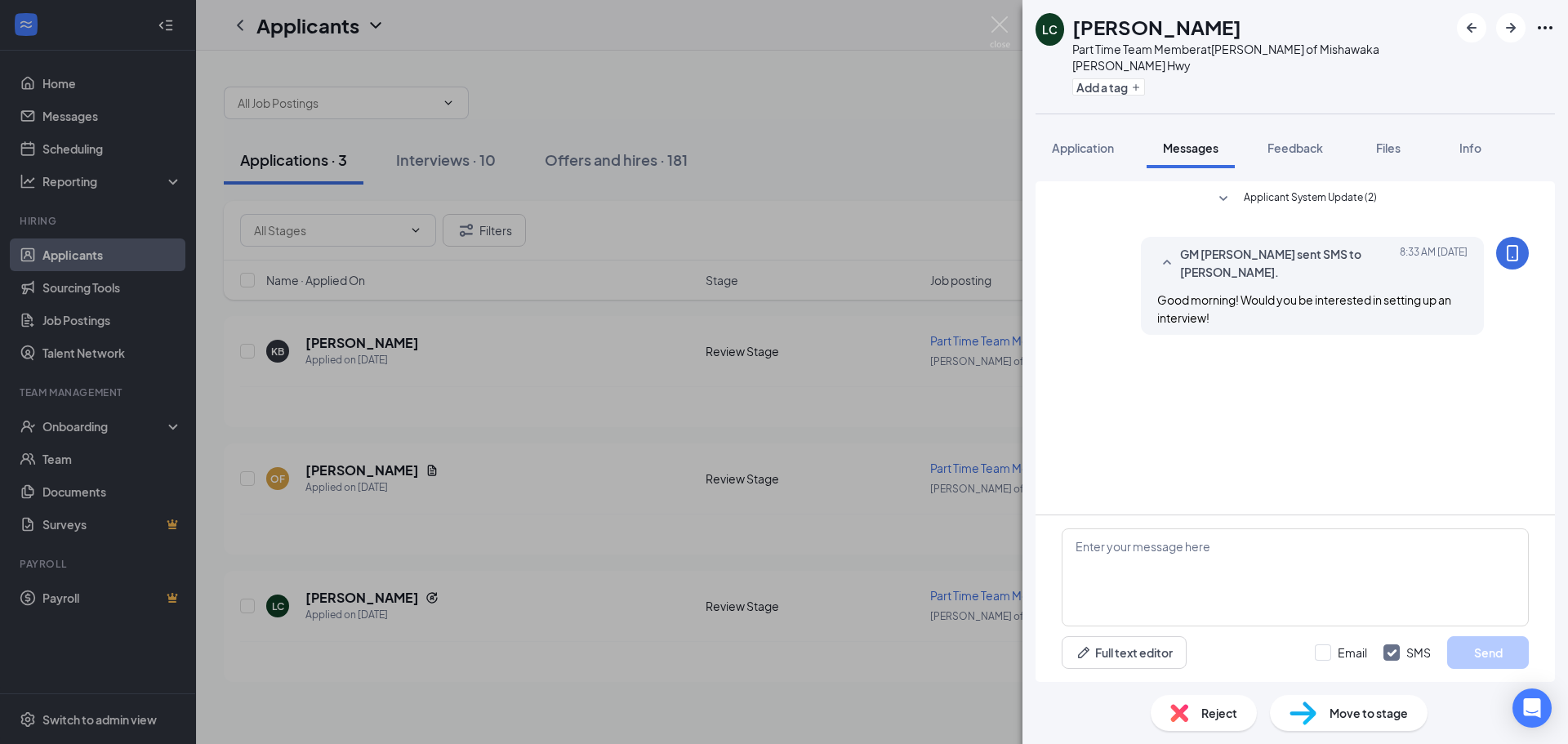
click at [467, 543] on div "LC [PERSON_NAME] Part Time Team Member at [PERSON_NAME] of [PERSON_NAME] Hwy Ad…" at bounding box center [784, 372] width 1568 height 744
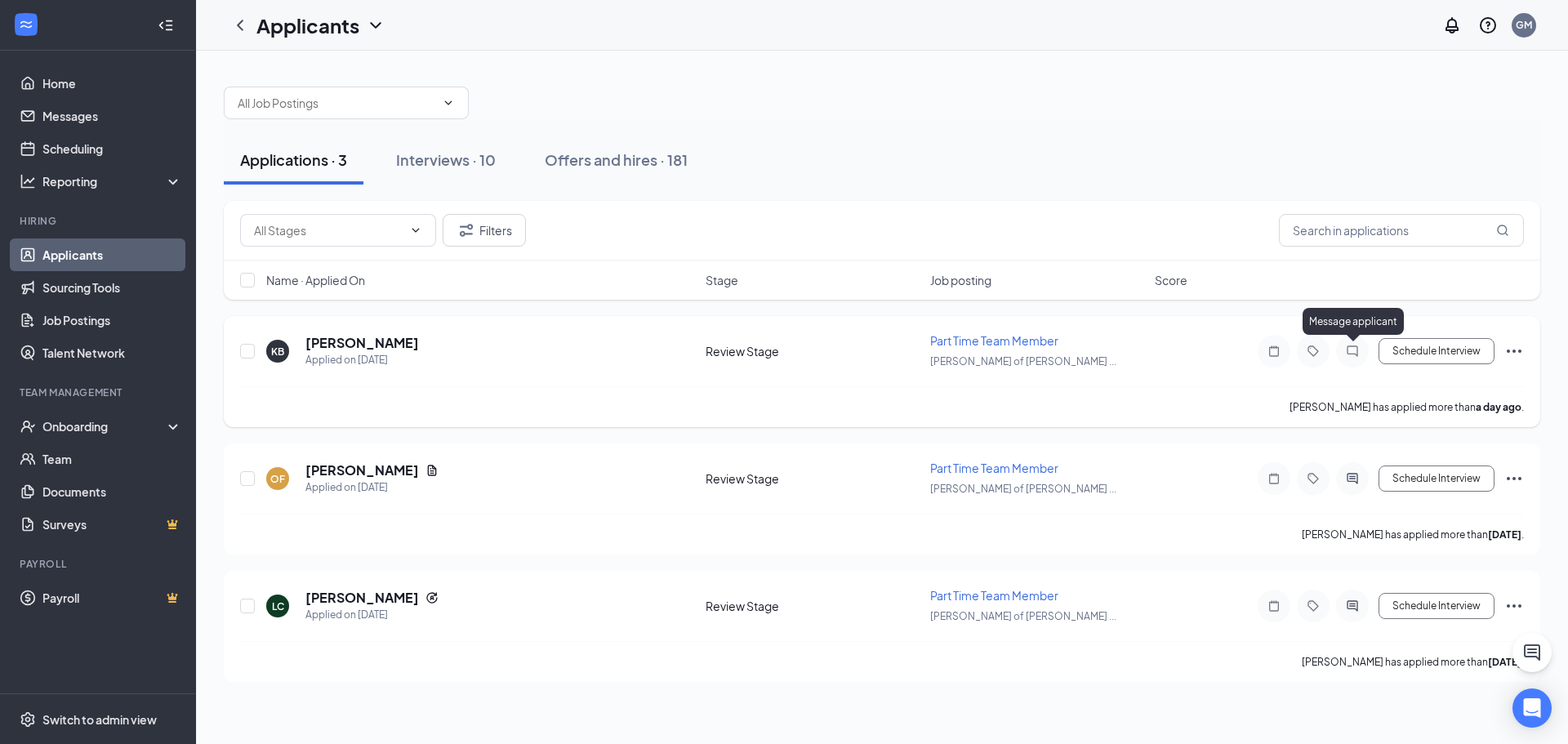
click at [1351, 351] on icon "ChatInactive" at bounding box center [1353, 351] width 20 height 13
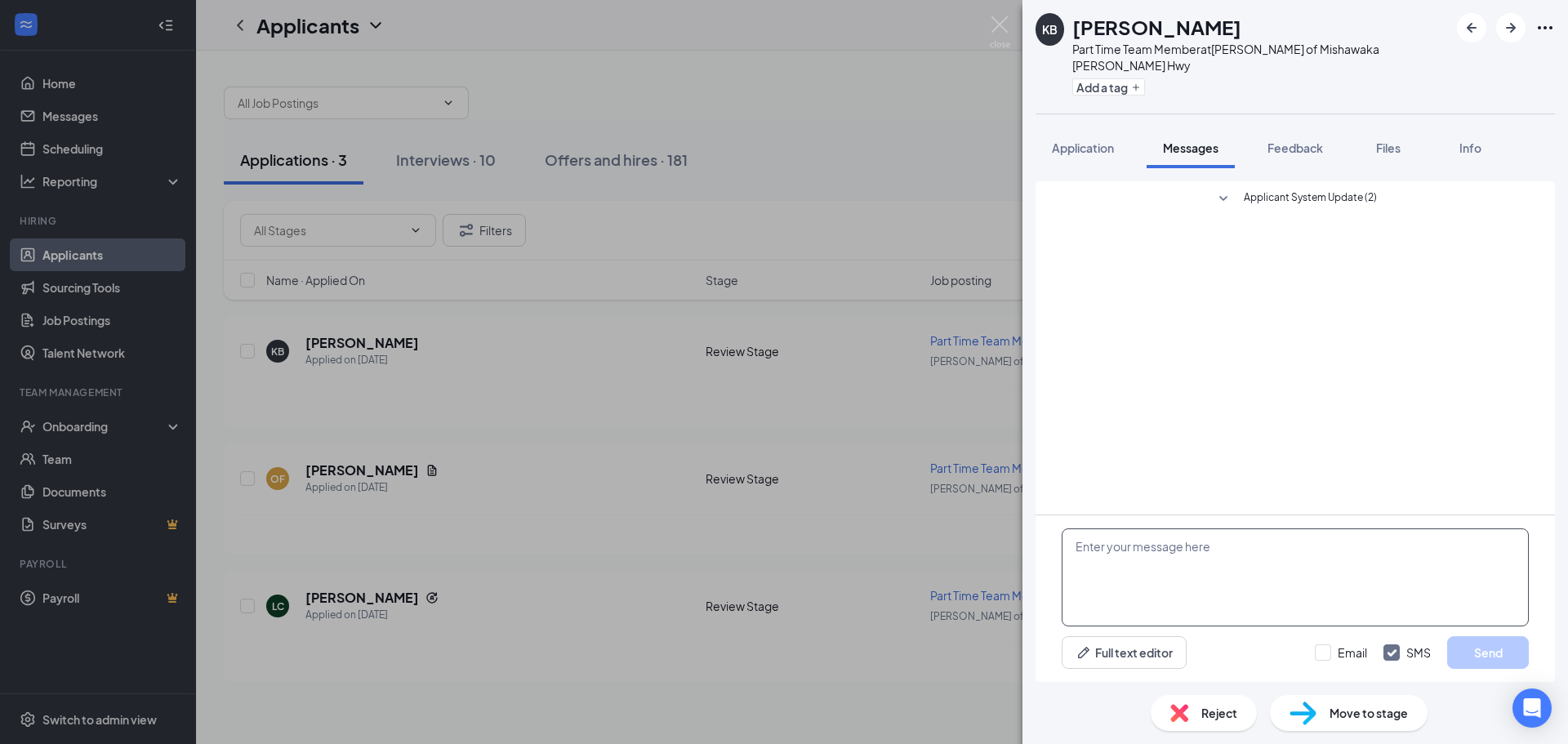
click at [1166, 576] on textarea at bounding box center [1295, 577] width 467 height 98
type textarea "Good morning! Would you be interested in setting up an interview?"
click at [1334, 642] on div "Email SMS Send" at bounding box center [1422, 652] width 214 height 33
click at [1334, 645] on input "Email" at bounding box center [1340, 652] width 53 height 16
checkbox input "true"
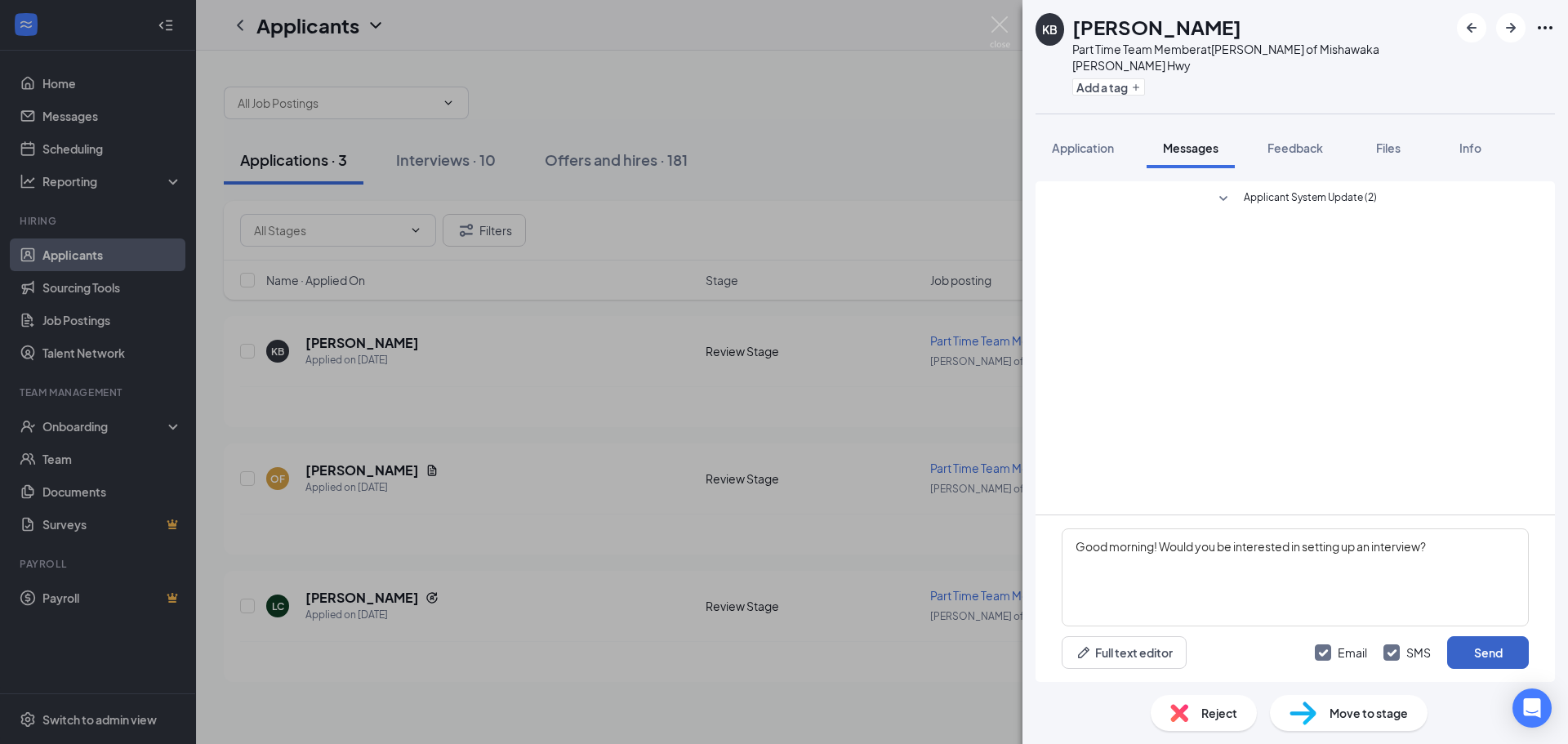
click at [1494, 642] on button "Send" at bounding box center [1489, 652] width 82 height 33
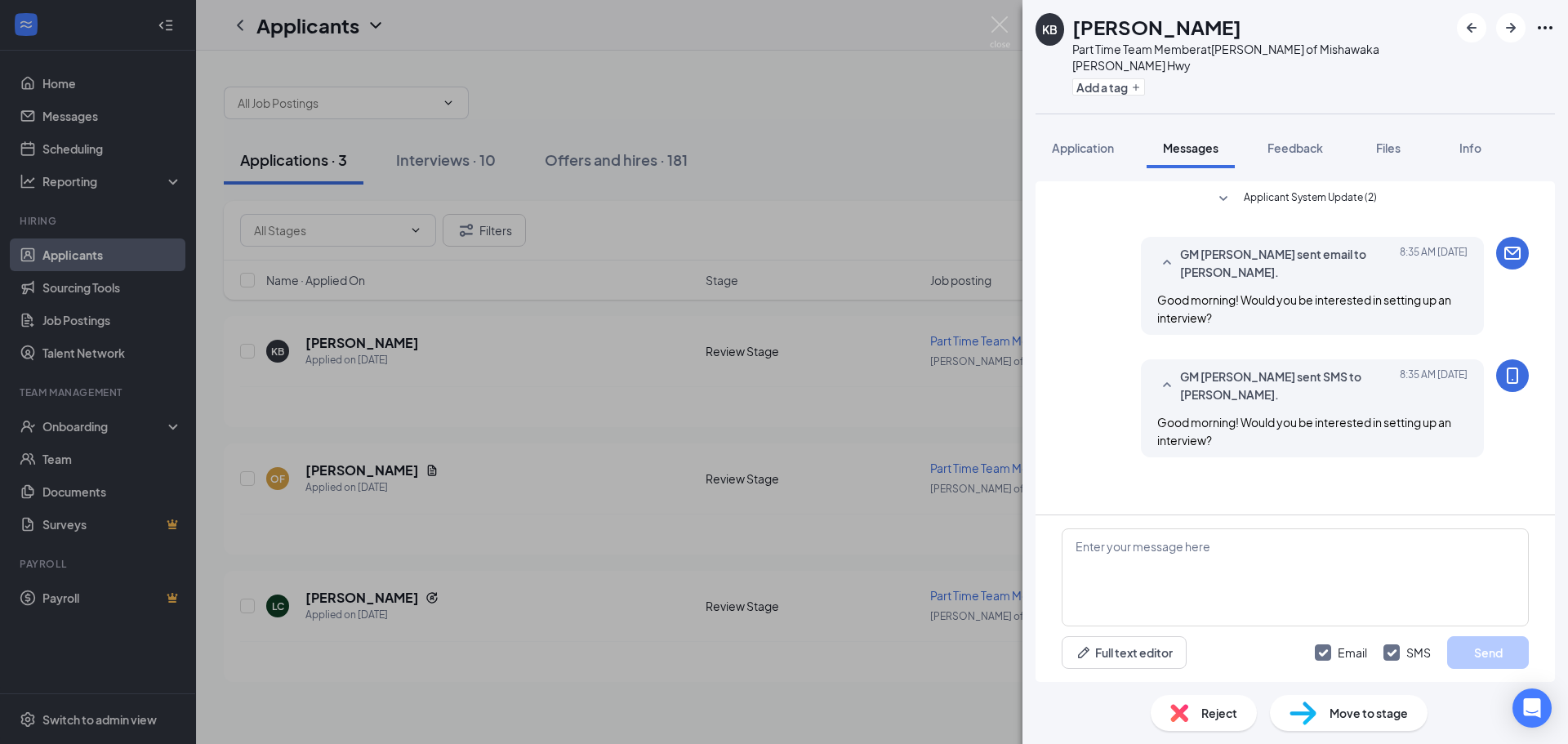
click at [803, 475] on div "KB [PERSON_NAME] Part Time Team Member at [PERSON_NAME] of [PERSON_NAME] Hwy Ad…" at bounding box center [784, 372] width 1568 height 744
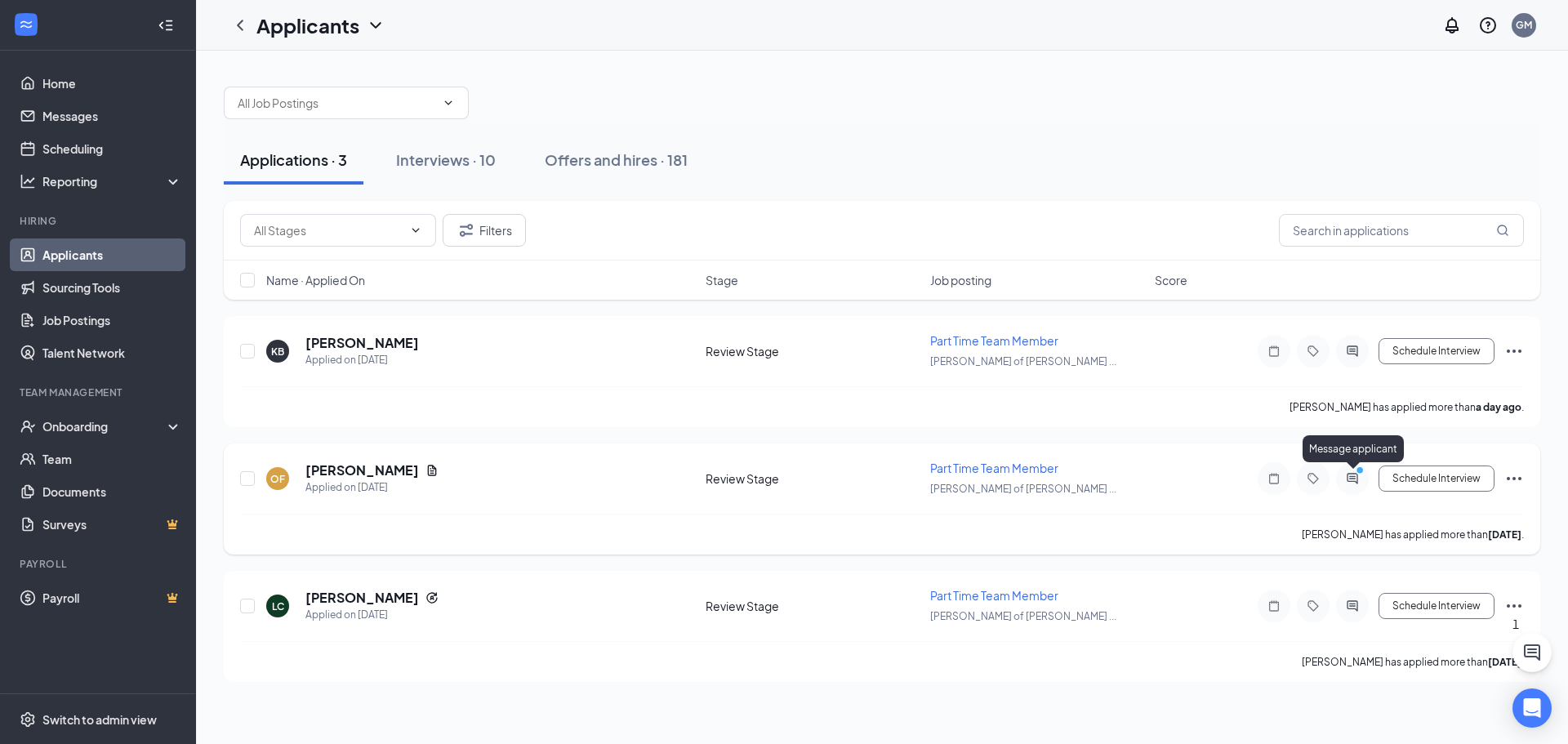
click at [1356, 481] on icon "ActiveChat" at bounding box center [1353, 478] width 20 height 13
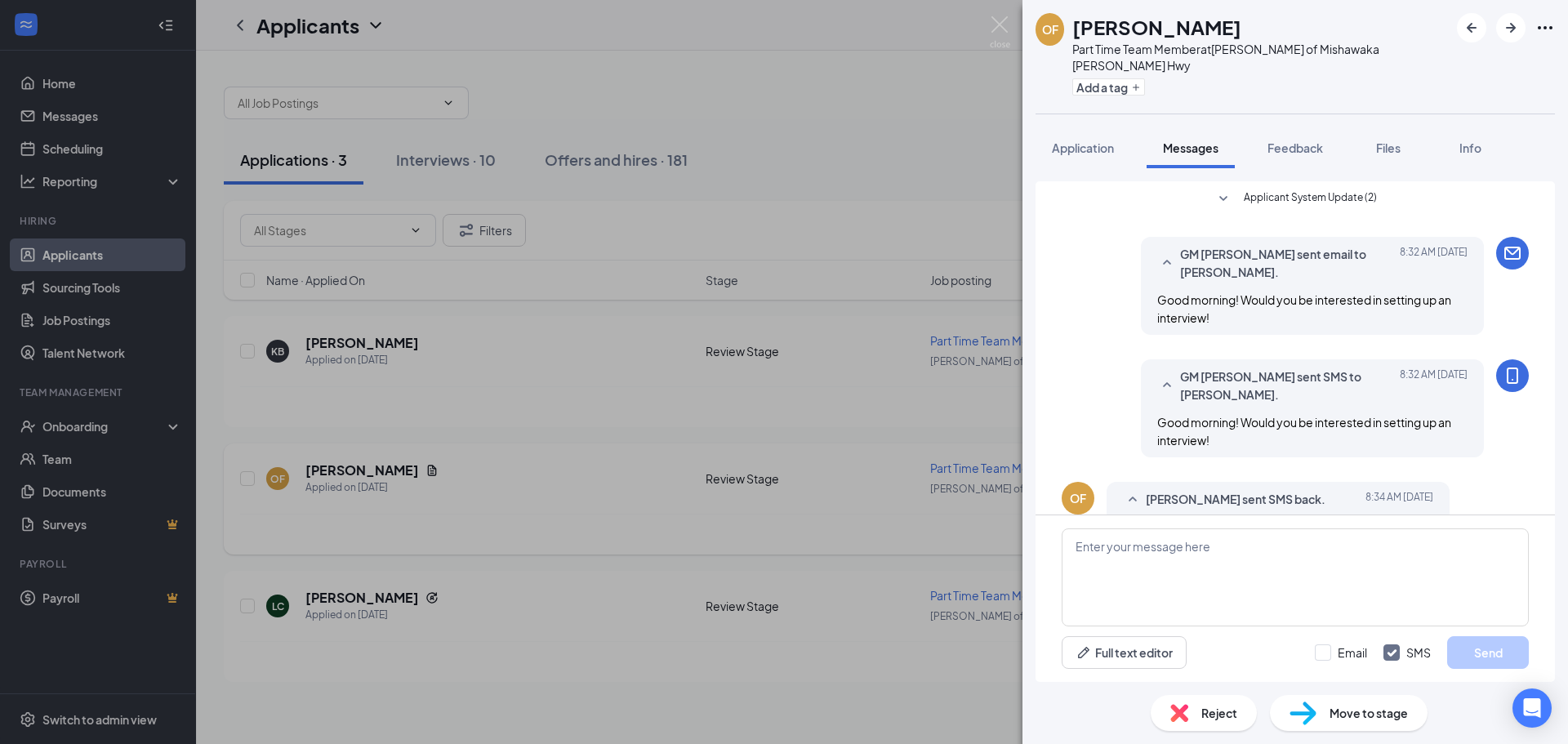
scroll to position [31, 0]
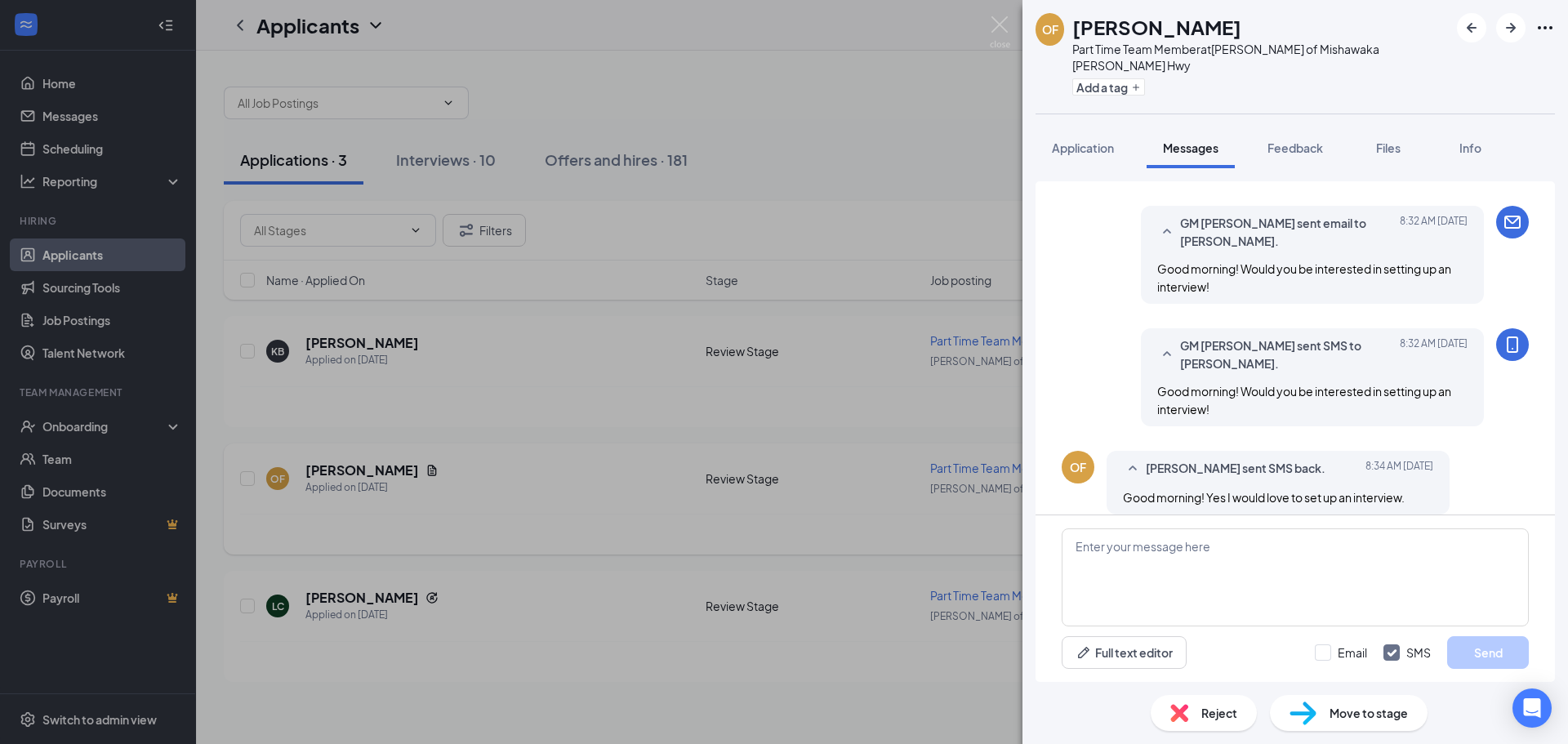
click at [1260, 525] on div "Full text editor Email SMS Send" at bounding box center [1295, 598] width 519 height 167
click at [1248, 555] on textarea at bounding box center [1295, 577] width 467 height 98
type textarea "Would you be able to do [DATE] @ 10 AM?"
click at [1348, 631] on div "Would you be able to do [DATE] @ 10 AM? Full text editor Email SMS Send" at bounding box center [1295, 598] width 519 height 167
click at [1356, 644] on input "Email" at bounding box center [1340, 652] width 53 height 16
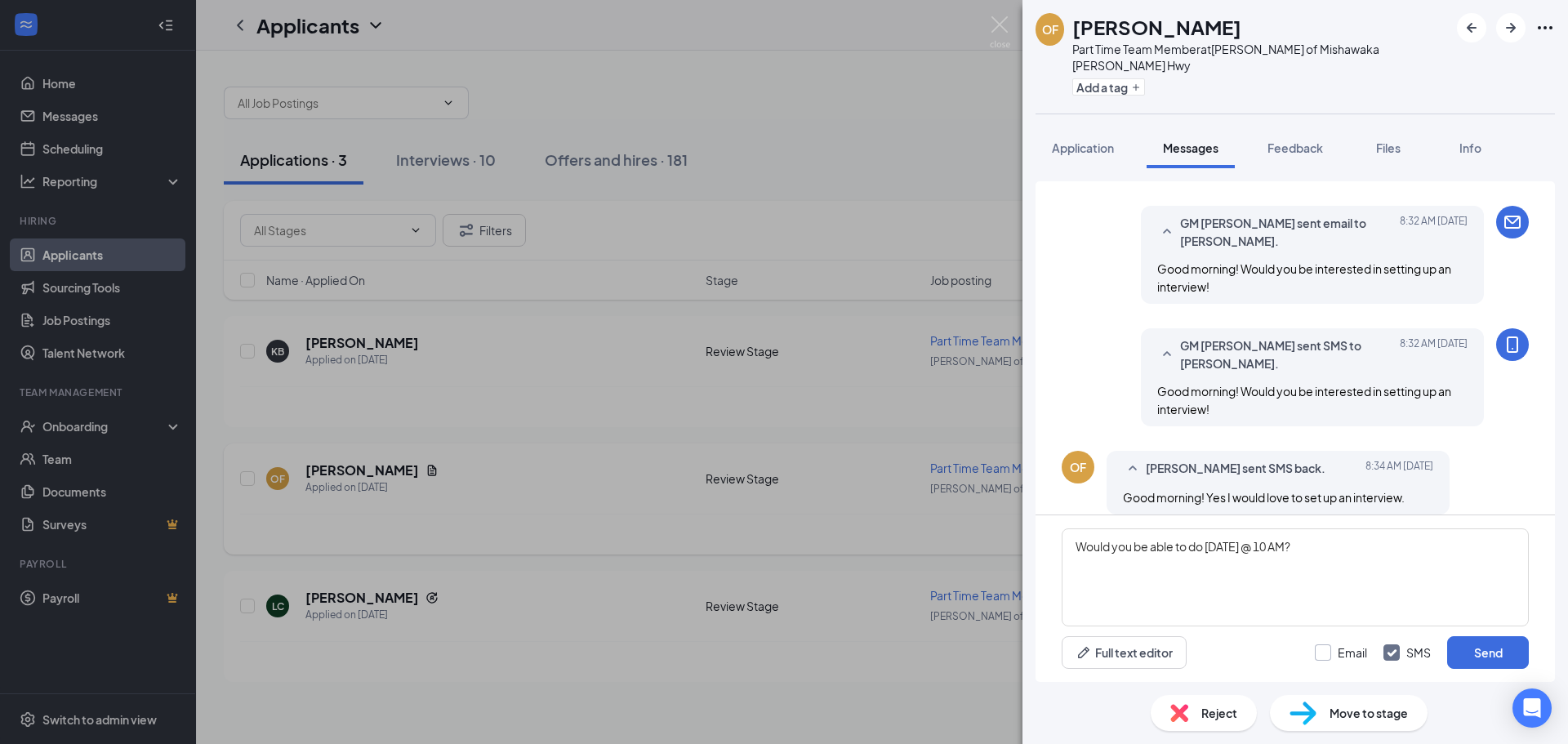
checkbox input "true"
click at [1469, 656] on button "Send" at bounding box center [1489, 652] width 82 height 33
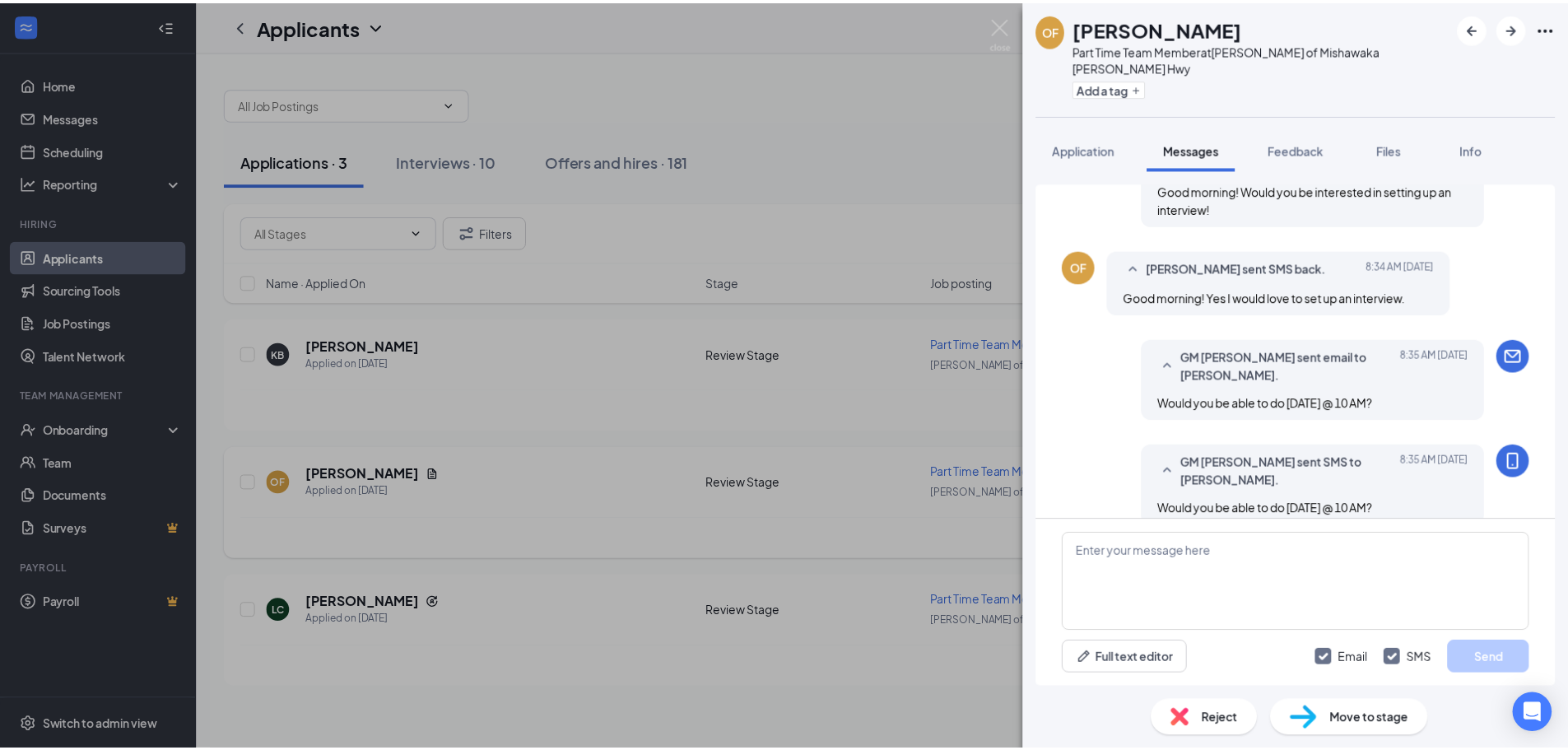
scroll to position [242, 0]
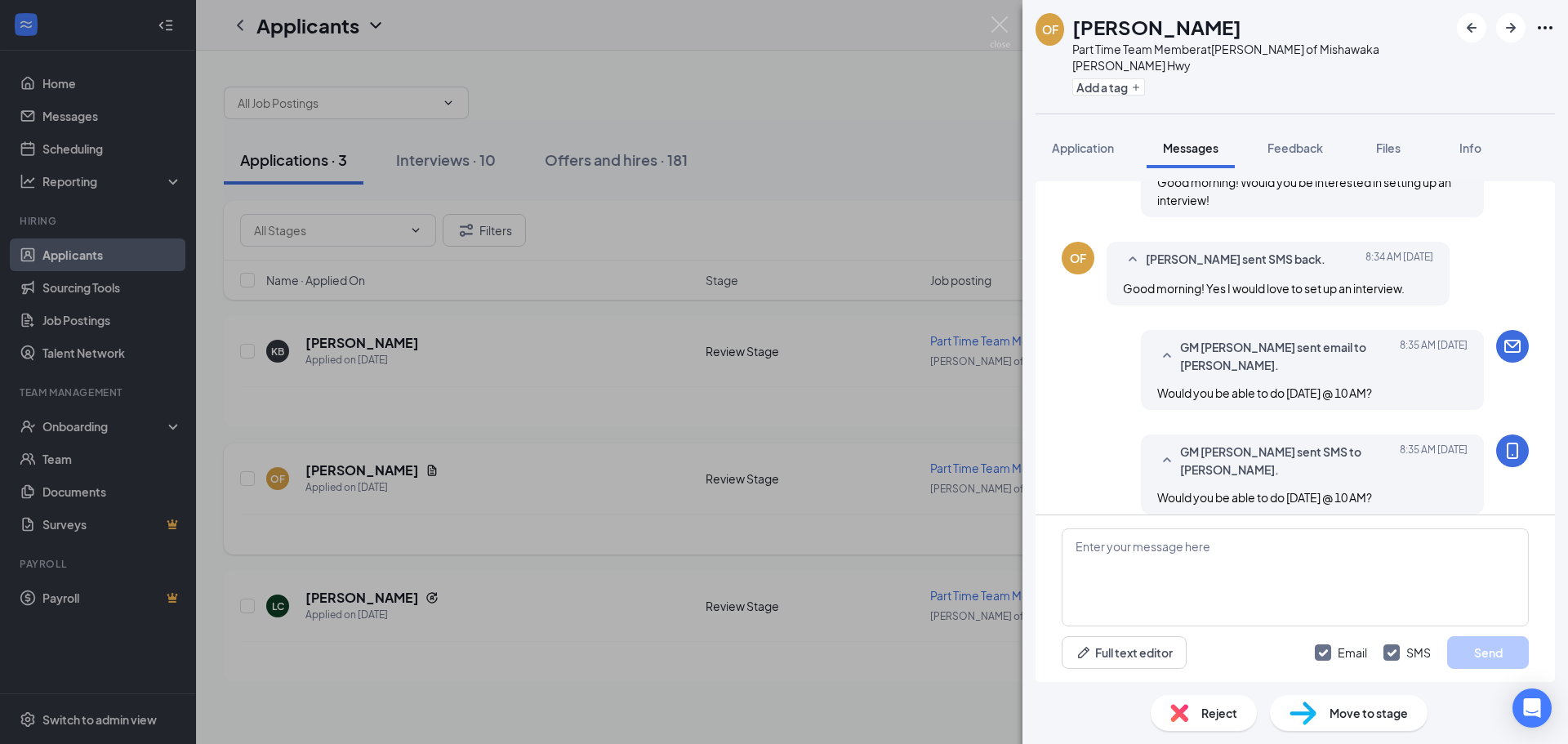
click at [814, 392] on div "OF [PERSON_NAME] Part Time Team Member at [PERSON_NAME] of [PERSON_NAME] Hwy Ad…" at bounding box center [784, 372] width 1568 height 744
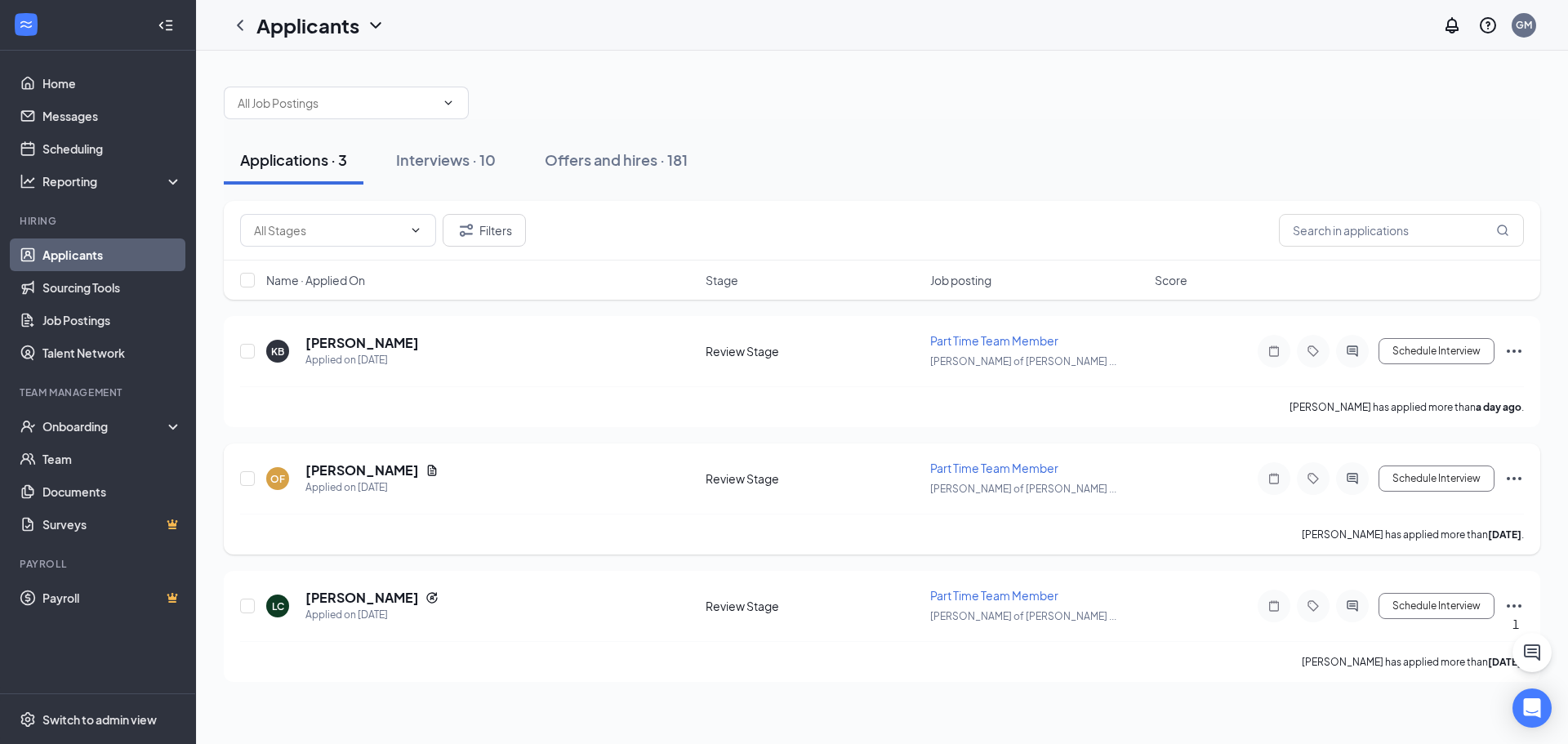
click at [445, 164] on div "Interviews · 10" at bounding box center [446, 159] width 100 height 21
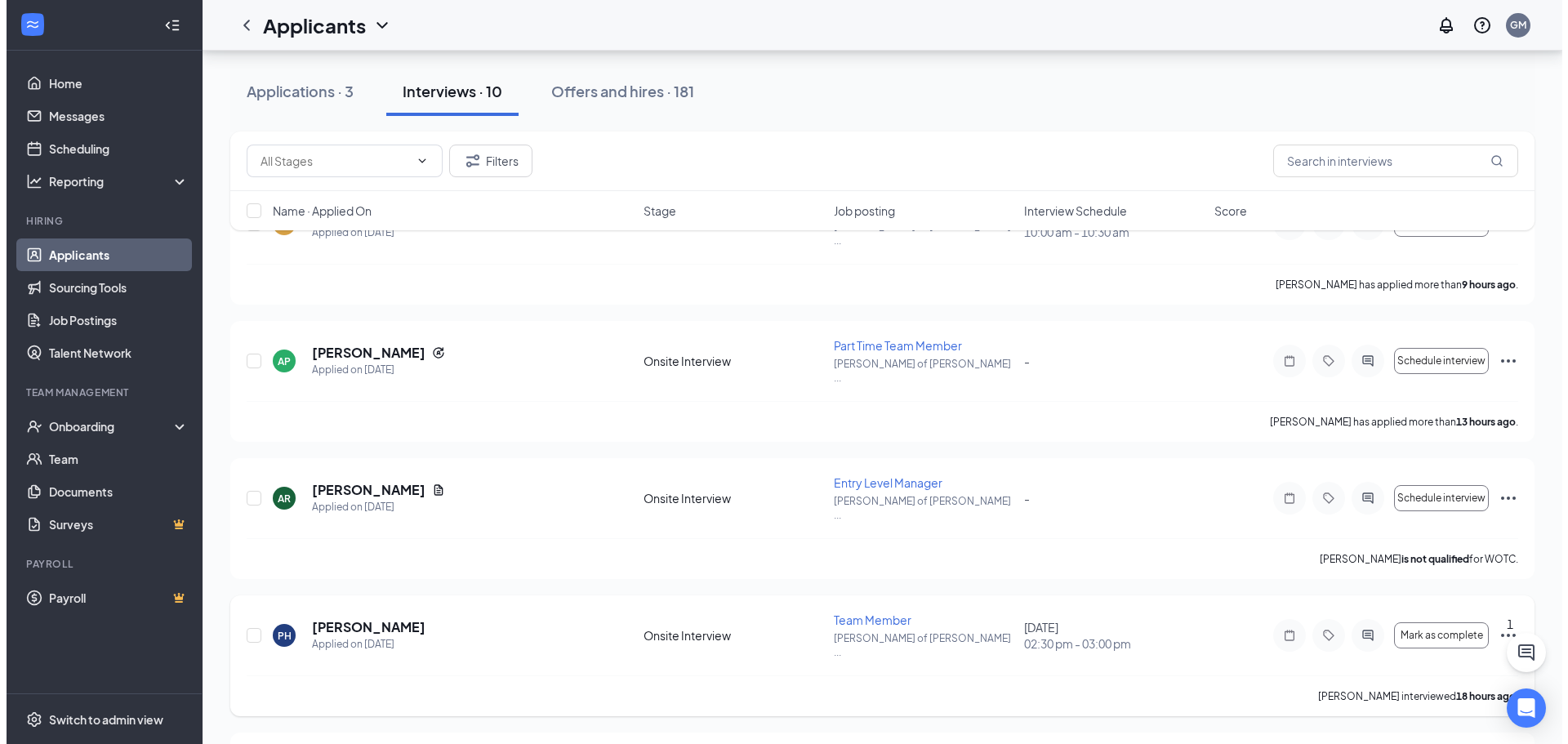
scroll to position [82, 0]
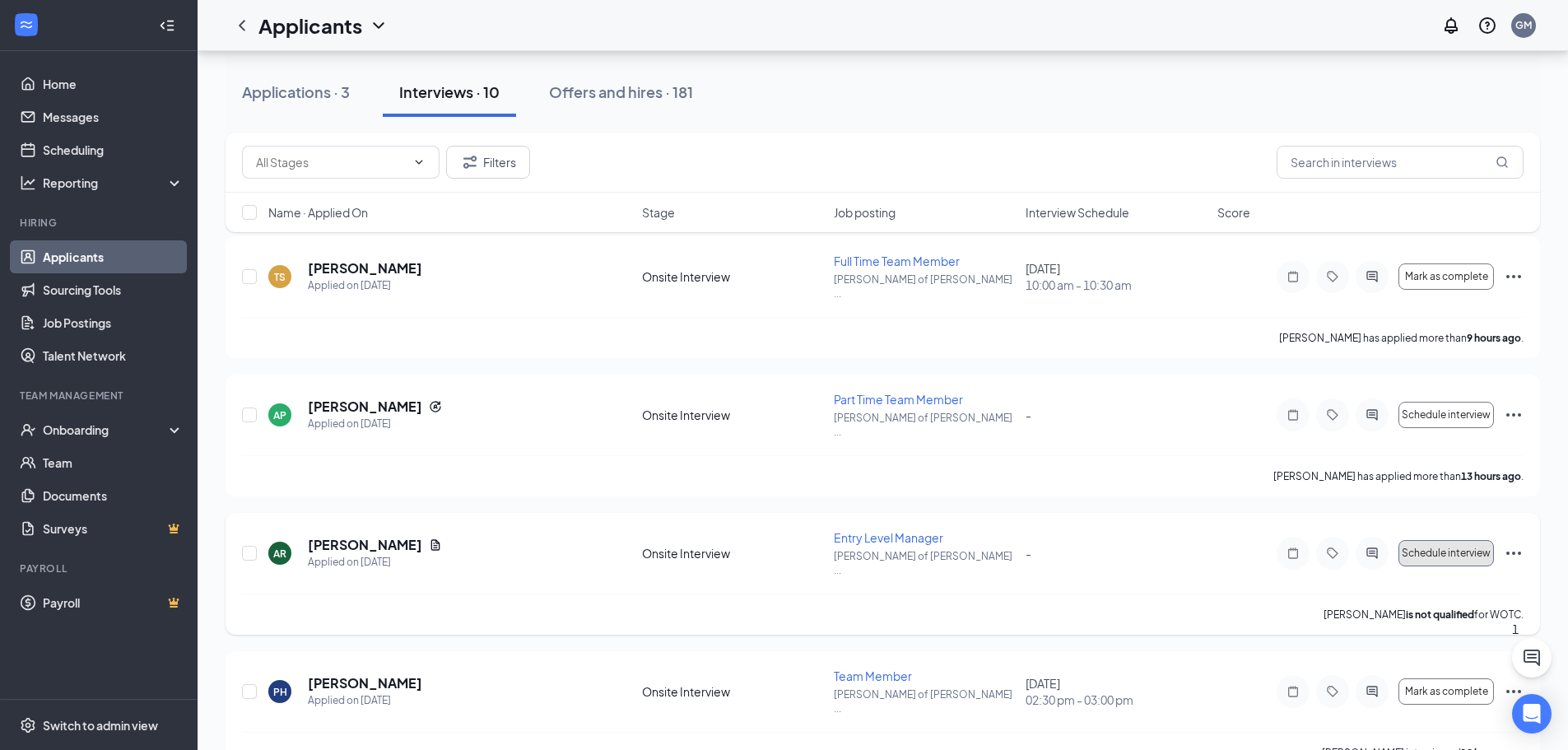
click at [1429, 548] on span "Schedule interview" at bounding box center [1447, 553] width 89 height 12
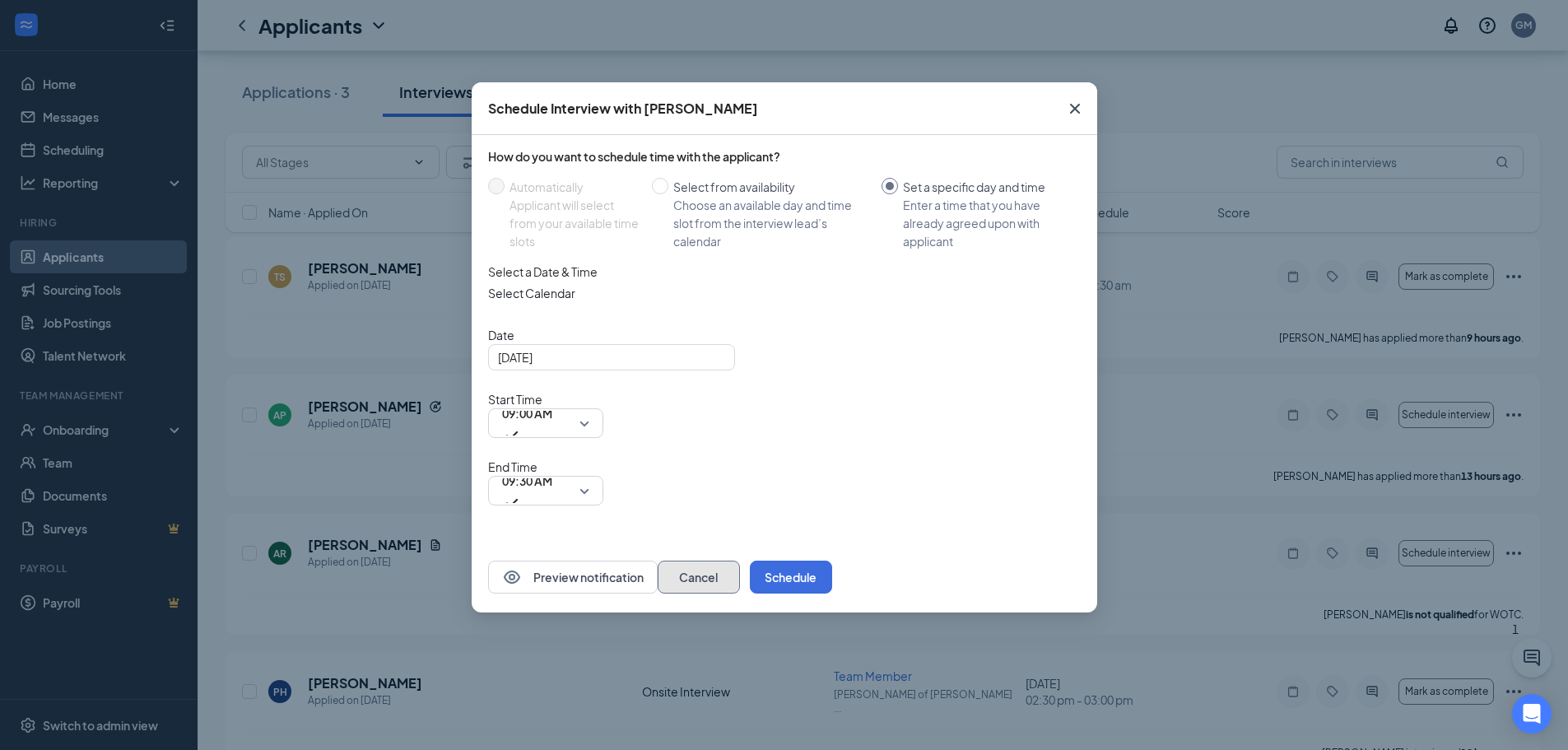
click at [740, 560] on button "Cancel" at bounding box center [699, 576] width 83 height 33
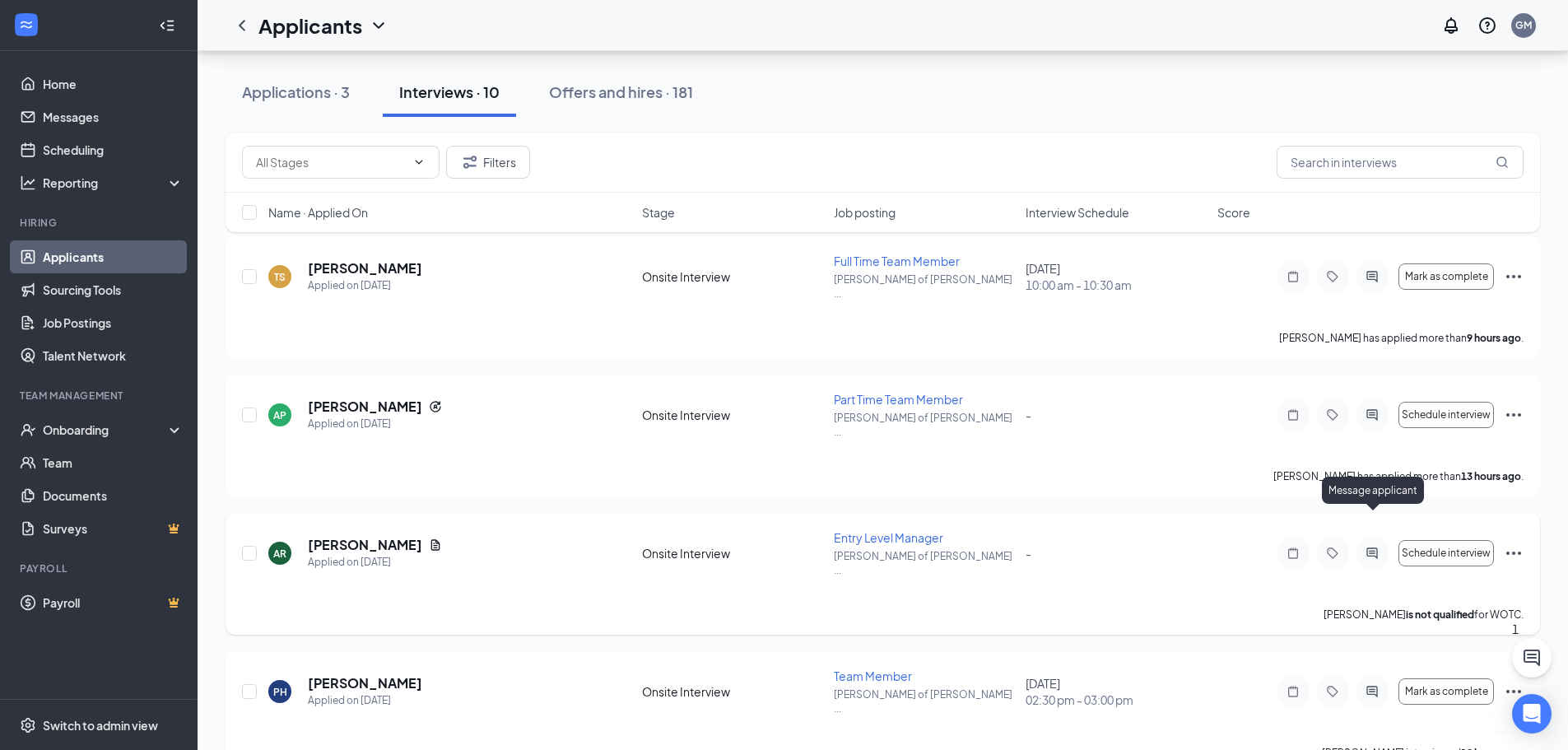
click at [1373, 548] on icon "ActiveChat" at bounding box center [1372, 553] width 11 height 11
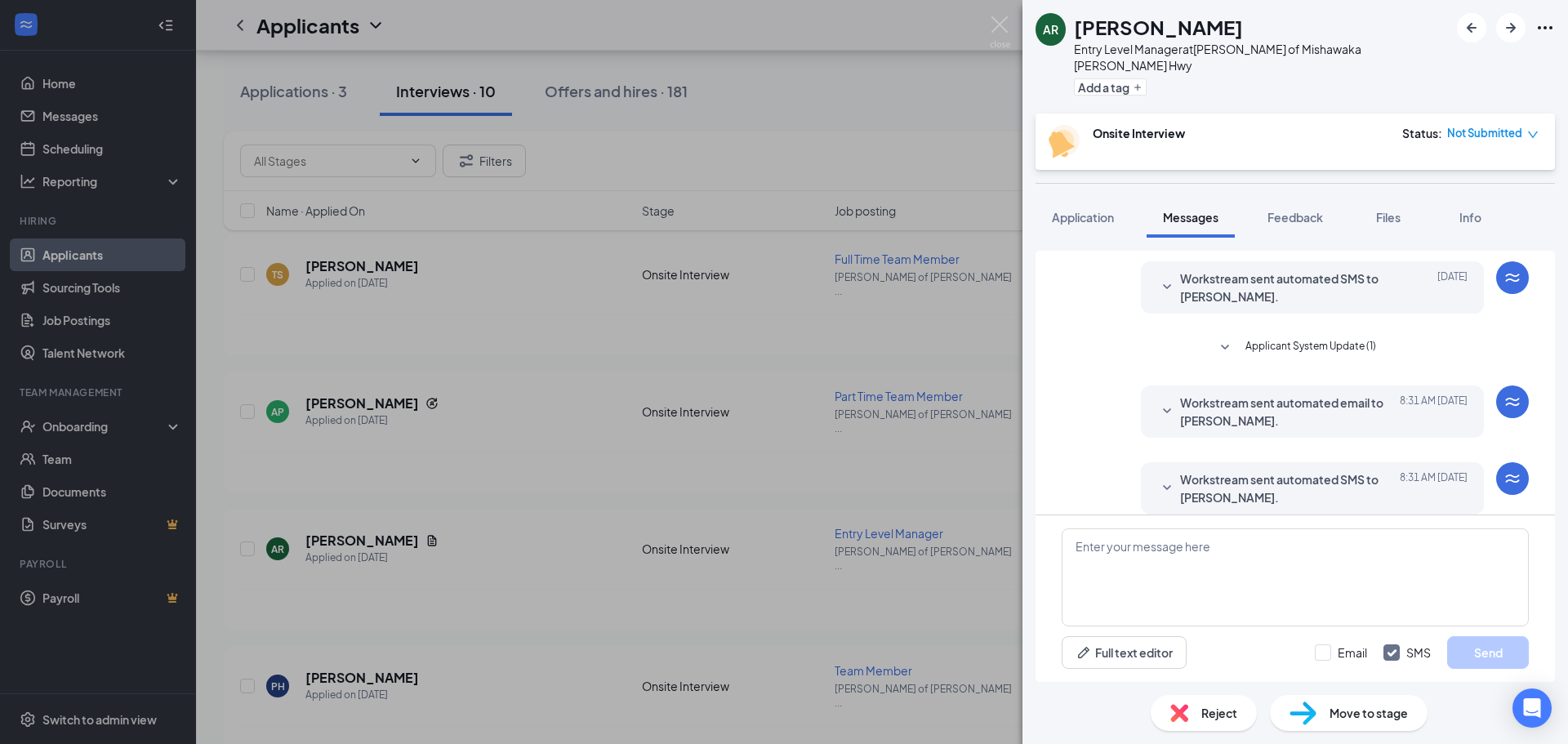
click at [1273, 477] on span "Workstream sent automated SMS to [PERSON_NAME]." at bounding box center [1287, 488] width 214 height 36
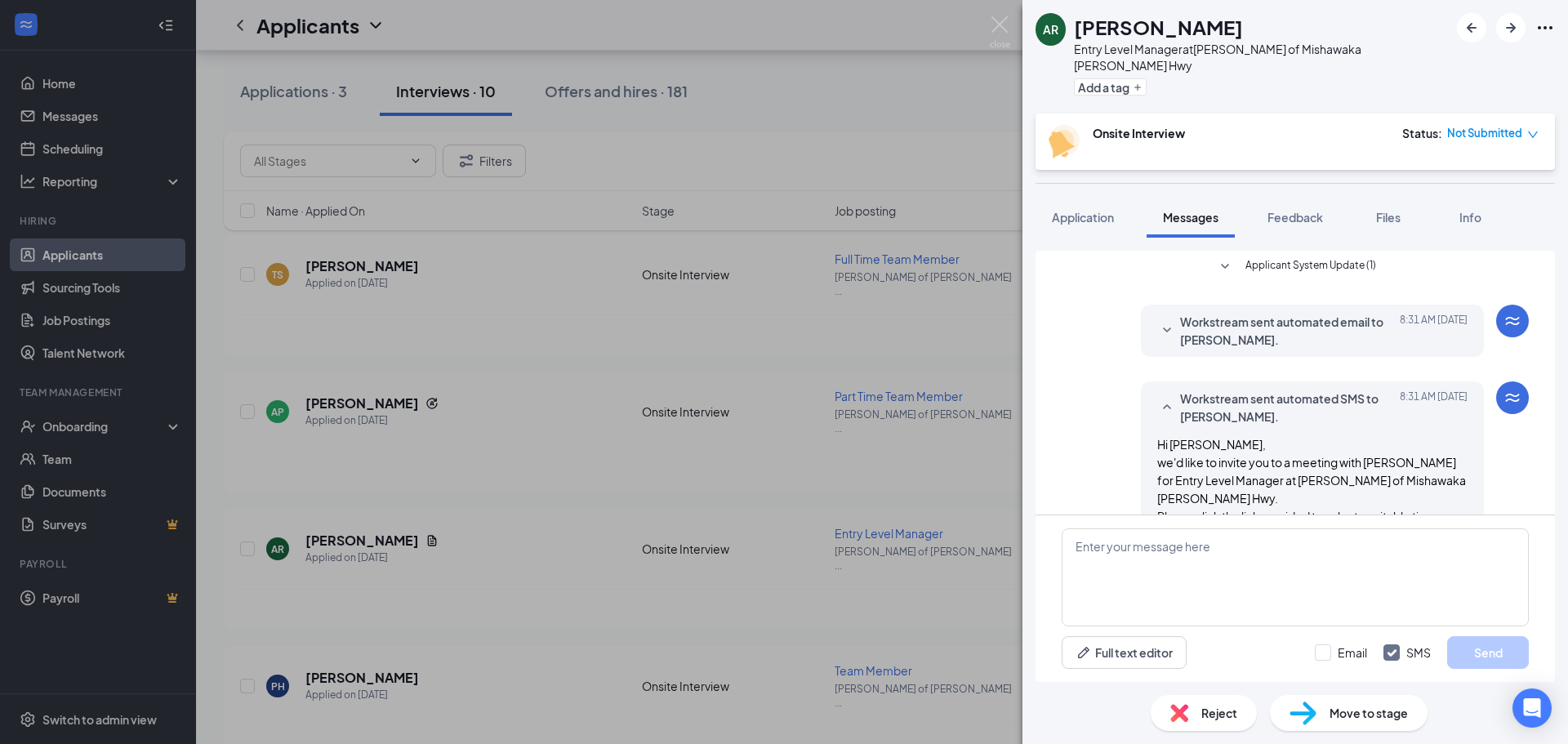
scroll to position [522, 0]
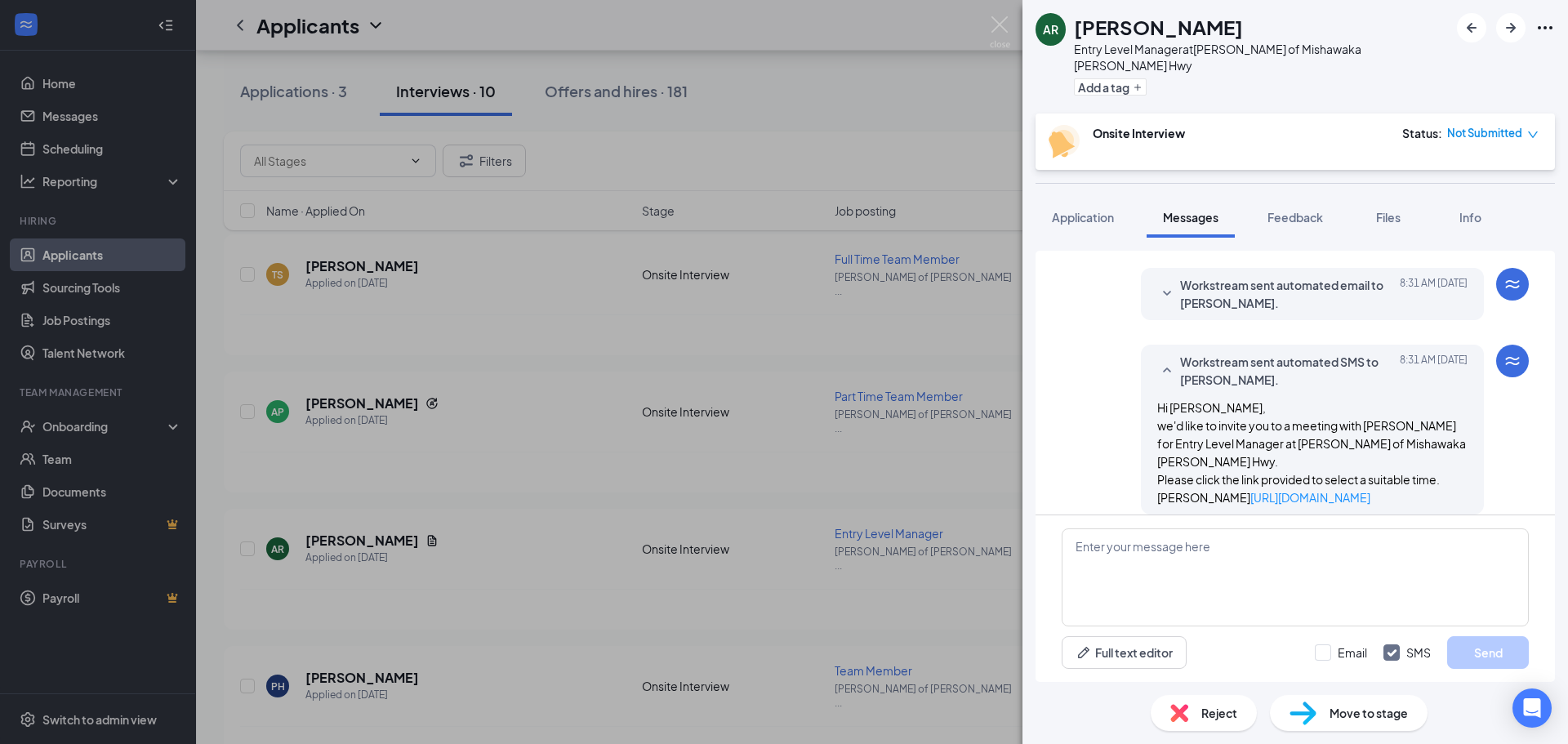
click at [851, 330] on div "AR [PERSON_NAME] Entry Level Manager at [PERSON_NAME] of [PERSON_NAME] Hwy Add …" at bounding box center [784, 372] width 1568 height 744
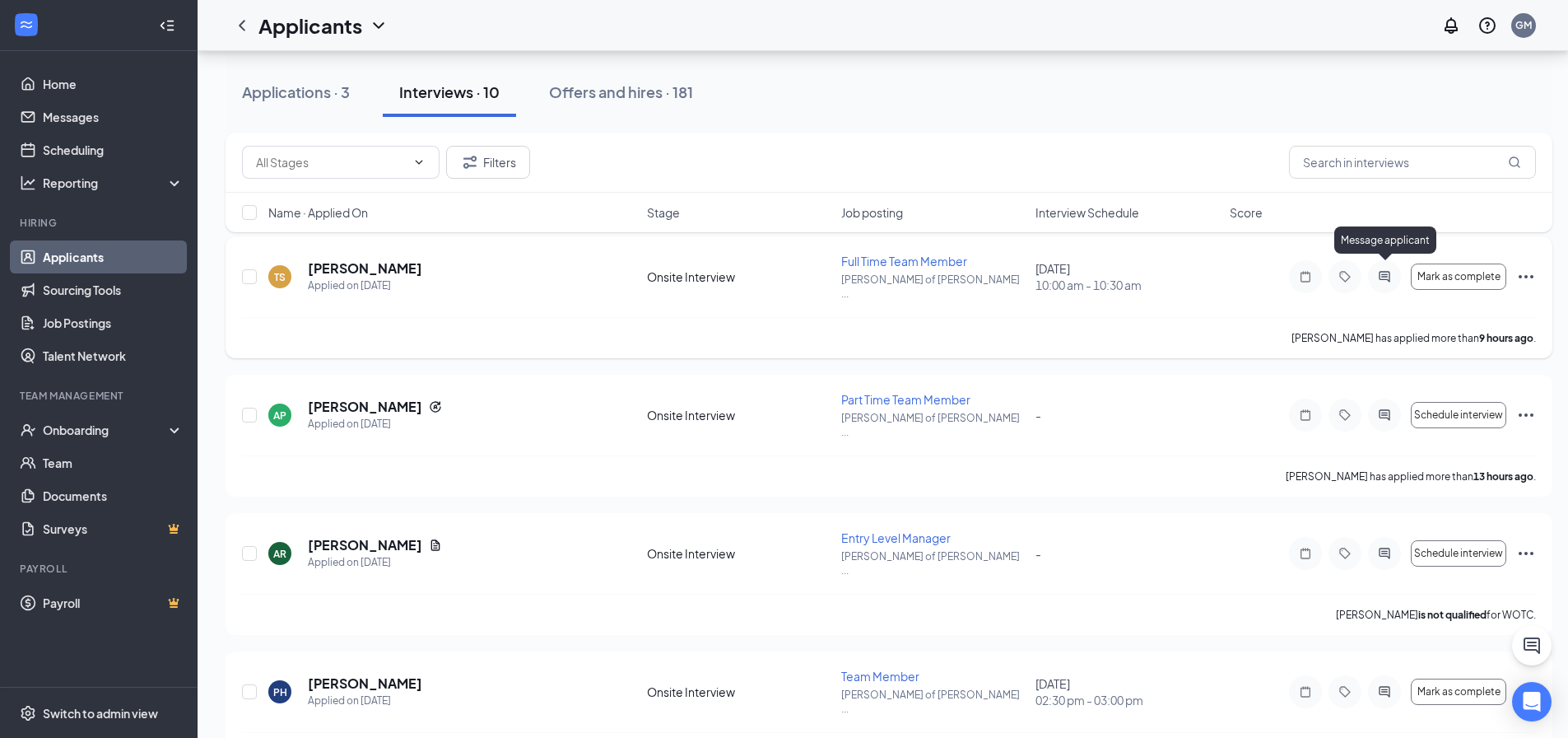
click at [1388, 270] on icon "ActiveChat" at bounding box center [1384, 276] width 20 height 14
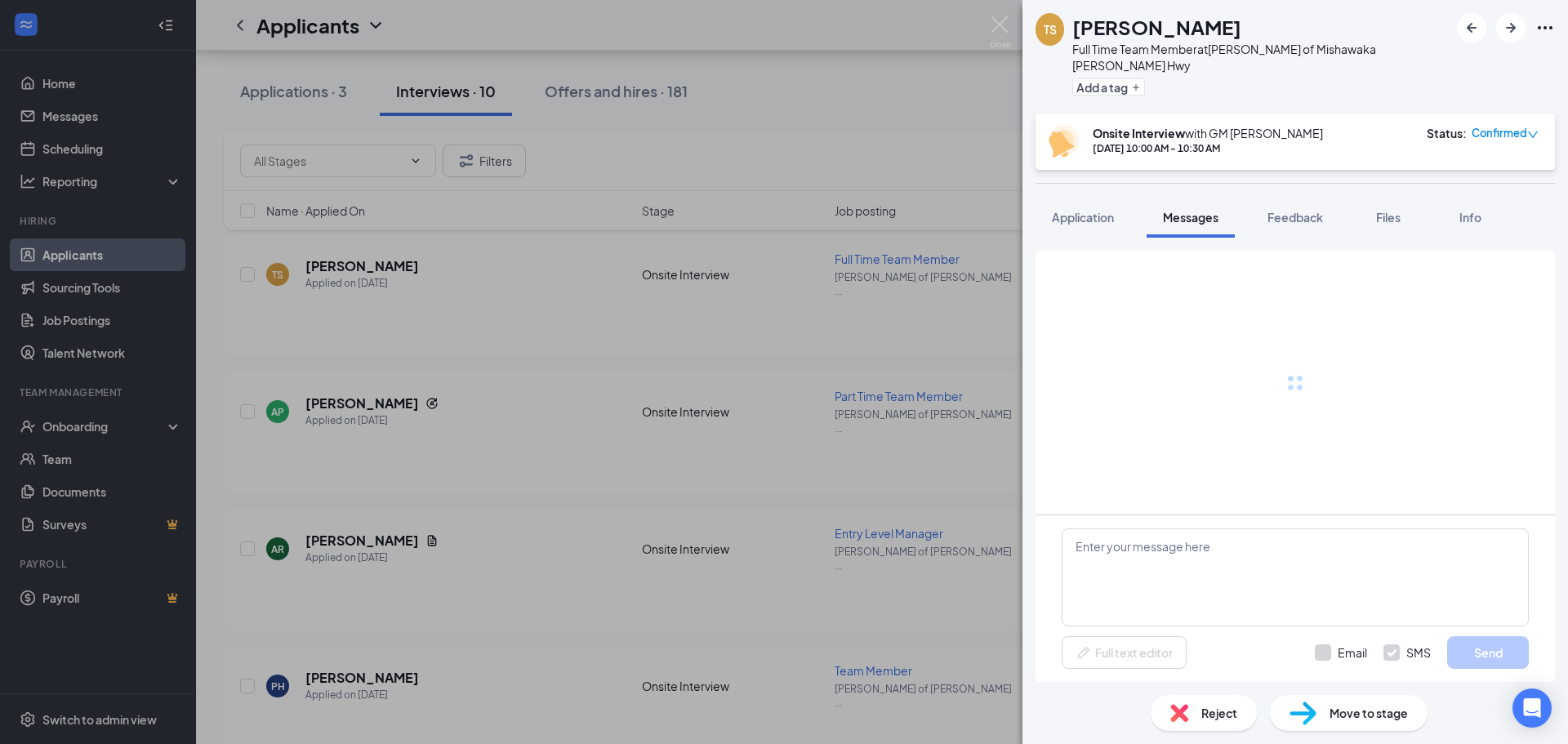
click at [864, 269] on div "TS [PERSON_NAME] Full Time Team Member at [PERSON_NAME] of [PERSON_NAME] Hwy Ad…" at bounding box center [784, 372] width 1568 height 744
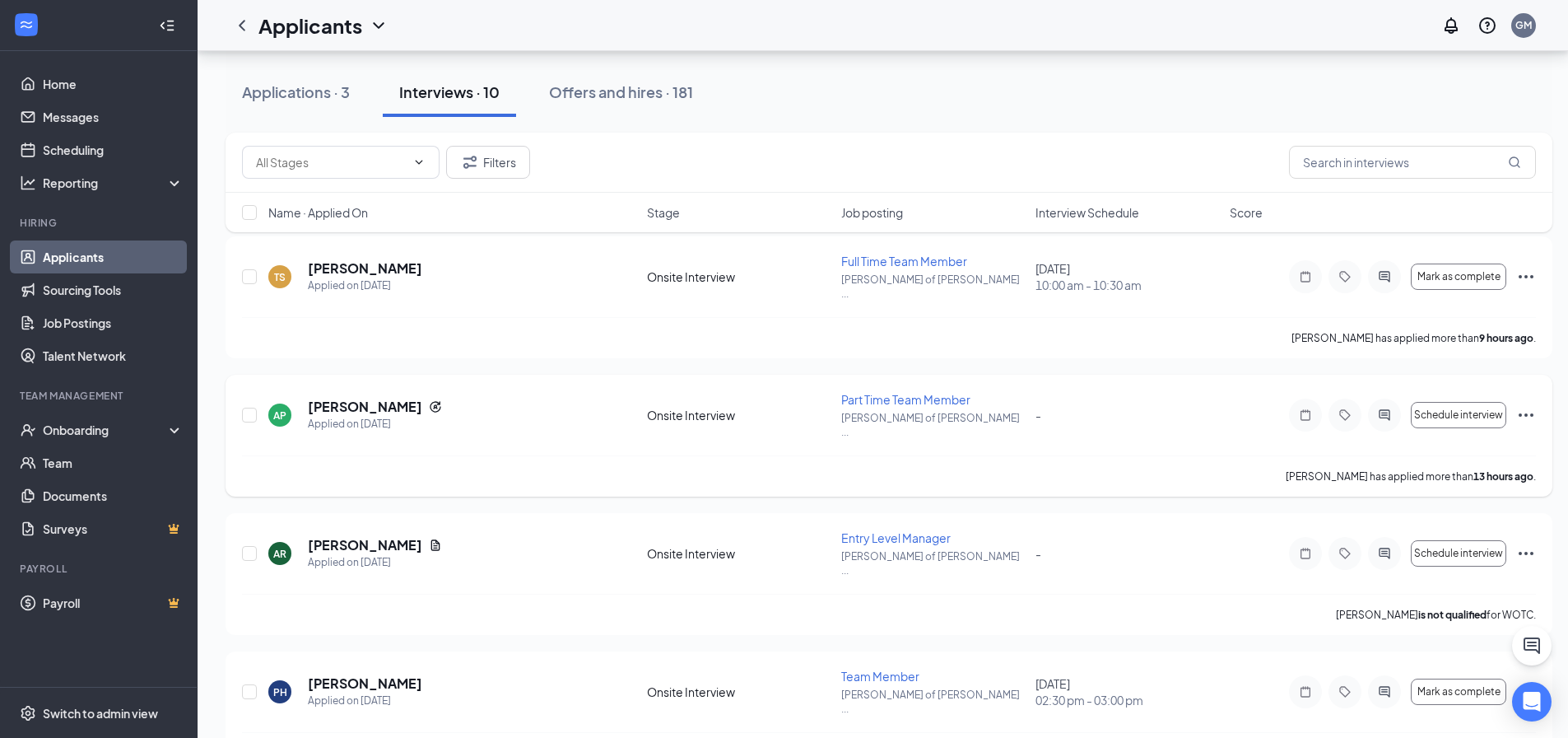
click at [1402, 400] on div "Schedule interview" at bounding box center [1412, 415] width 247 height 33
click at [1379, 409] on icon "ActiveChat" at bounding box center [1384, 415] width 20 height 14
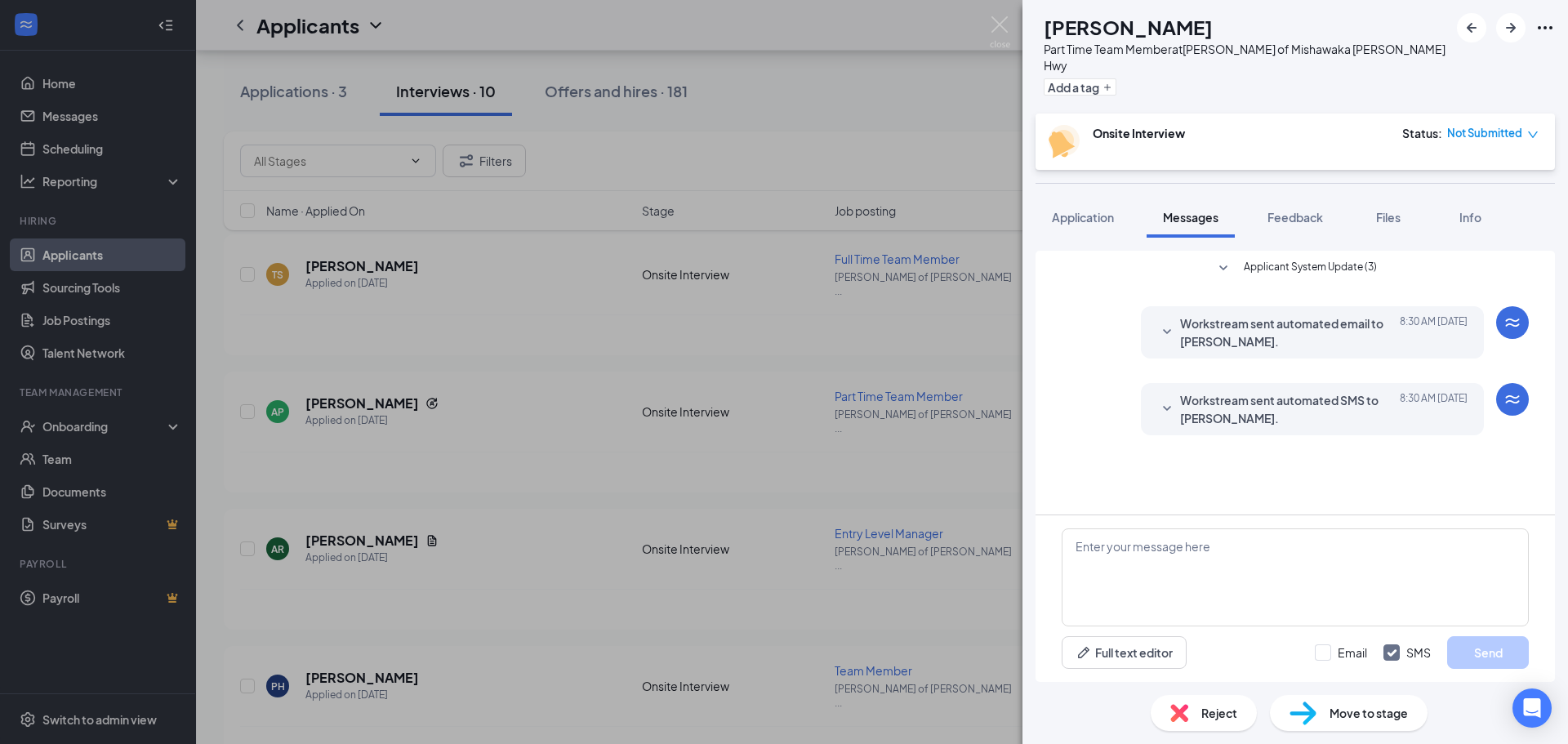
click at [1215, 401] on span "Workstream sent automated SMS to [PERSON_NAME]." at bounding box center [1287, 409] width 214 height 36
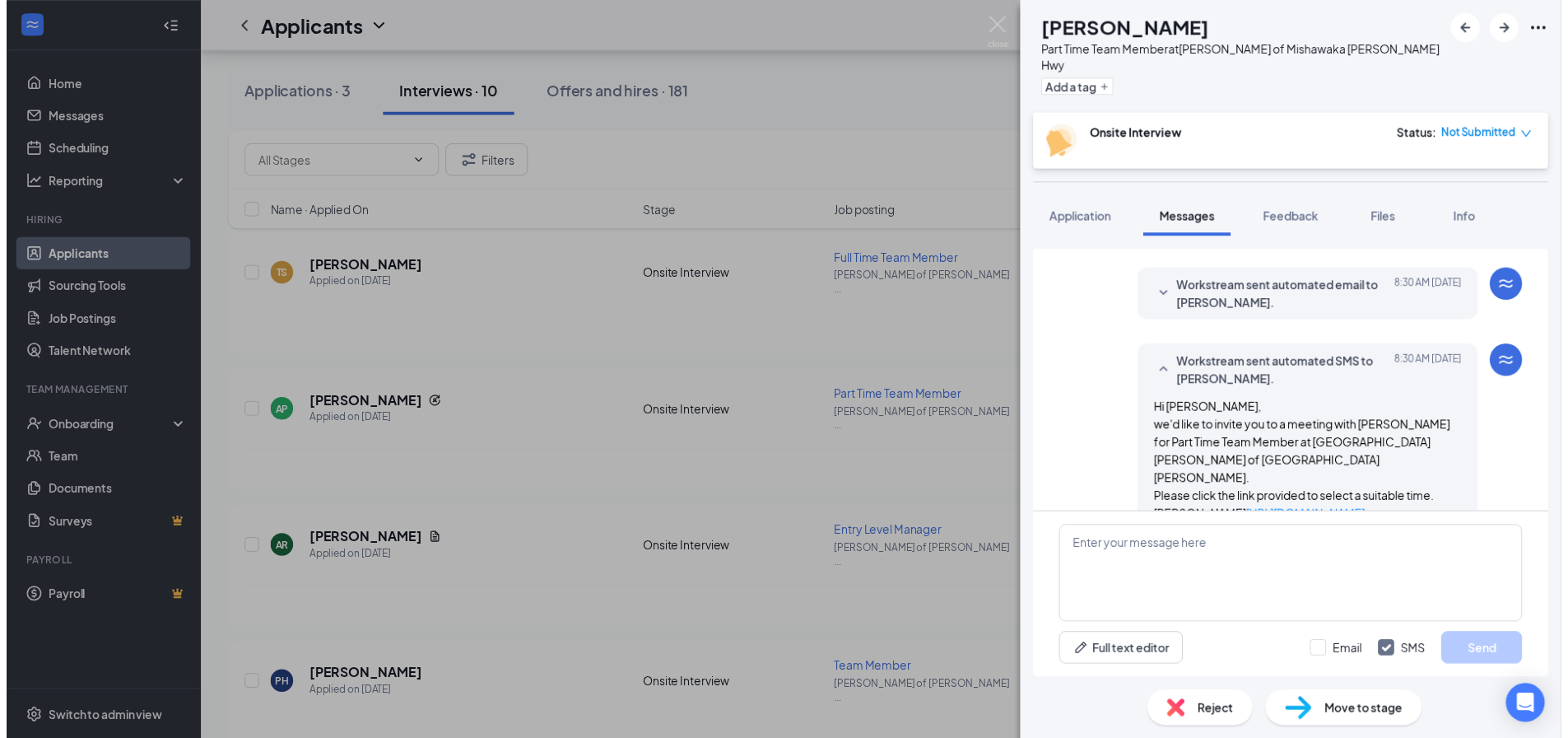
scroll to position [57, 0]
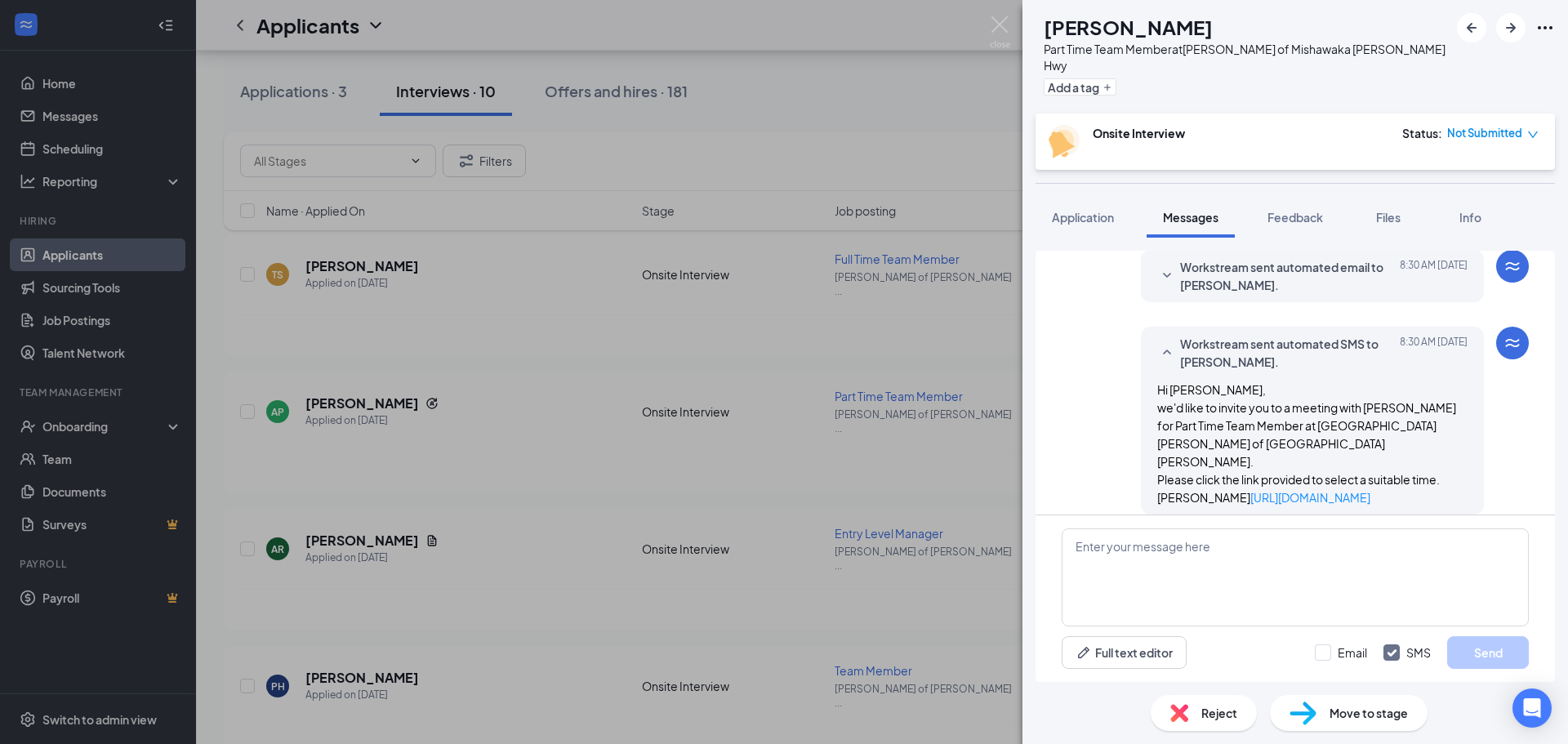
click at [874, 409] on div "AP [PERSON_NAME] Part Time Team Member at [PERSON_NAME] of [PERSON_NAME] Hwy Ad…" at bounding box center [784, 372] width 1568 height 744
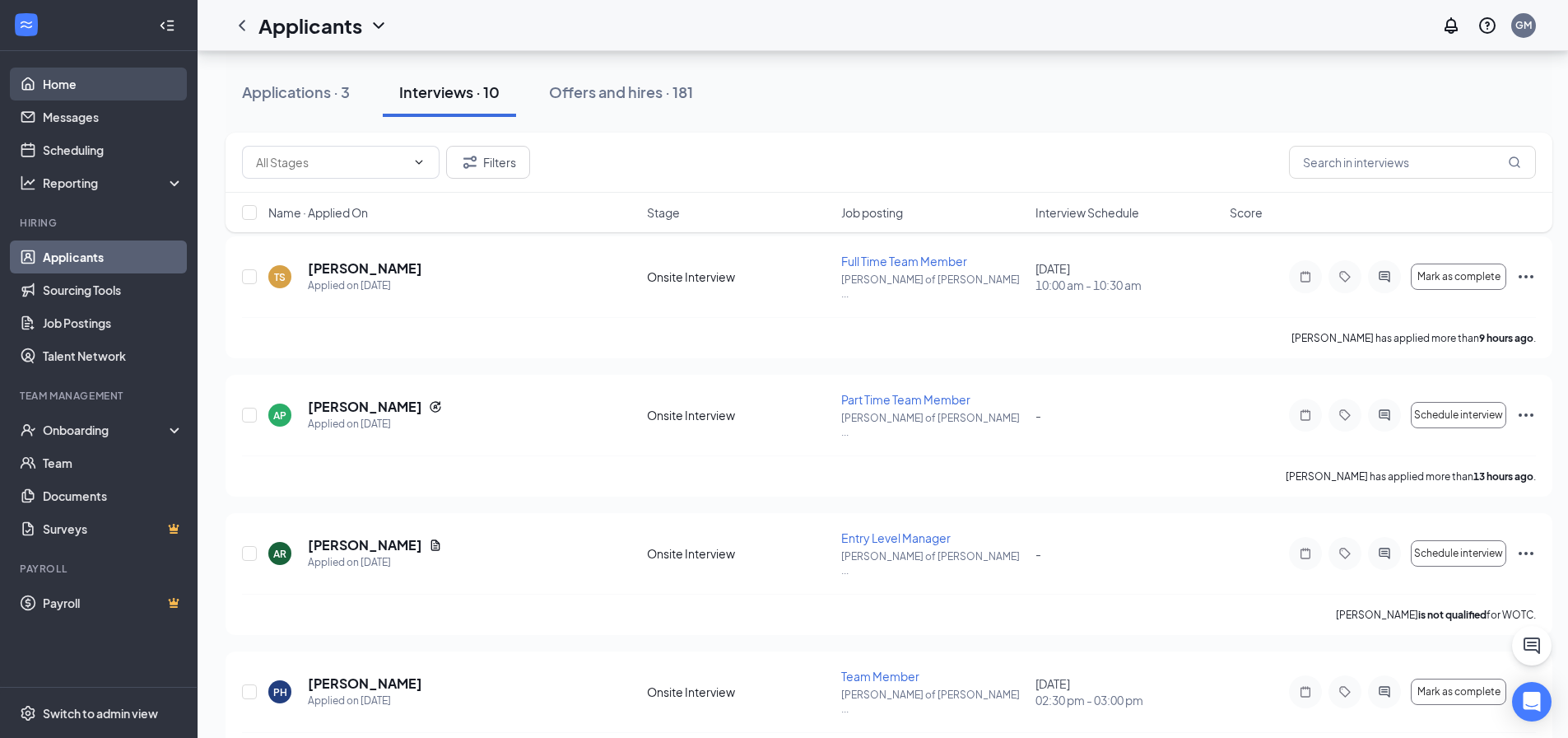
click at [43, 93] on link "Home" at bounding box center [113, 84] width 140 height 33
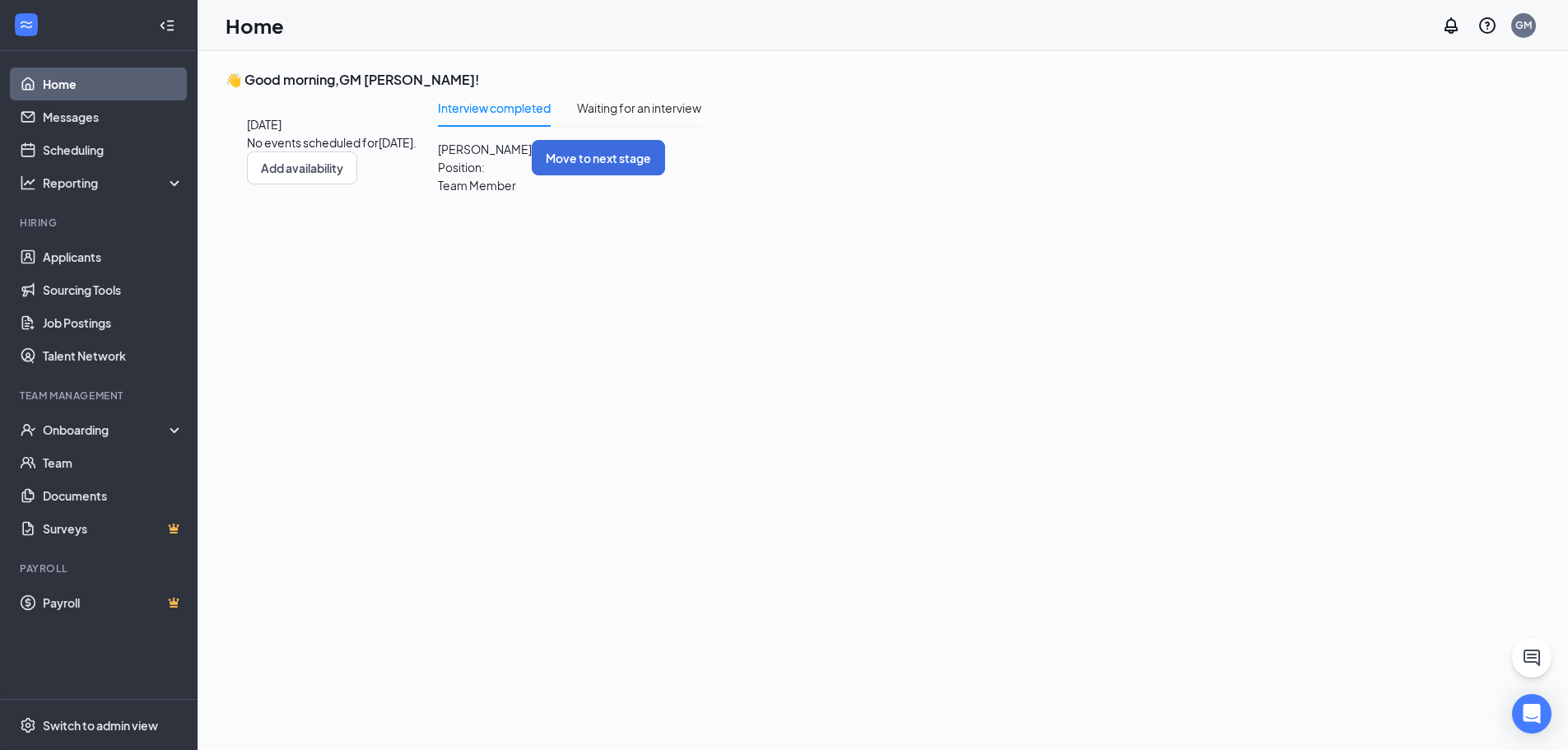
click at [532, 194] on span "Position: Team Member" at bounding box center [485, 176] width 94 height 36
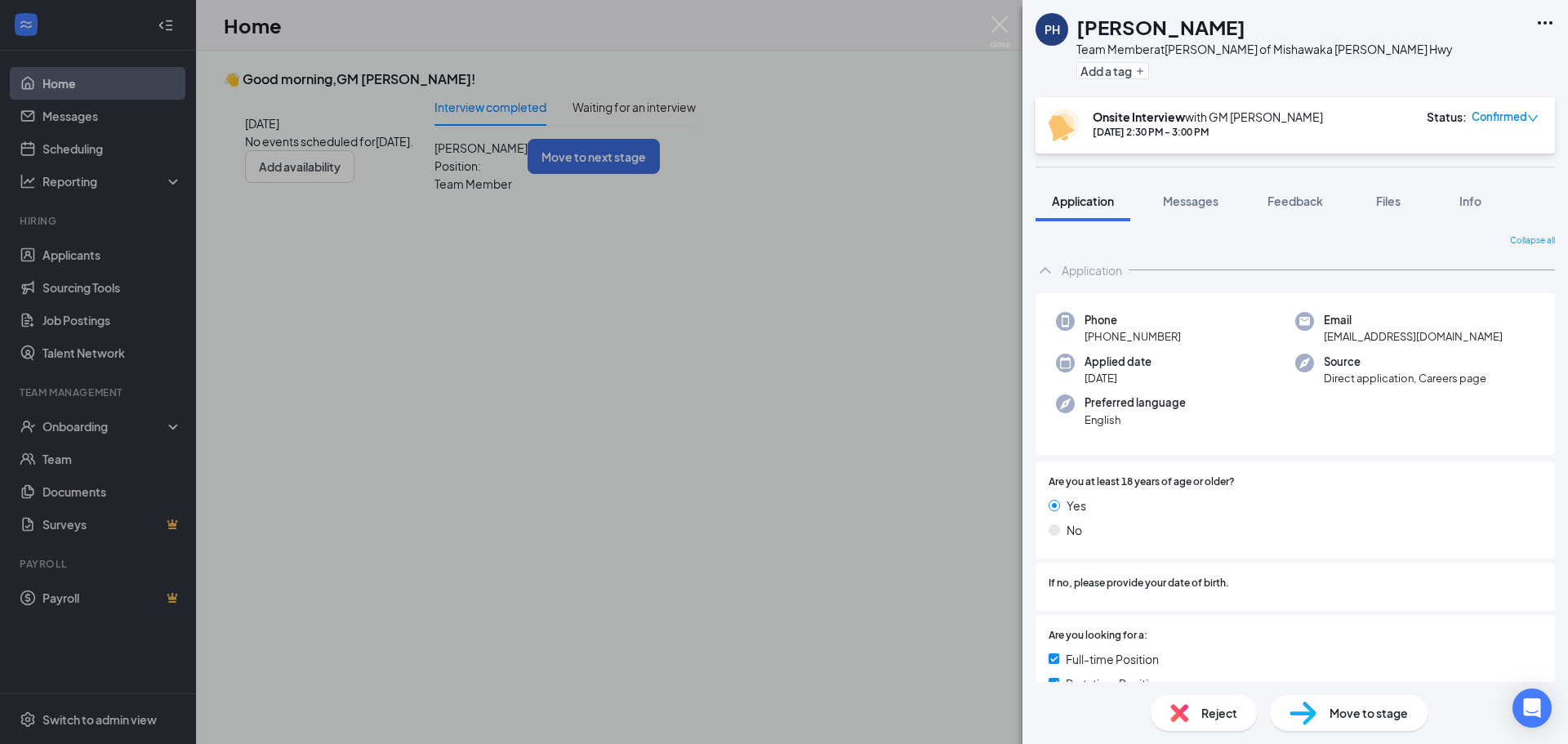
click at [1198, 713] on div "Reject" at bounding box center [1203, 713] width 106 height 36
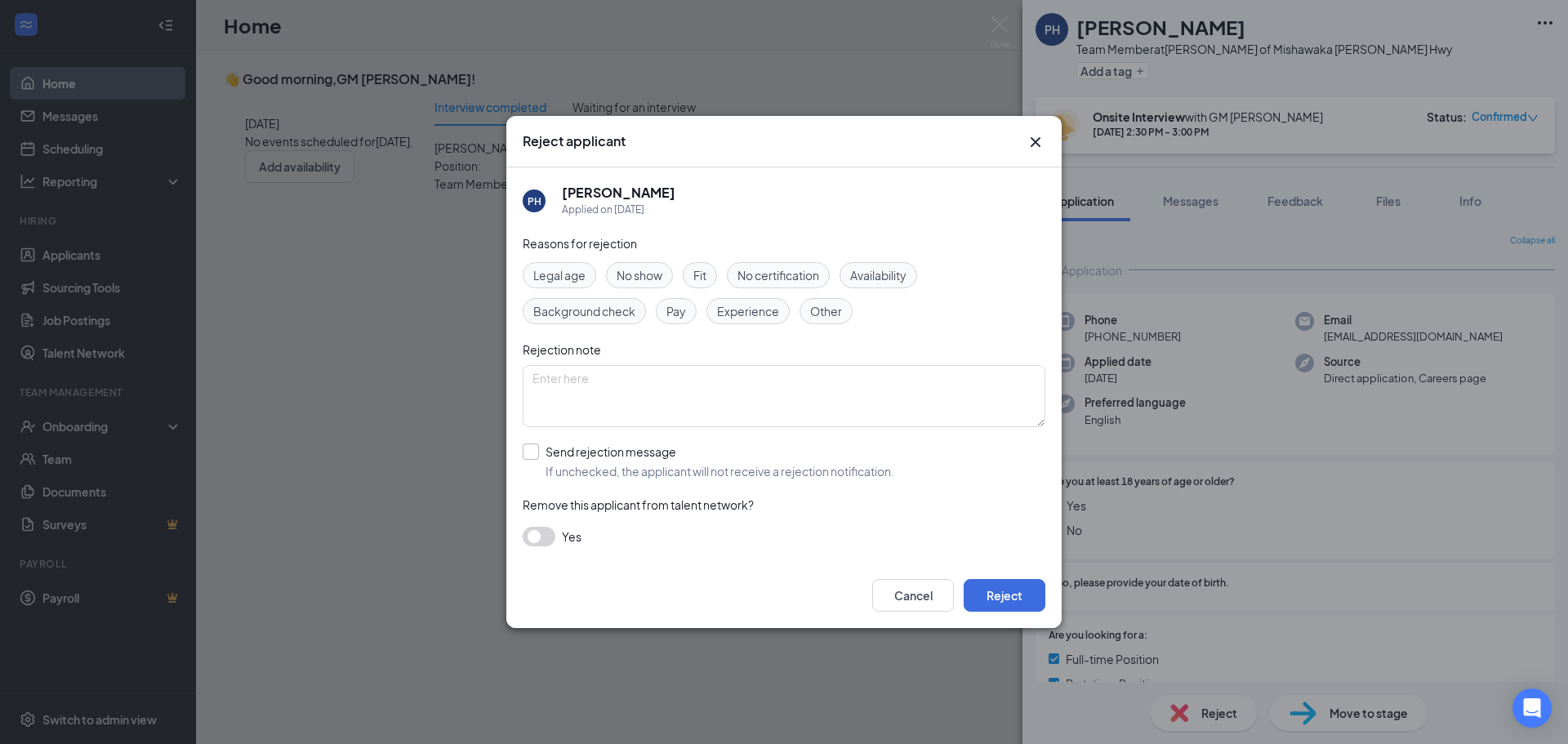
click at [543, 467] on input "Send rejection message If unchecked, the applicant will not receive a rejection…" at bounding box center [709, 461] width 371 height 36
checkbox input "true"
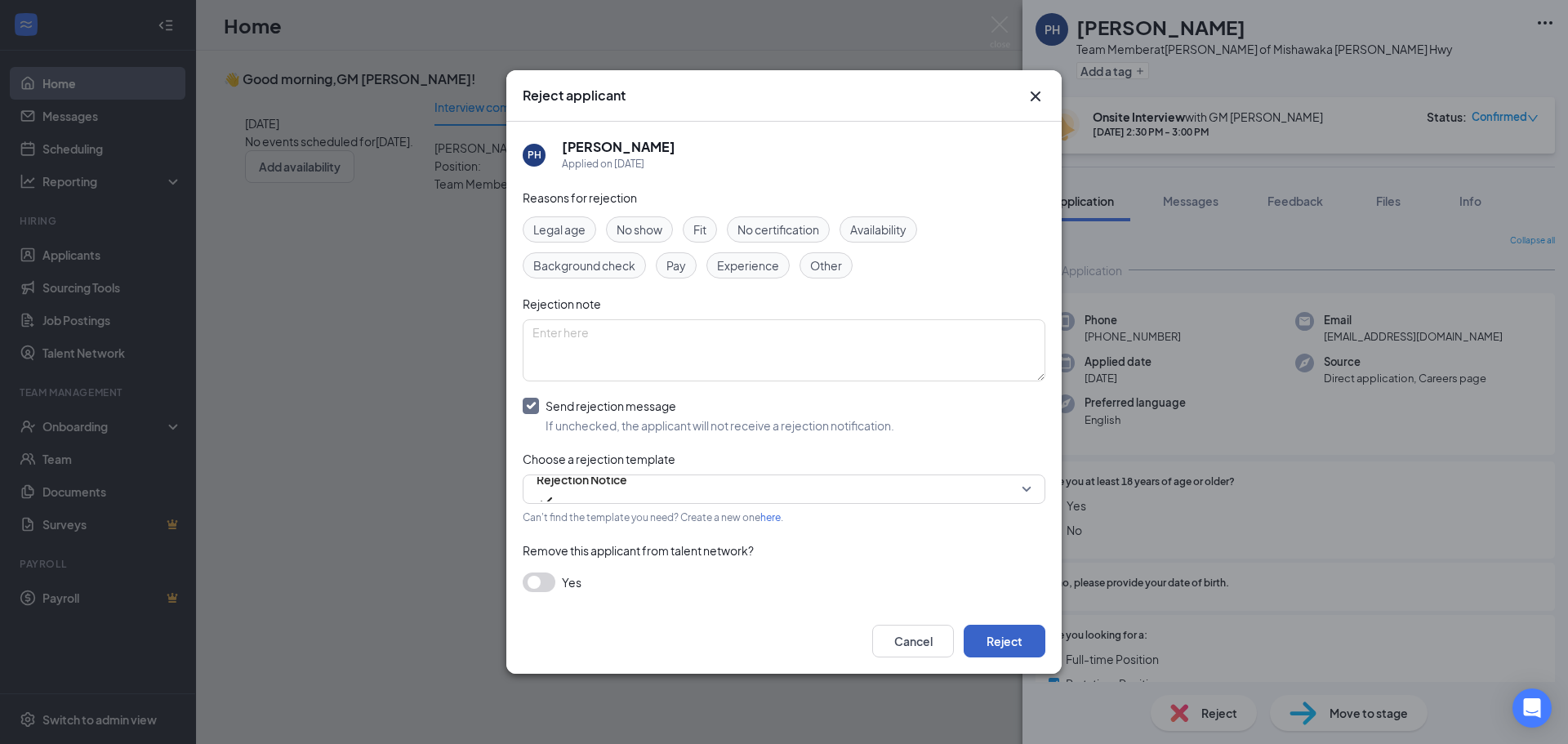
click at [1027, 637] on button "Reject" at bounding box center [1005, 641] width 82 height 33
